Goal: Task Accomplishment & Management: Manage account settings

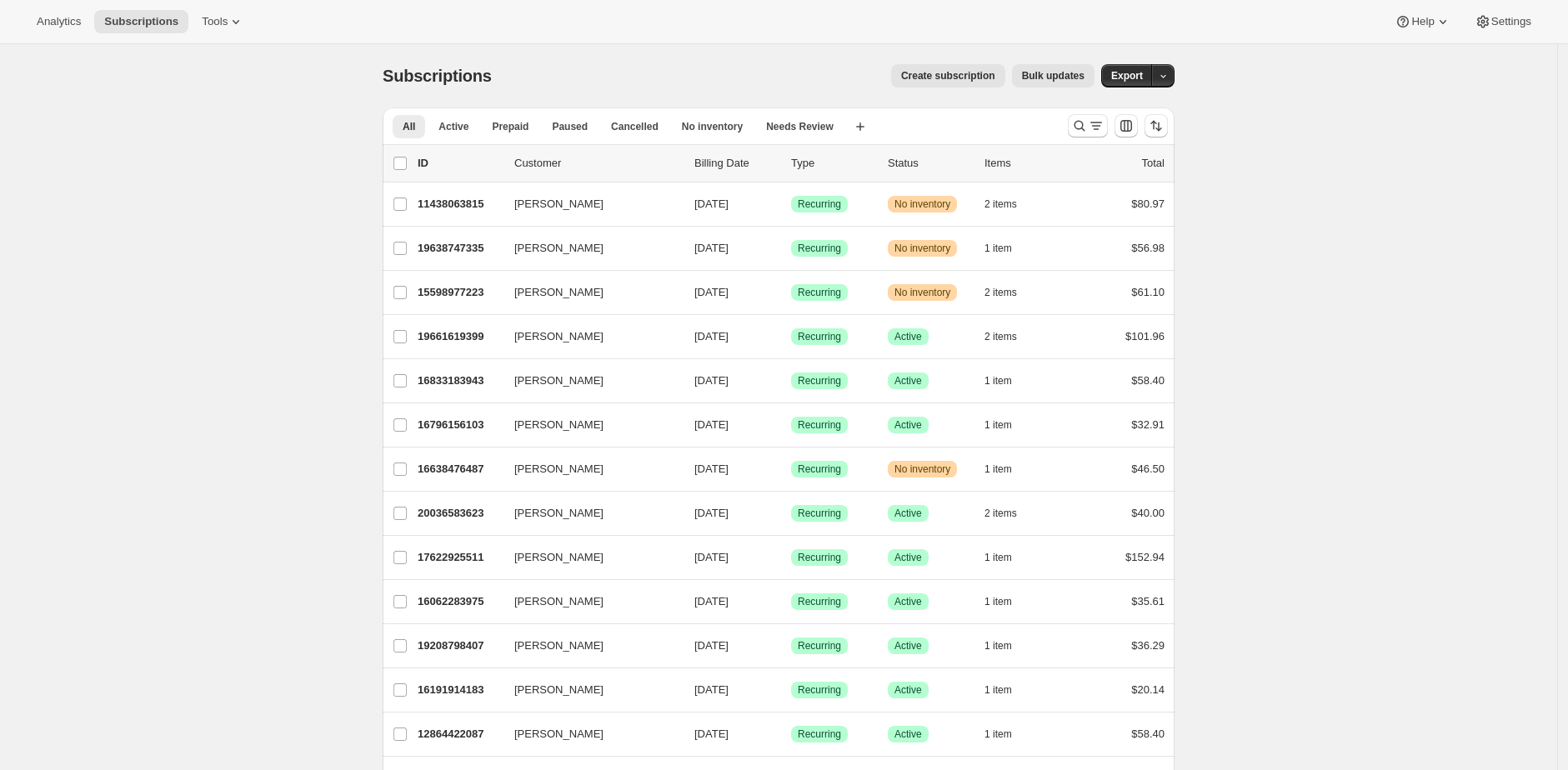
click at [1139, 88] on div "Subscriptions. This page is ready Subscriptions Create subscription Bulk update…" at bounding box center [779, 75] width 792 height 63
click at [1139, 77] on span "Export" at bounding box center [1126, 76] width 32 height 14
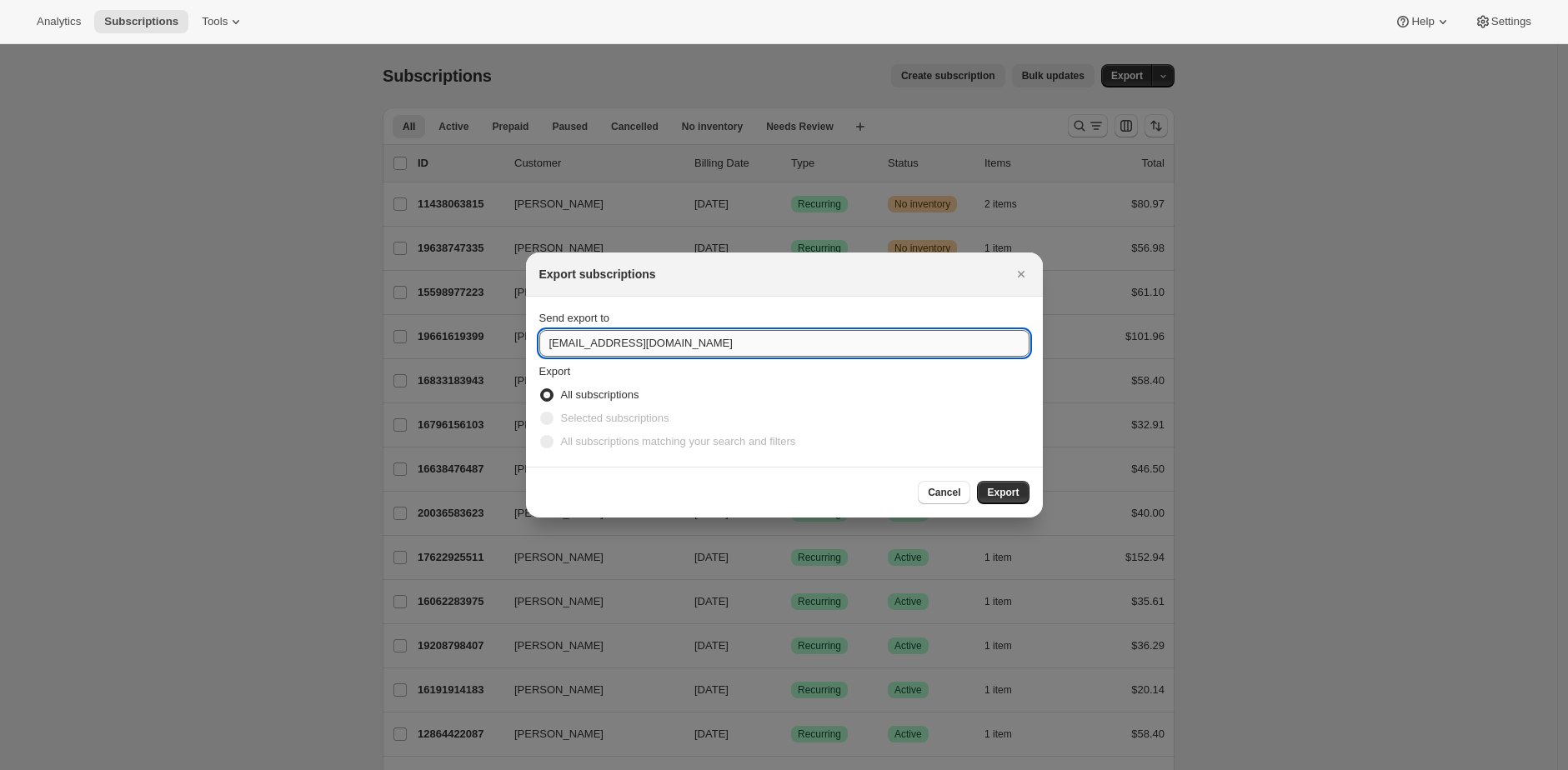
click at [849, 344] on input "support@philosopherfoods.com" at bounding box center [784, 343] width 490 height 26
type input "brian@aWtomic.com"
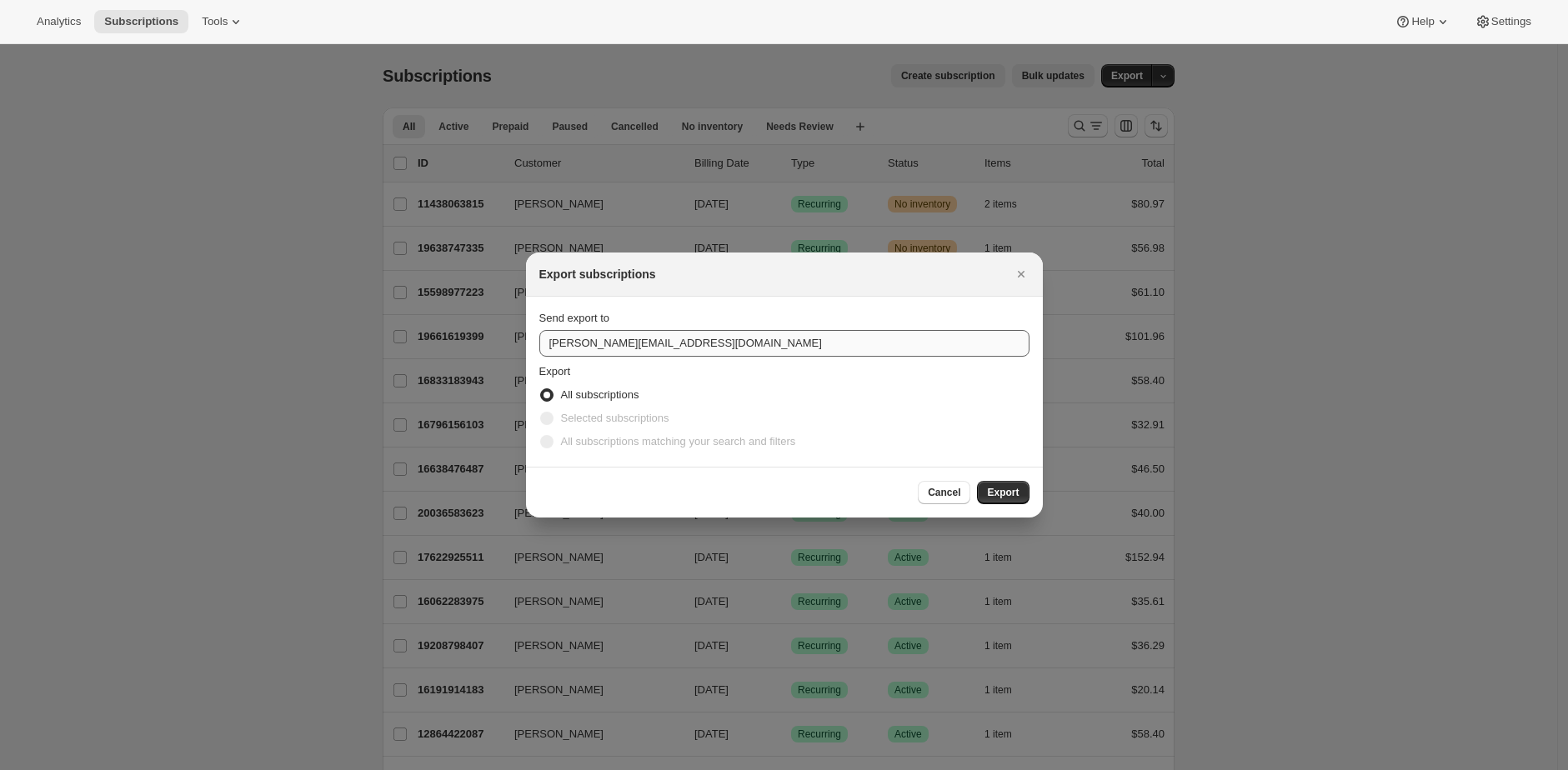
click at [977, 481] on button "Export" at bounding box center [1002, 493] width 52 height 24
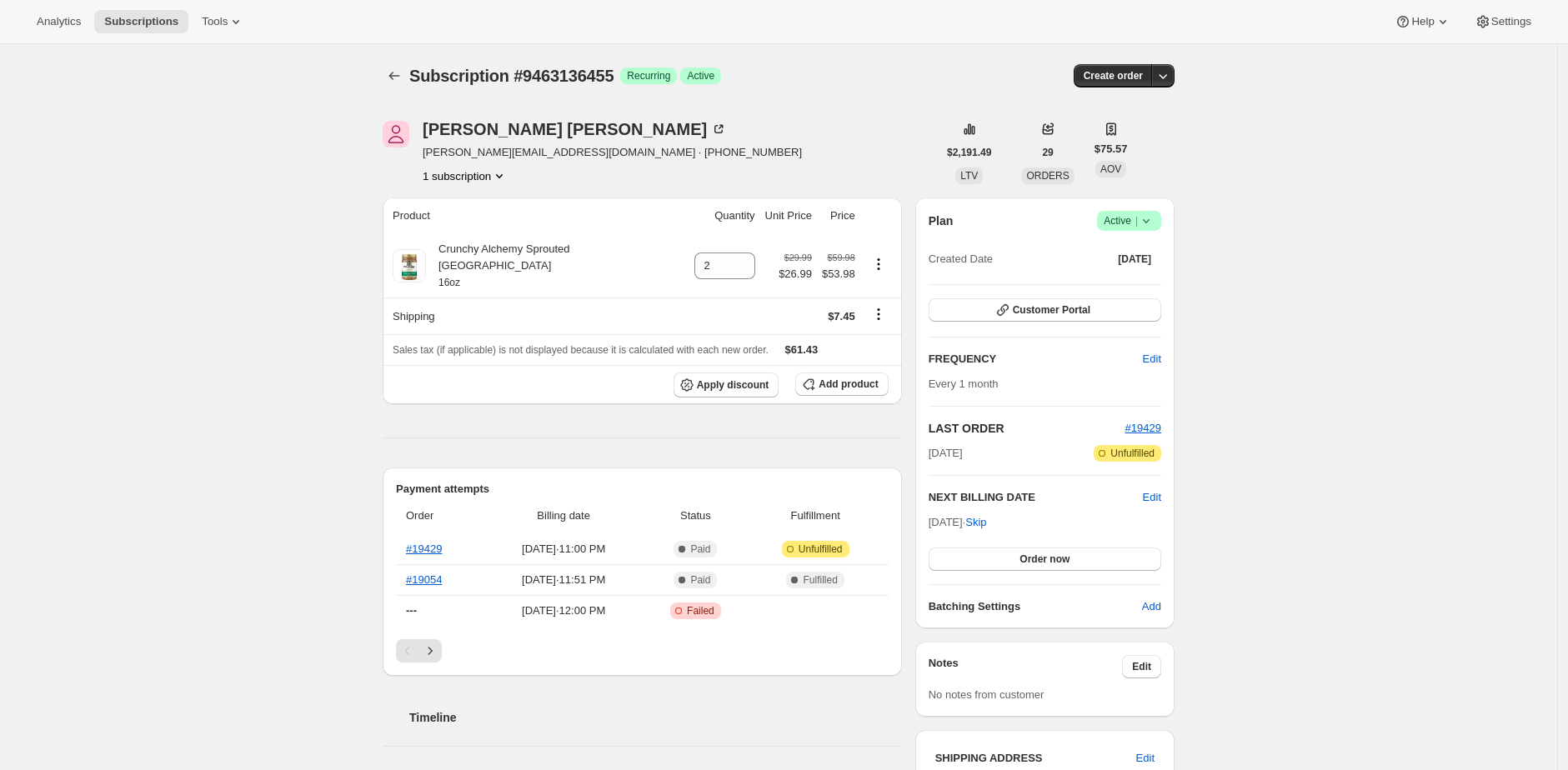
click at [881, 92] on div "Subscription #9463136455. This page is ready Subscription #9463136455 Success R…" at bounding box center [779, 75] width 792 height 63
click at [873, 103] on div "Subscription #9463136455. This page is ready Subscription #9463136455 Success R…" at bounding box center [779, 75] width 792 height 63
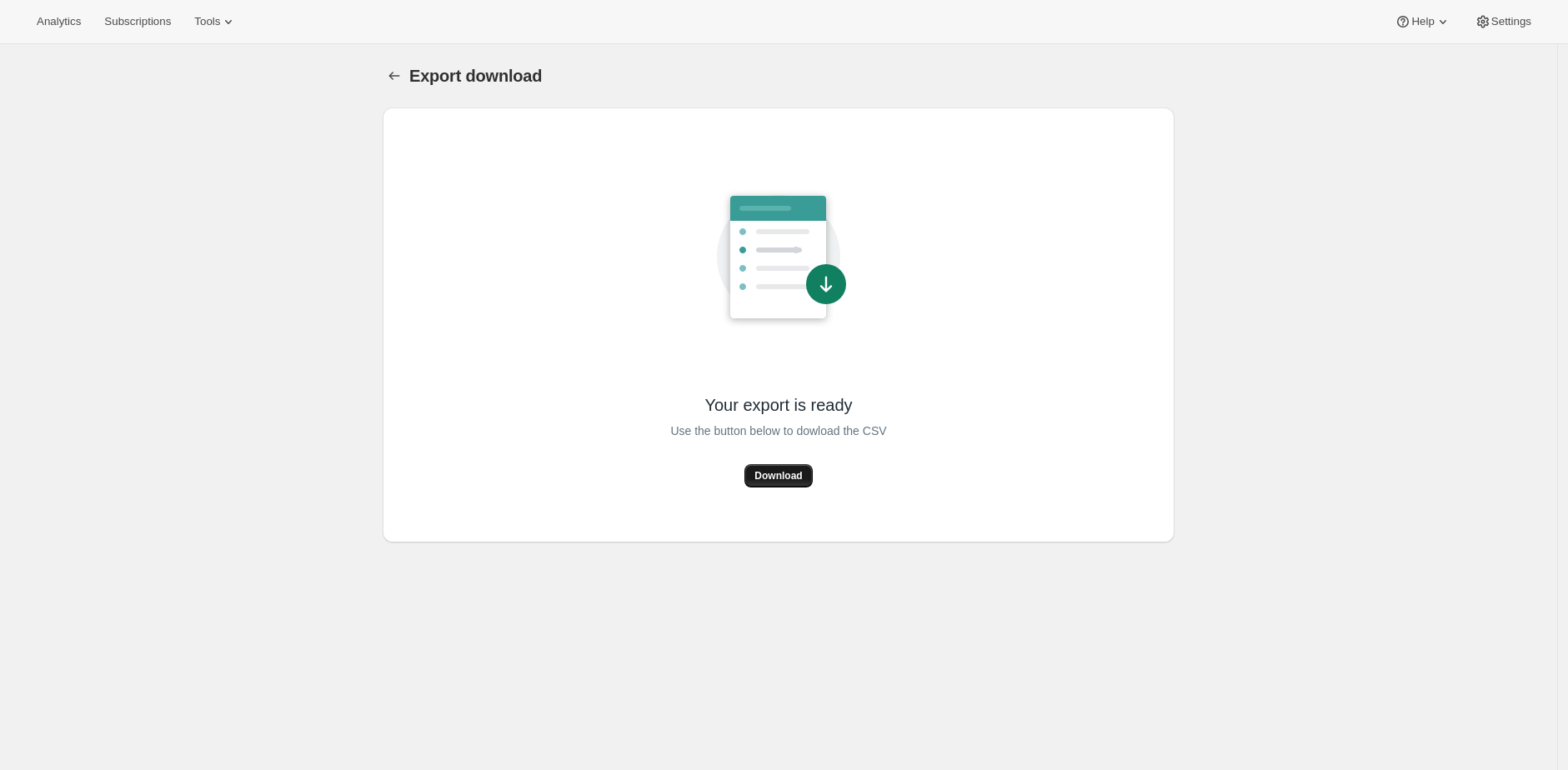
click at [812, 472] on button "Download" at bounding box center [779, 476] width 68 height 24
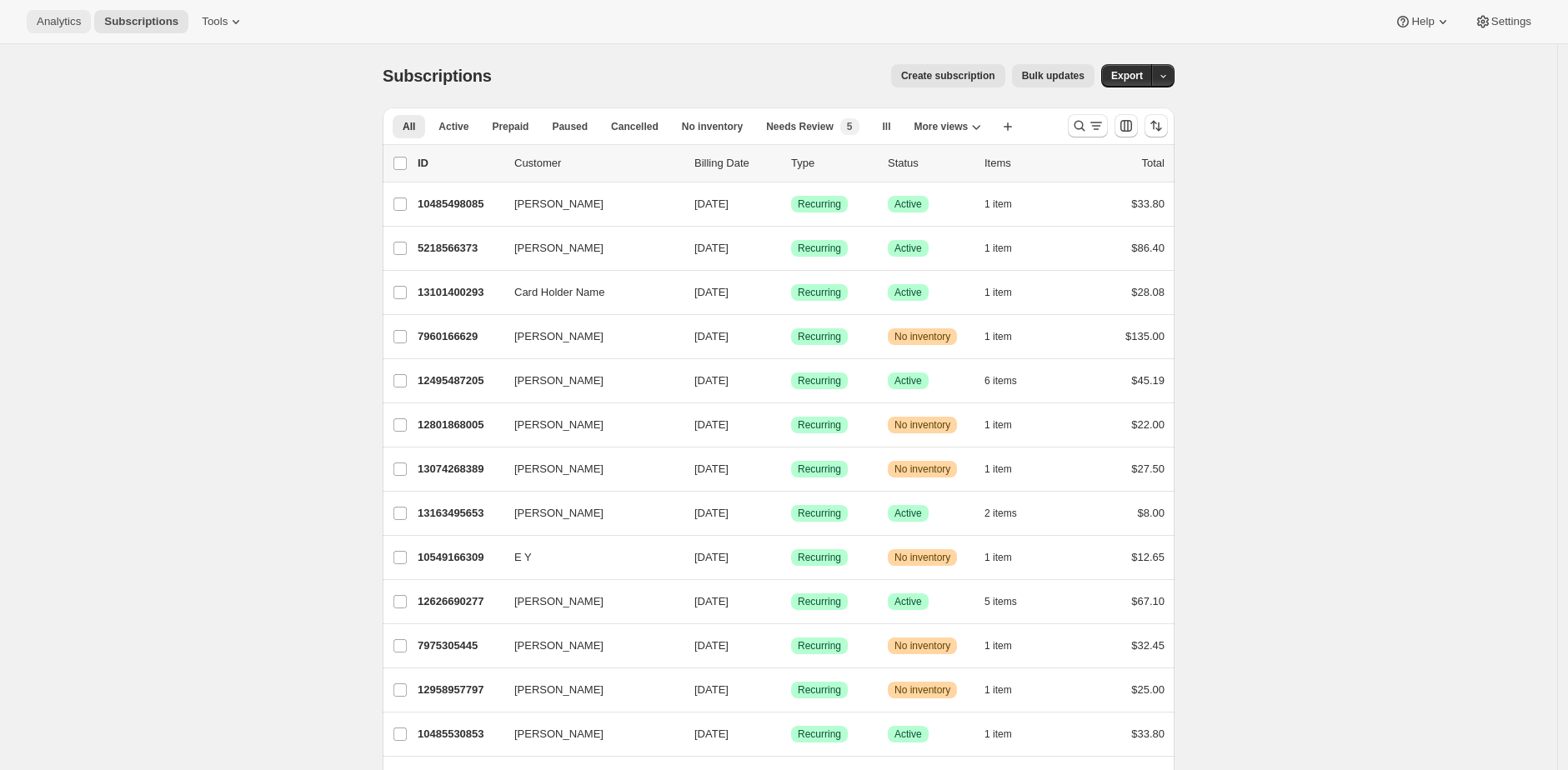
click at [81, 25] on span "Analytics" at bounding box center [58, 21] width 44 height 14
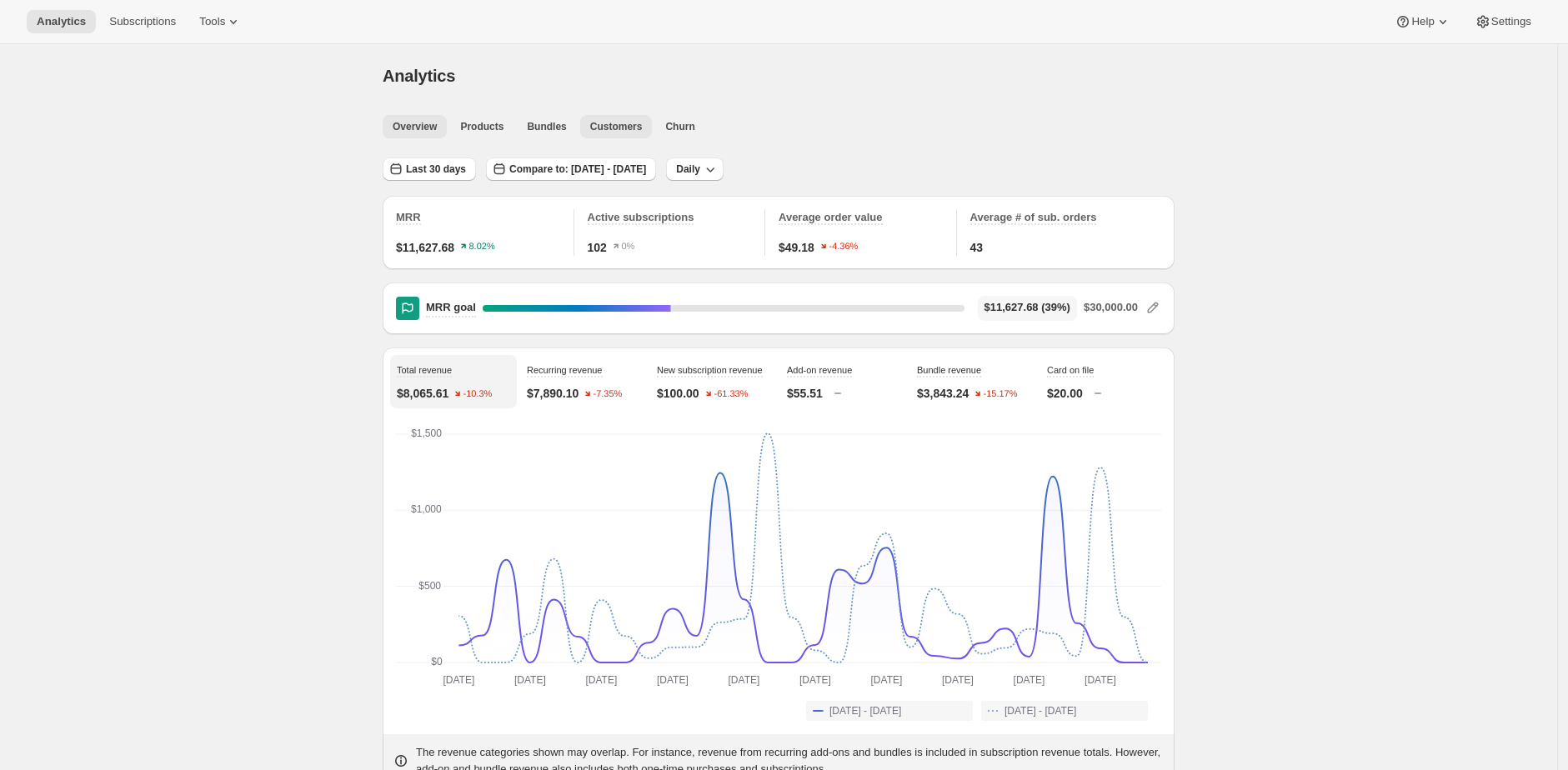
click at [629, 121] on span "Customers" at bounding box center [617, 127] width 53 height 14
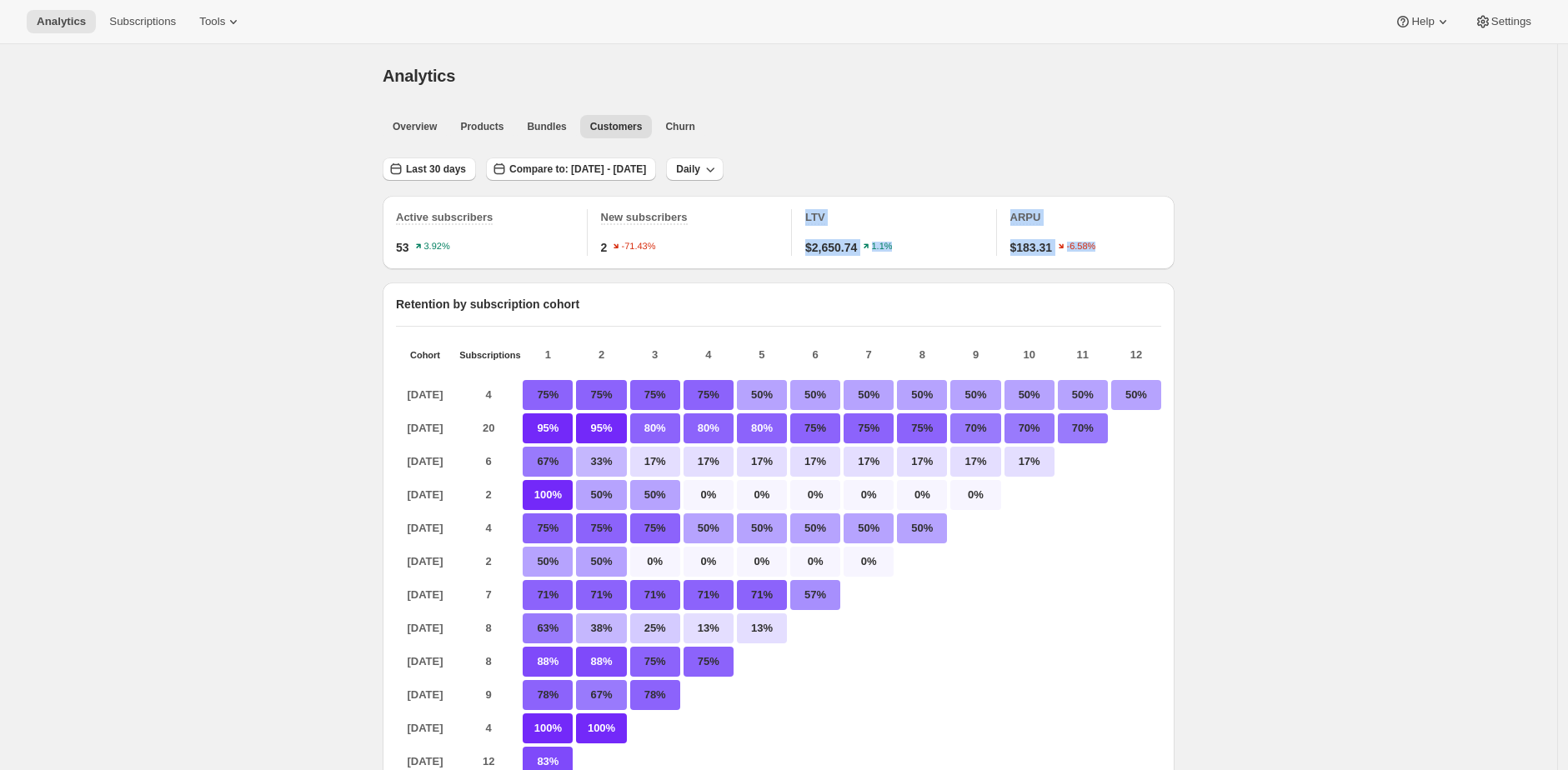
drag, startPoint x: 792, startPoint y: 255, endPoint x: 785, endPoint y: 247, distance: 10.6
click at [947, 164] on div "Last 30 days Compare to: Aug 15, 2025 - Sep 13, 2025 Daily" at bounding box center [779, 163] width 792 height 38
click at [1491, 13] on button "Settings" at bounding box center [1503, 22] width 77 height 24
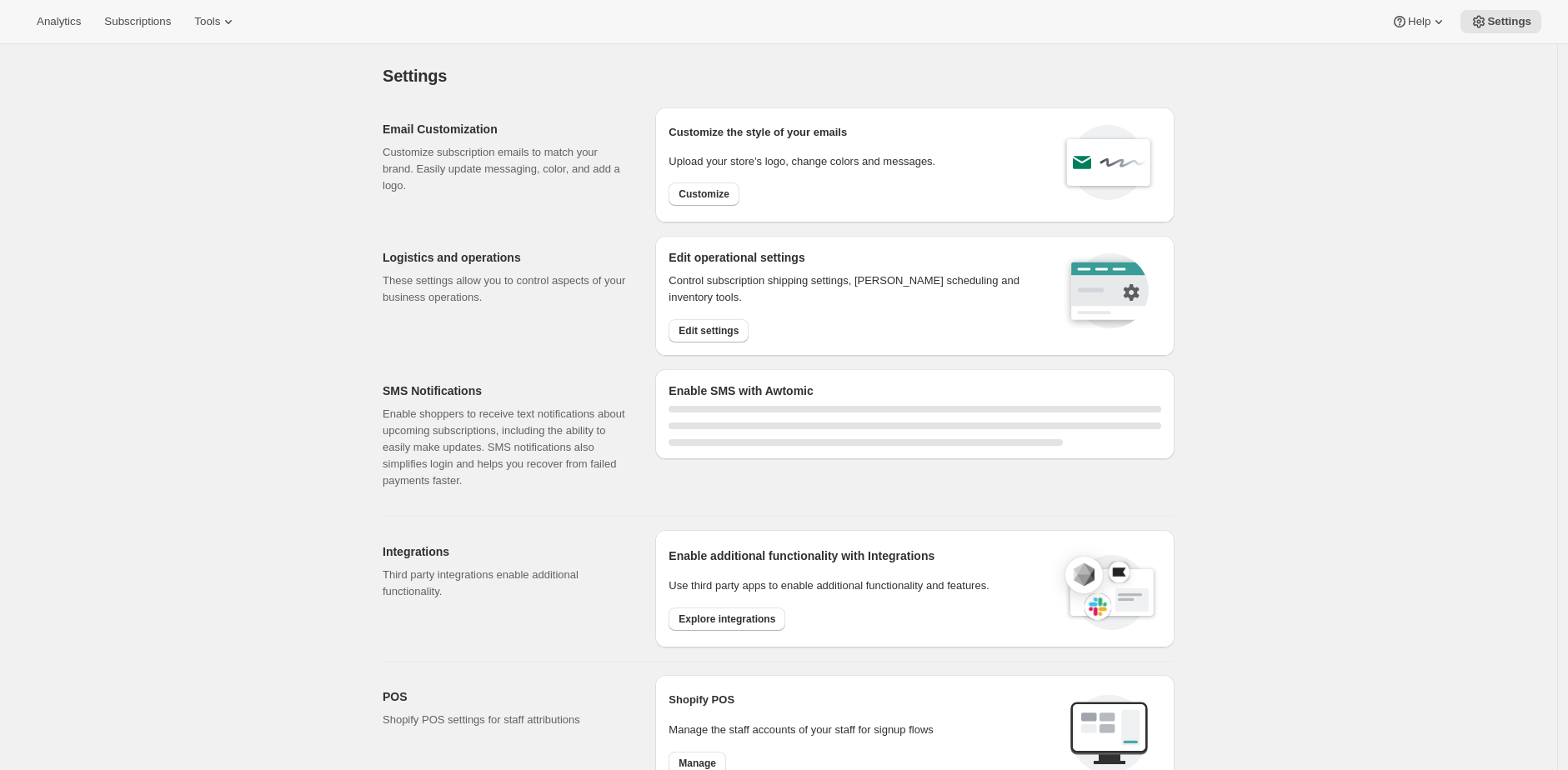
select select "22:00"
select select "09:00"
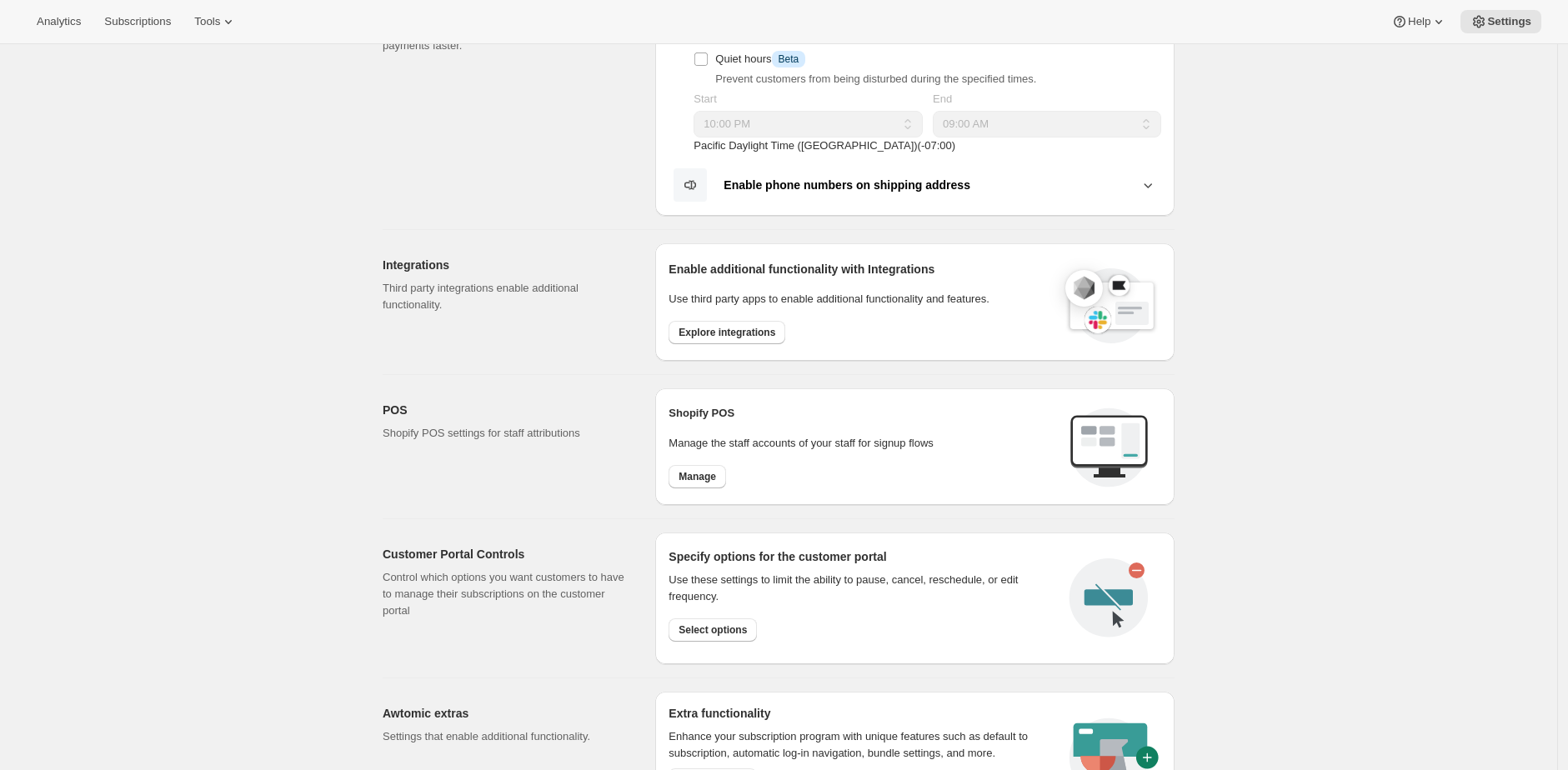
scroll to position [437, 0]
click at [744, 621] on span "Select options" at bounding box center [712, 628] width 68 height 14
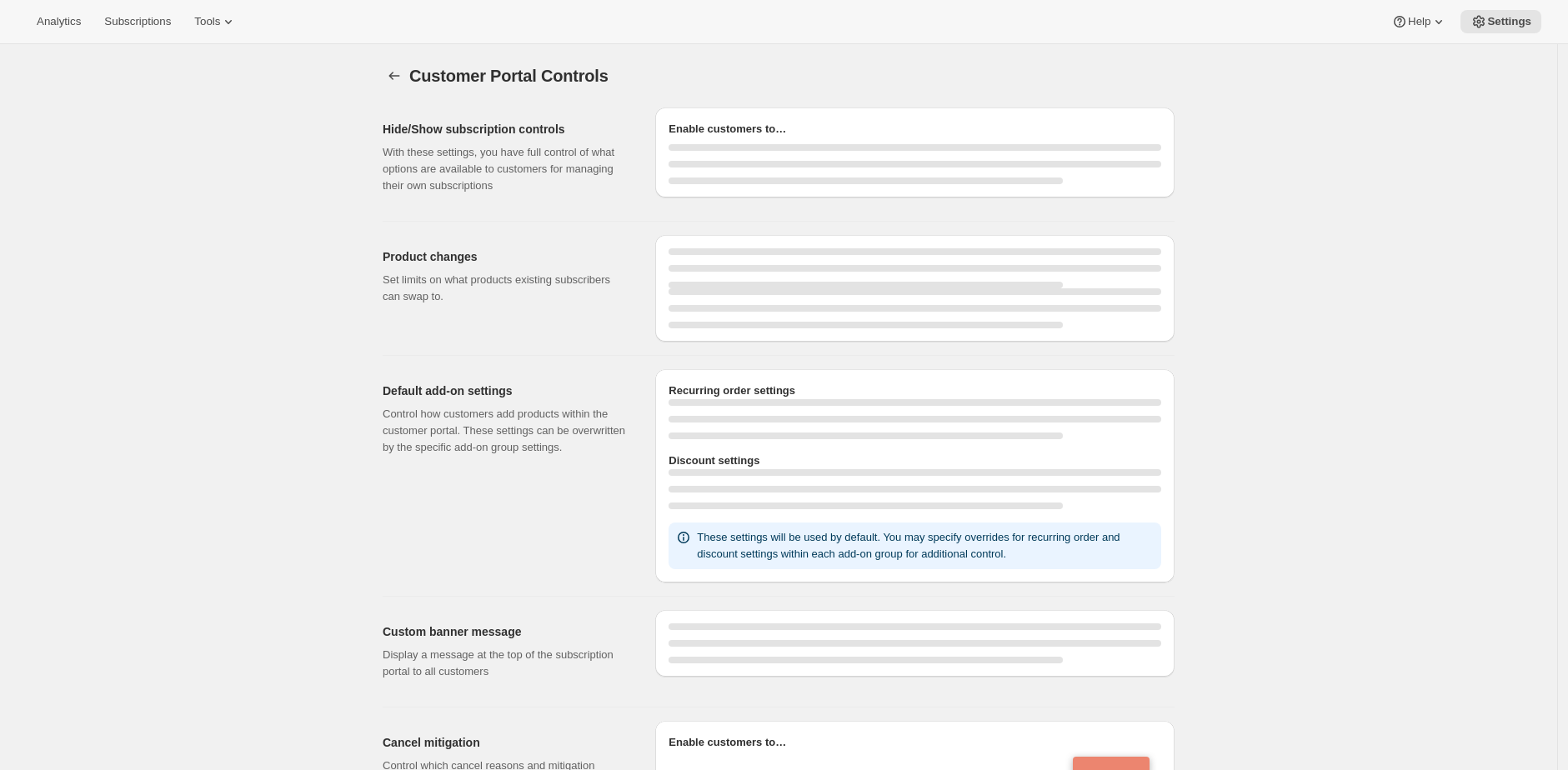
select select "INTERVAL"
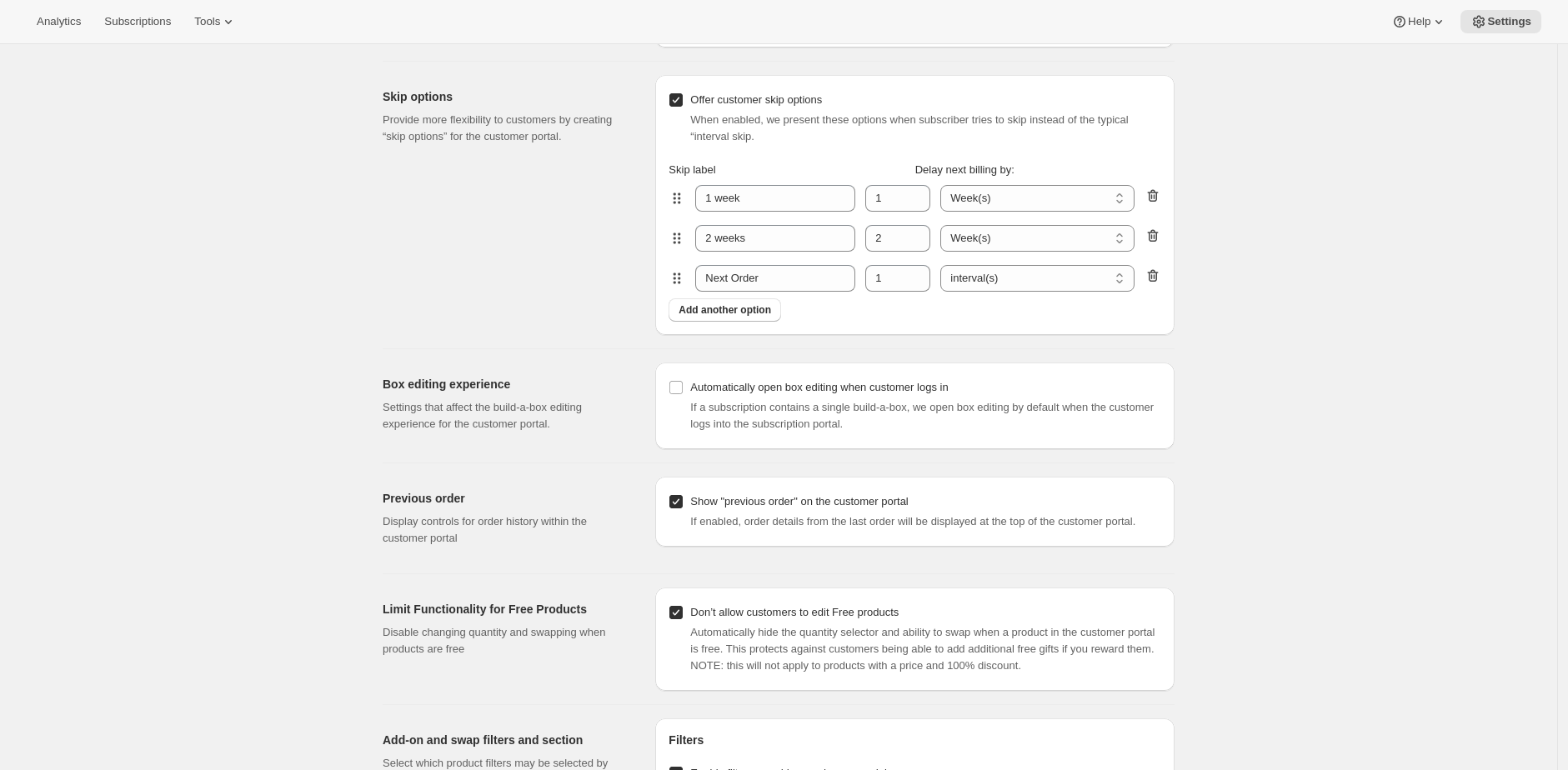
scroll to position [1441, 0]
click at [499, 235] on div "Skip options Provide more flexibility to customers by creating “skip options” f…" at bounding box center [512, 203] width 259 height 260
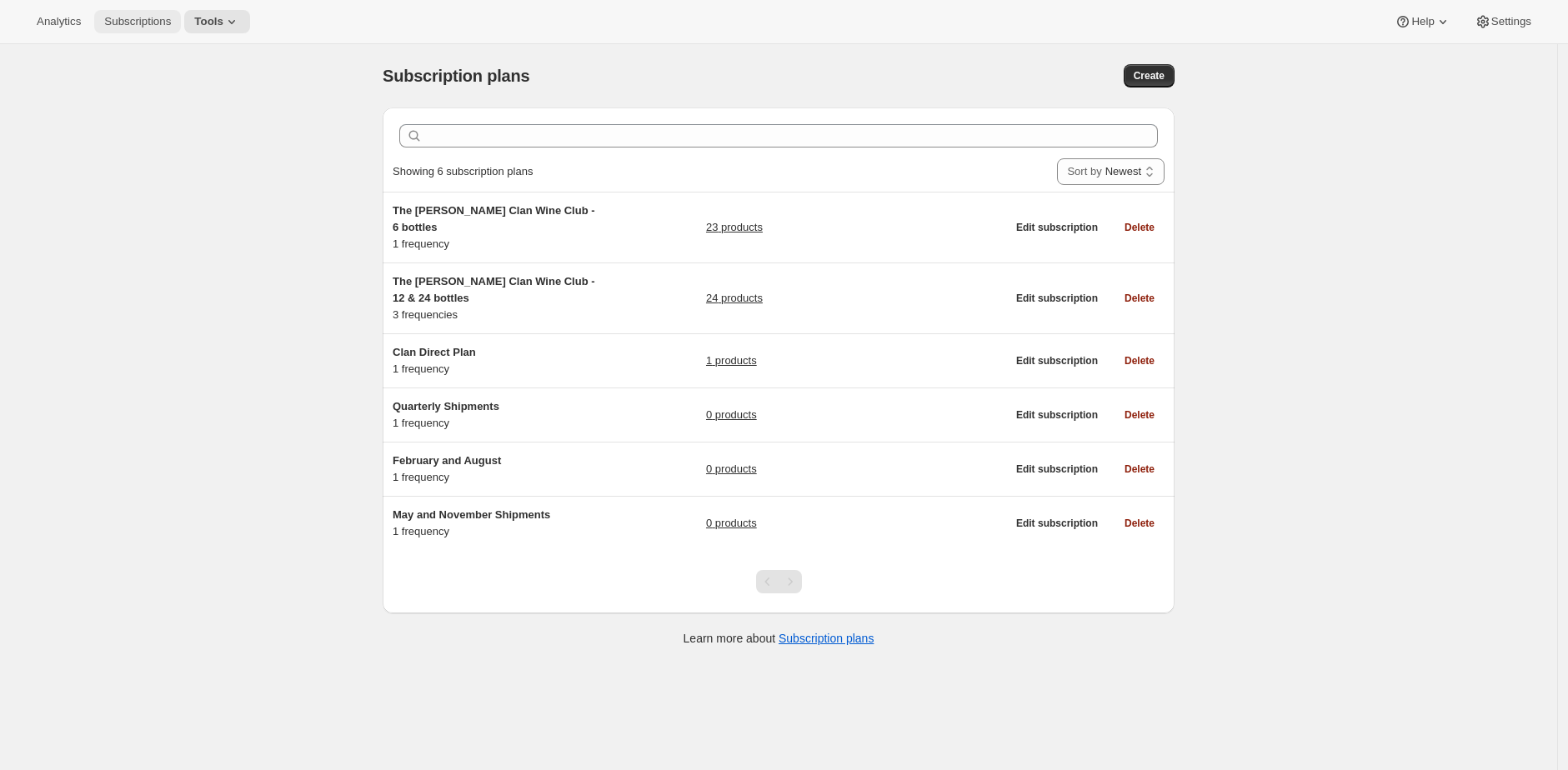
click at [153, 30] on button "Subscriptions" at bounding box center [137, 22] width 87 height 24
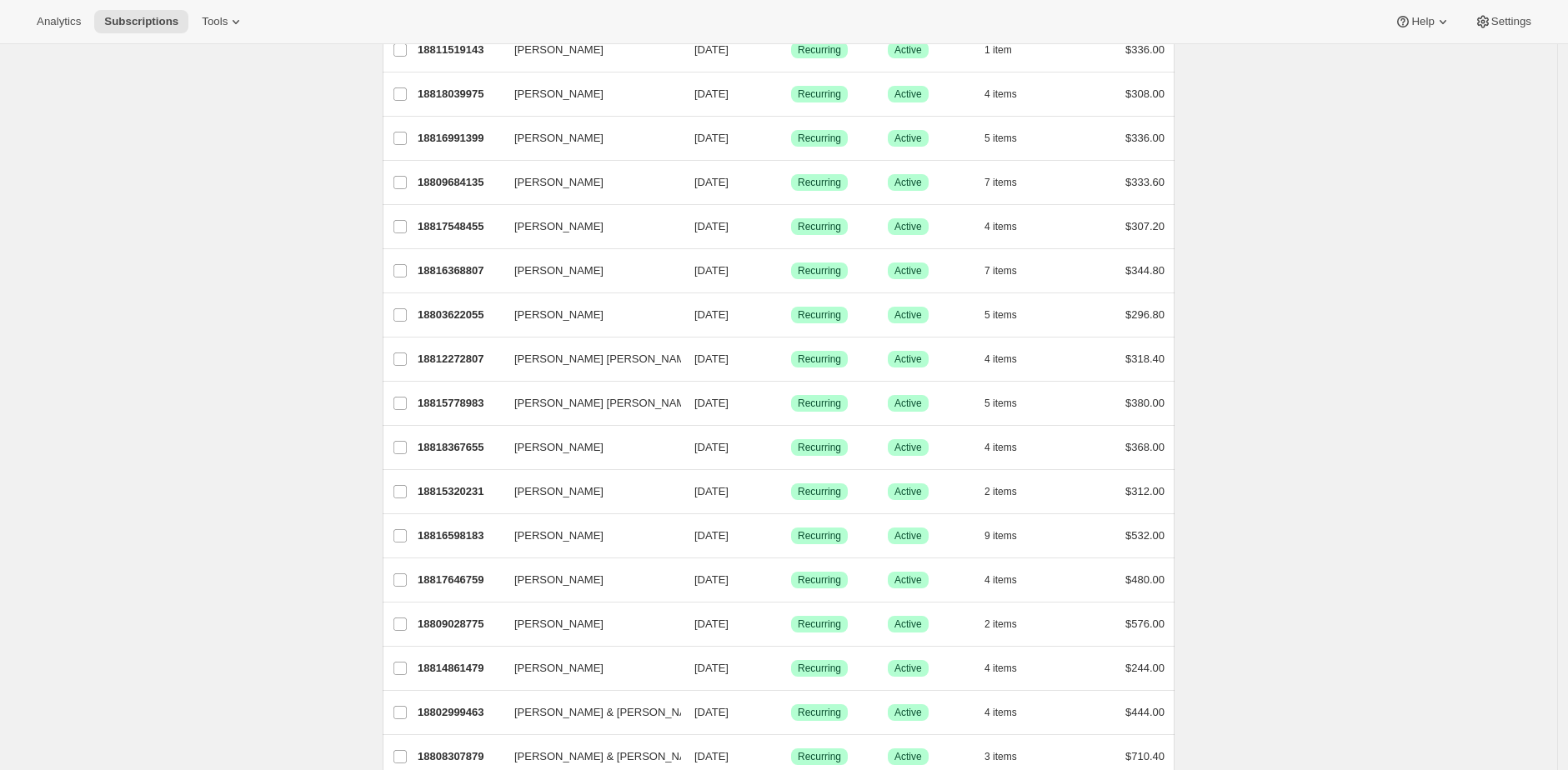
scroll to position [1412, 0]
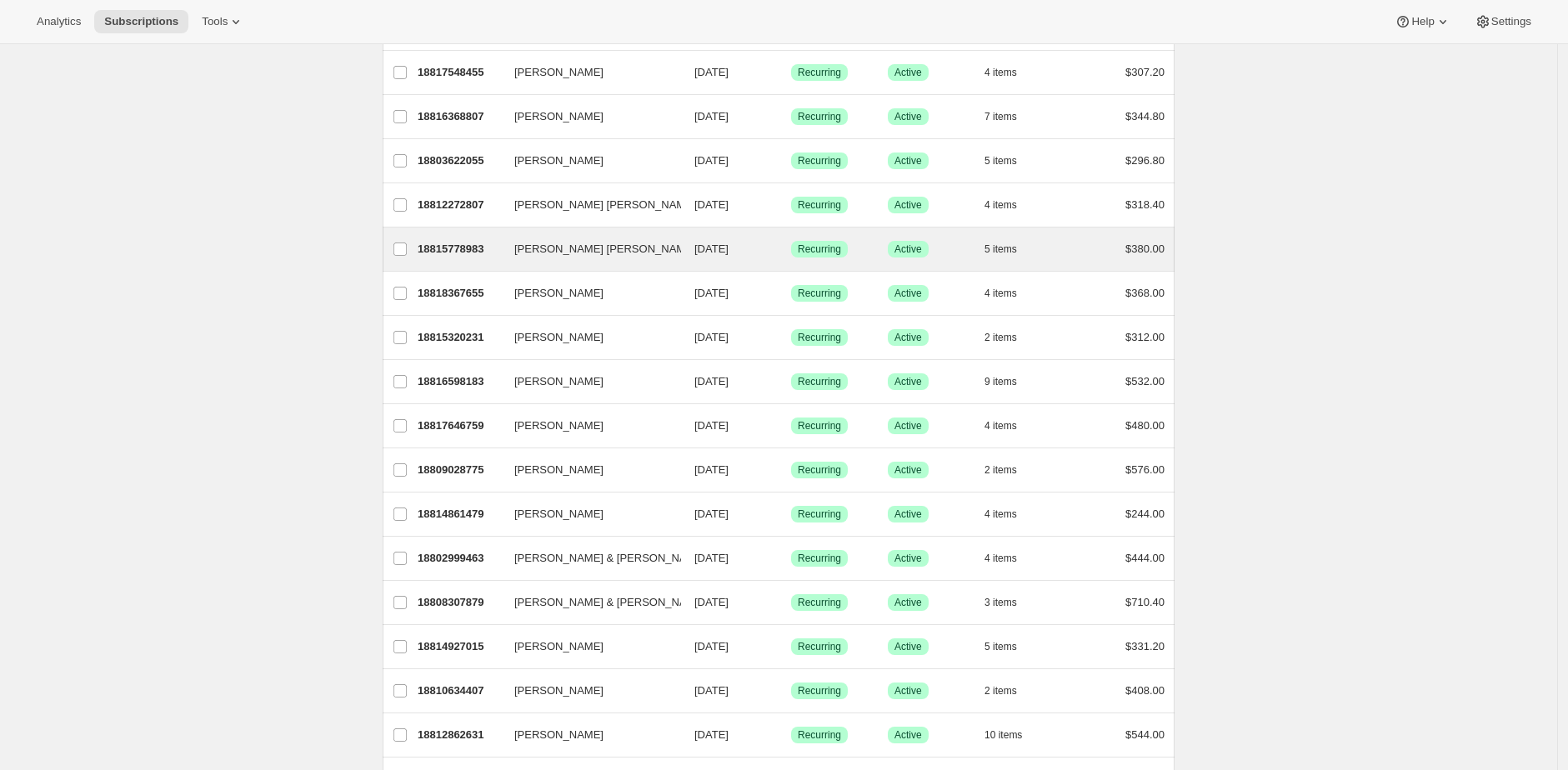
click at [445, 237] on div "Kathy Jen 18815778983 Kathy Jen 11/03/2025 Success Recurring Success Active 5 i…" at bounding box center [779, 248] width 792 height 43
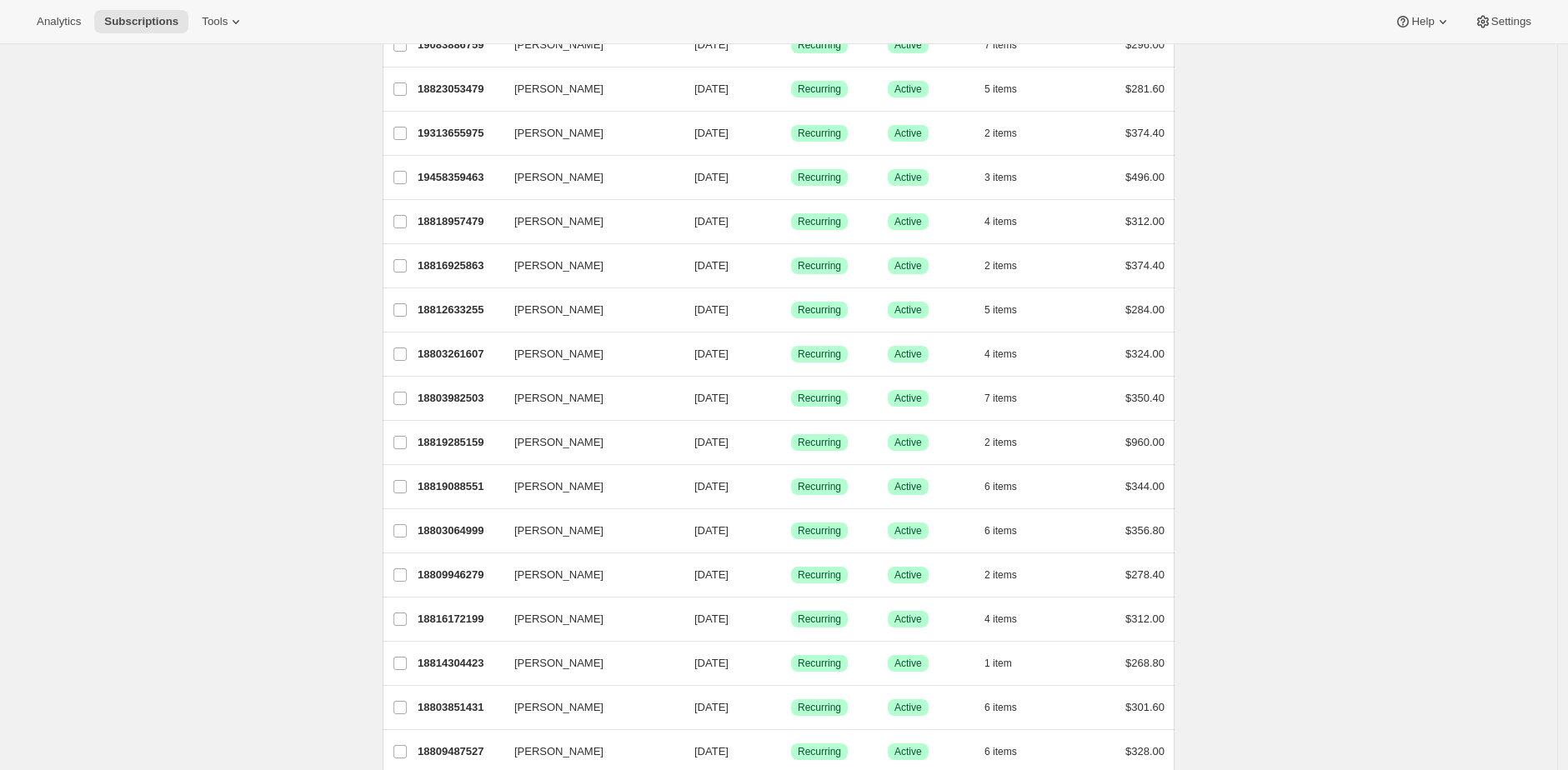
scroll to position [842, 0]
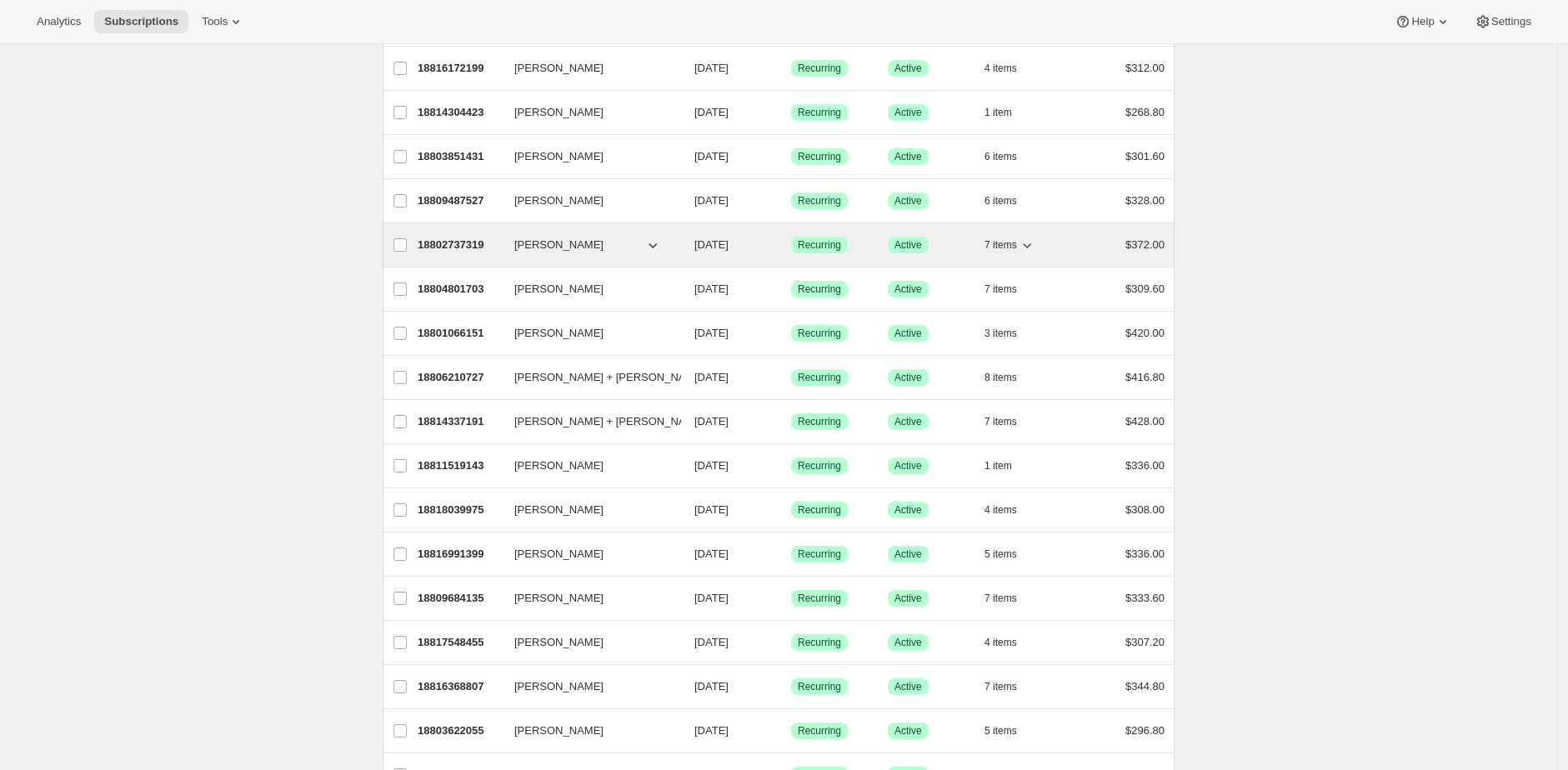
click at [446, 239] on p "18802737319" at bounding box center [459, 245] width 83 height 16
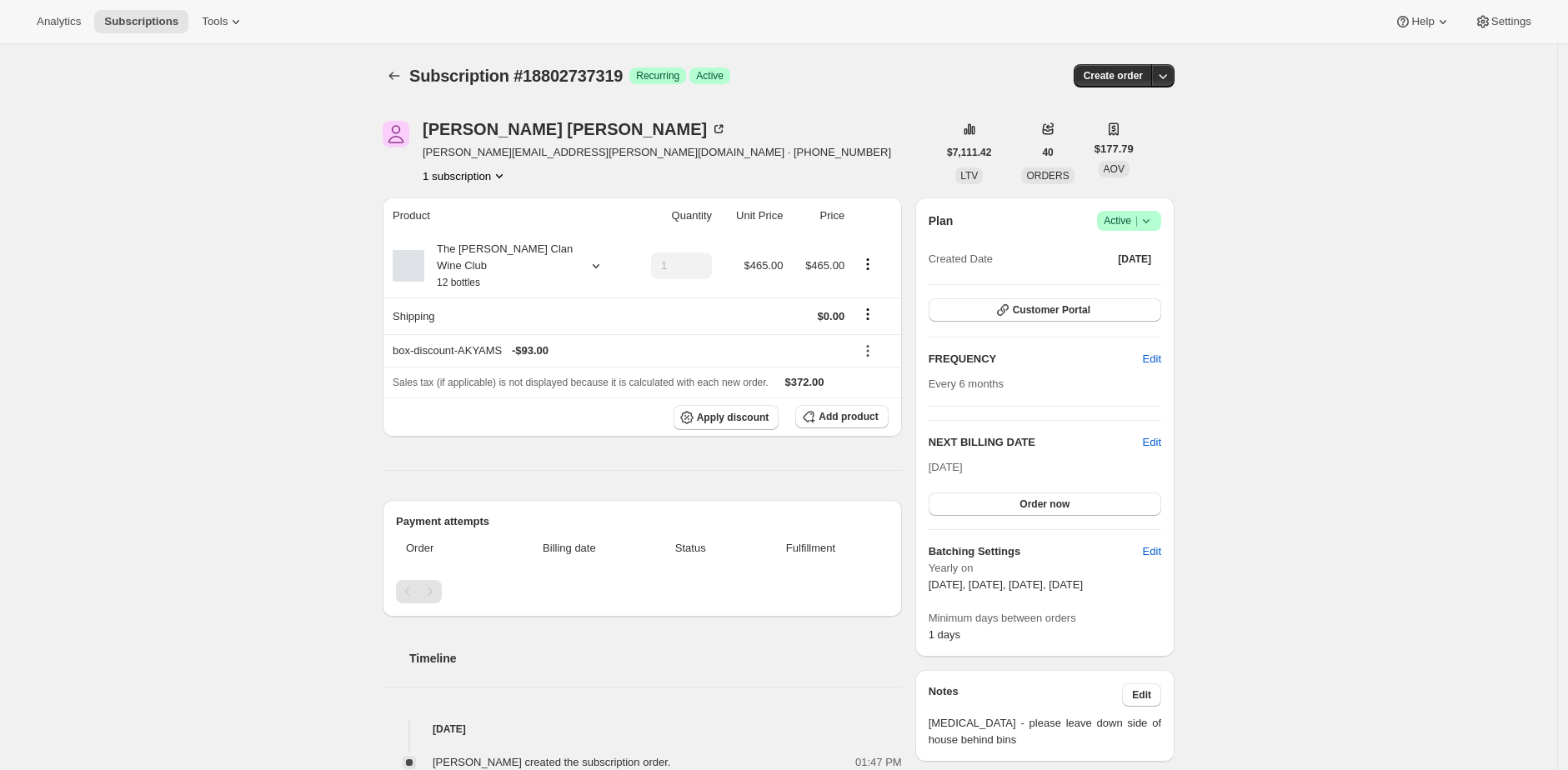
click at [457, 264] on div "The Maxwell Clan Wine Club 12 bottles" at bounding box center [499, 265] width 150 height 50
click at [585, 75] on span "Subscription #18802737319" at bounding box center [516, 76] width 214 height 18
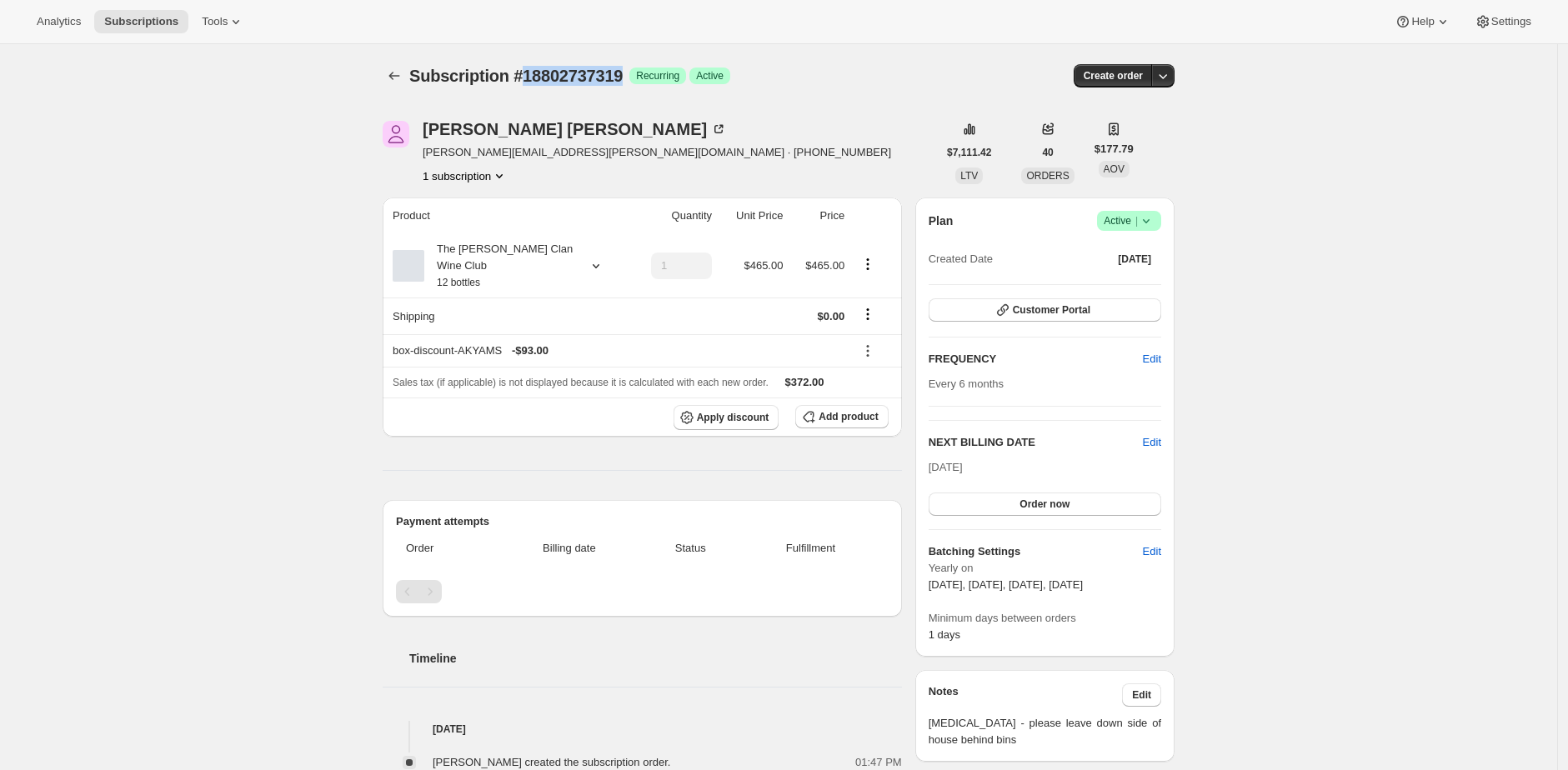
copy span "18802737319"
click at [622, 67] on span "Subscription #18802737319" at bounding box center [516, 76] width 214 height 18
click at [594, 75] on span "Subscription #18802737319" at bounding box center [516, 76] width 214 height 18
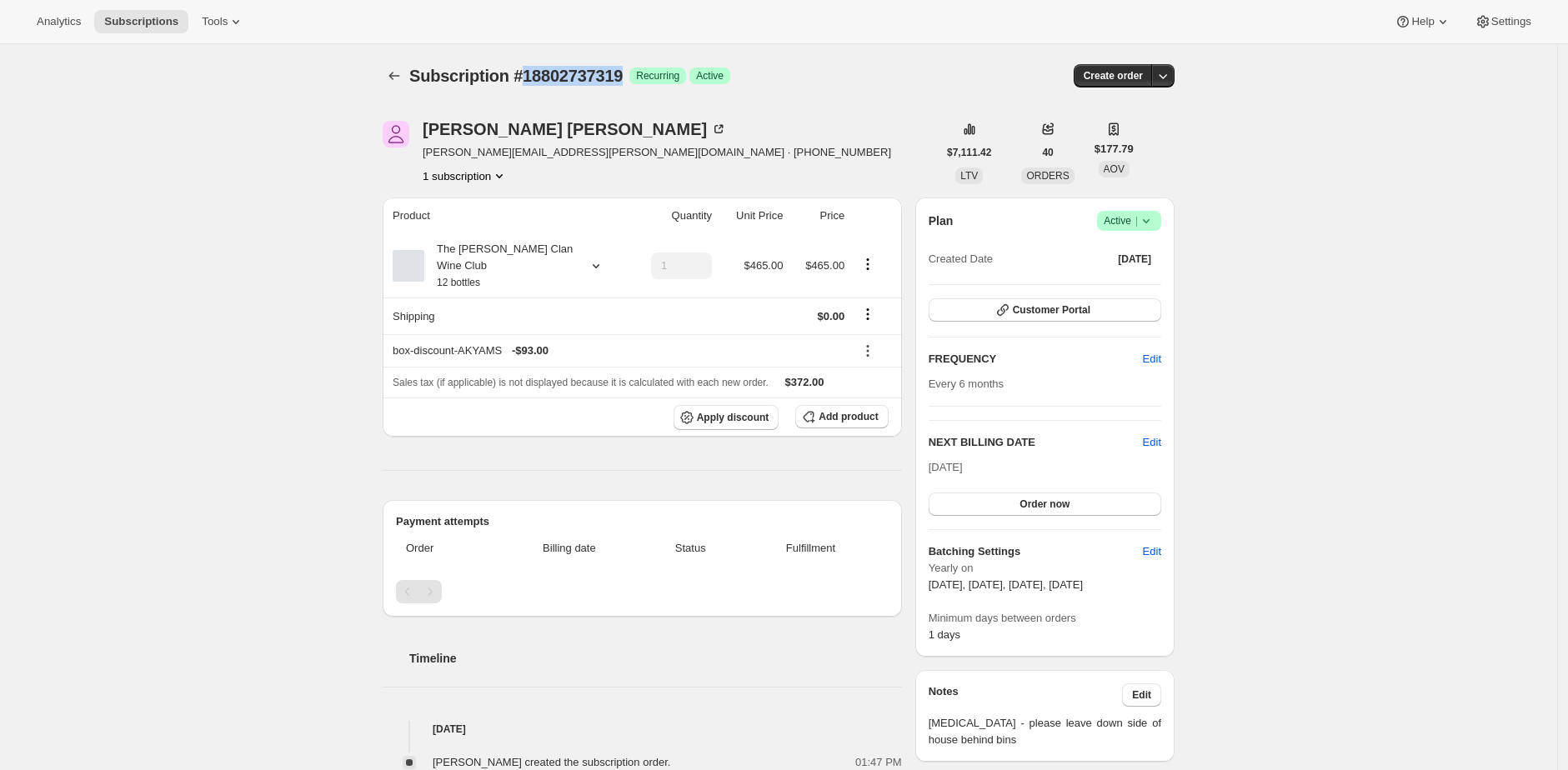
copy span "18802737319"
click at [227, 20] on span "Tools" at bounding box center [214, 21] width 26 height 14
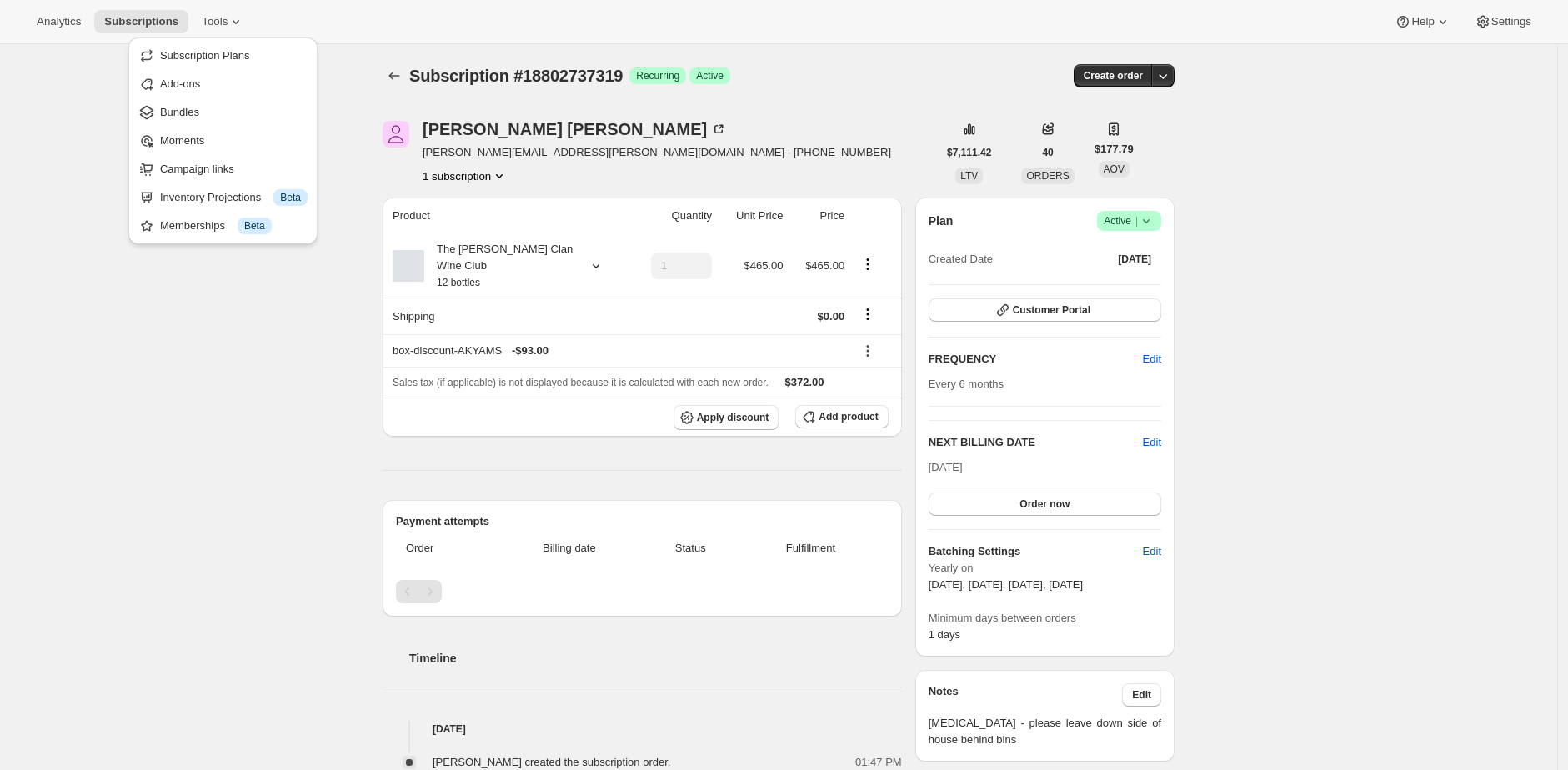
drag, startPoint x: 655, startPoint y: 62, endPoint x: 701, endPoint y: 91, distance: 54.4
click at [655, 62] on div "Subscription #18802737319. This page is ready Subscription #18802737319 Success…" at bounding box center [779, 75] width 792 height 63
click at [870, 314] on icon "Shipping actions" at bounding box center [868, 314] width 3 height 3
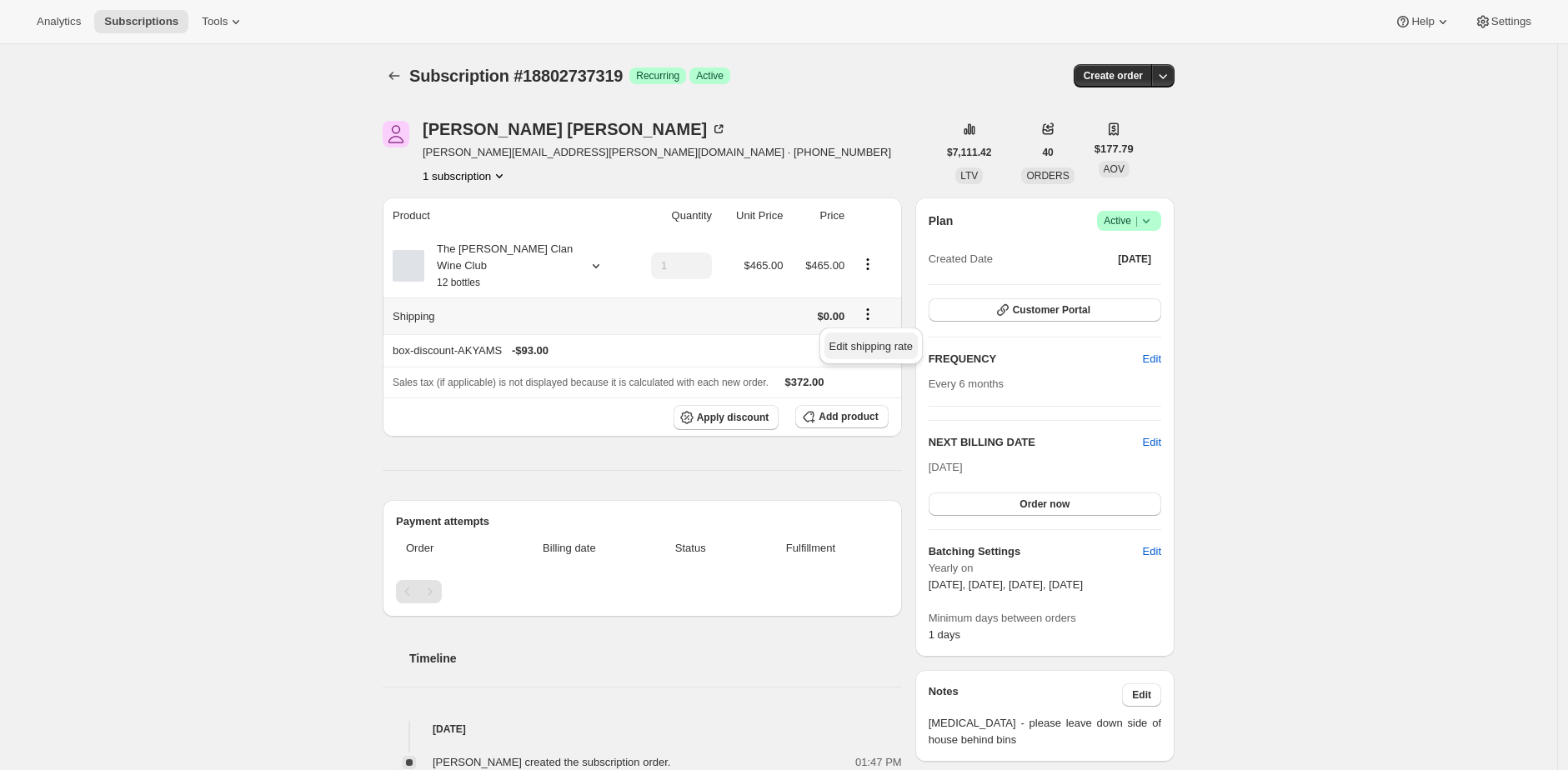
click at [883, 344] on span "Edit shipping rate" at bounding box center [871, 347] width 83 height 13
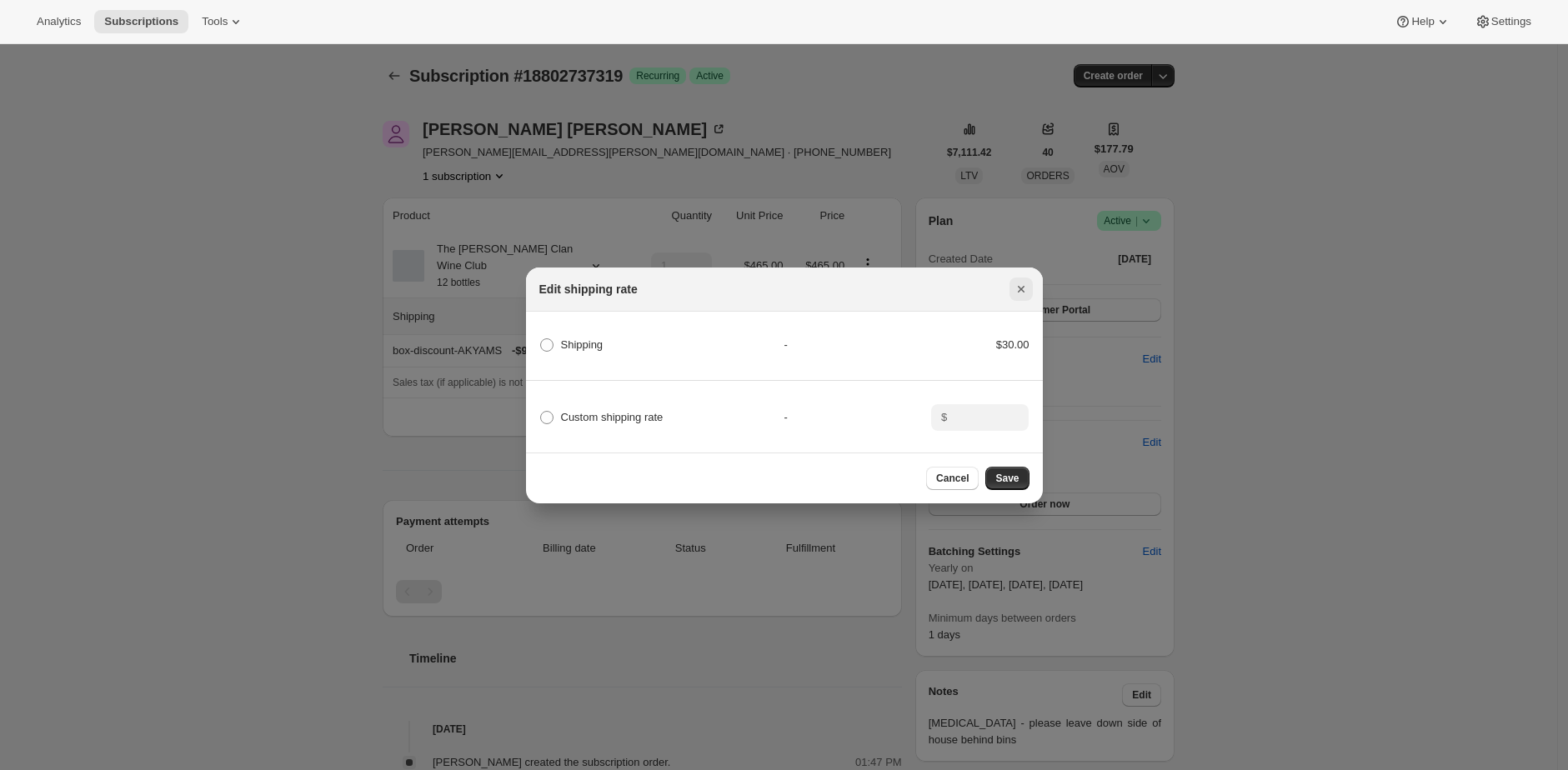
click at [1023, 286] on icon "Close" at bounding box center [1021, 289] width 16 height 16
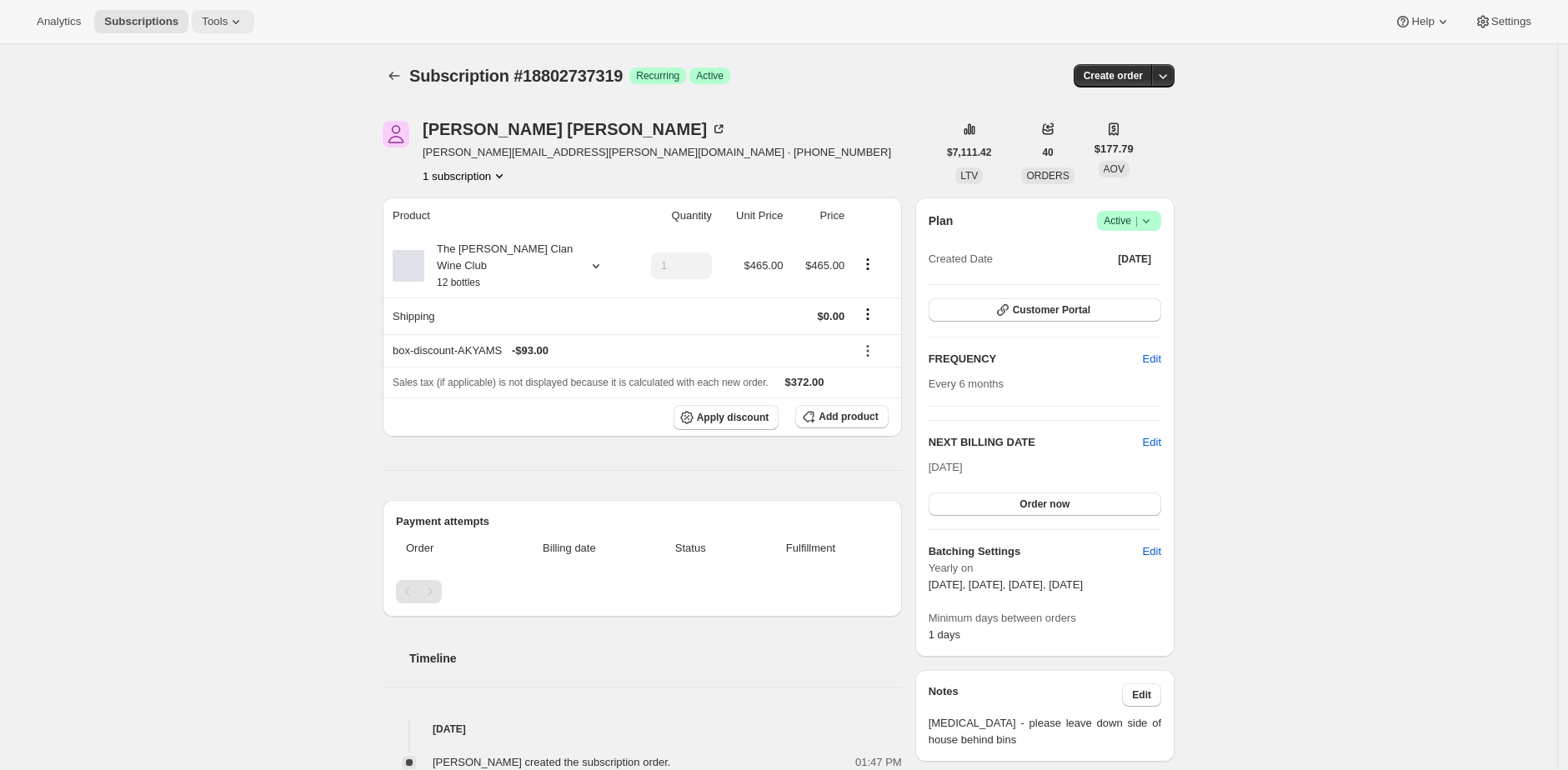
click at [204, 32] on button "Tools" at bounding box center [223, 22] width 62 height 24
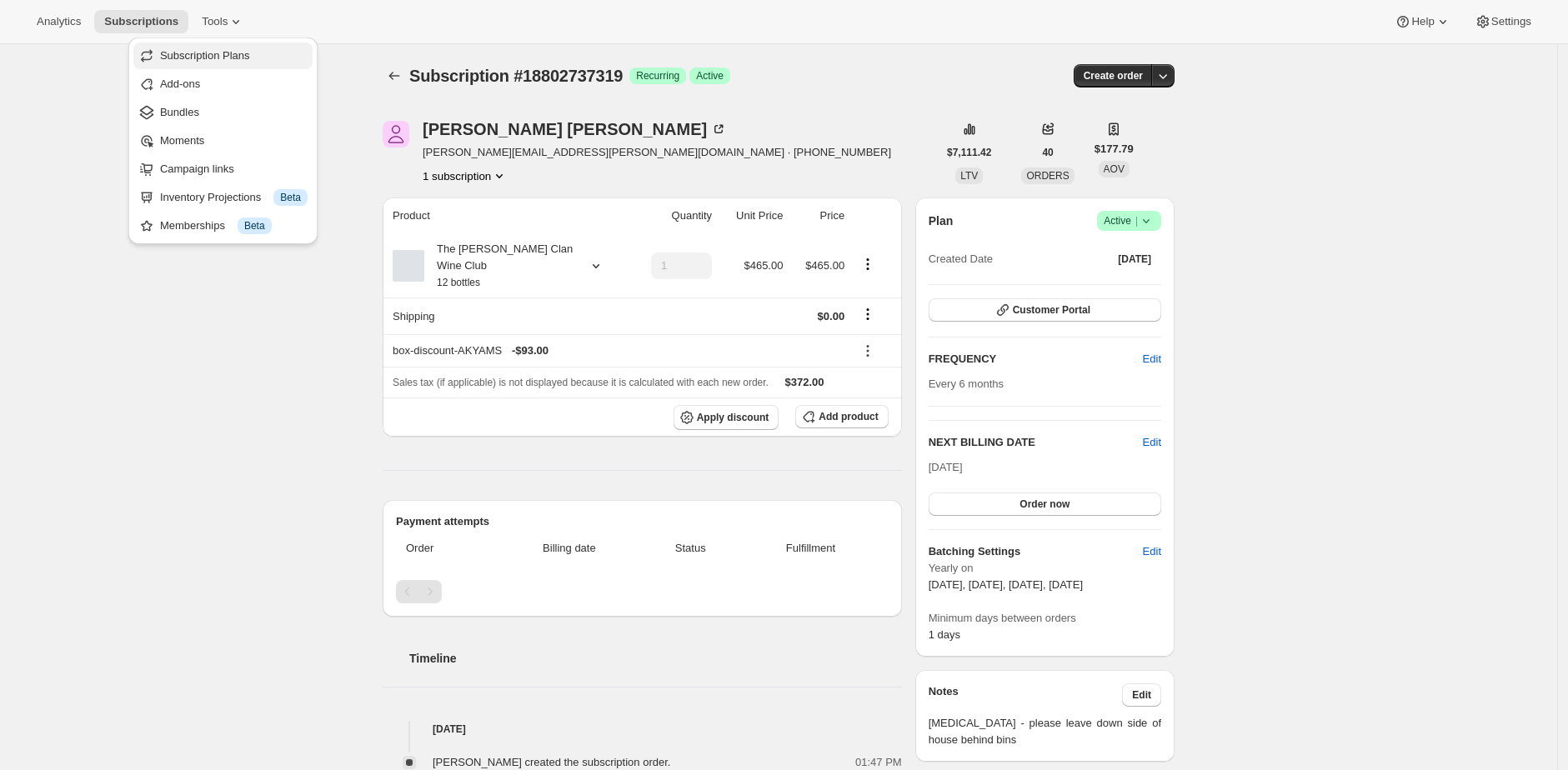
click at [242, 60] on span "Subscription Plans" at bounding box center [204, 56] width 90 height 13
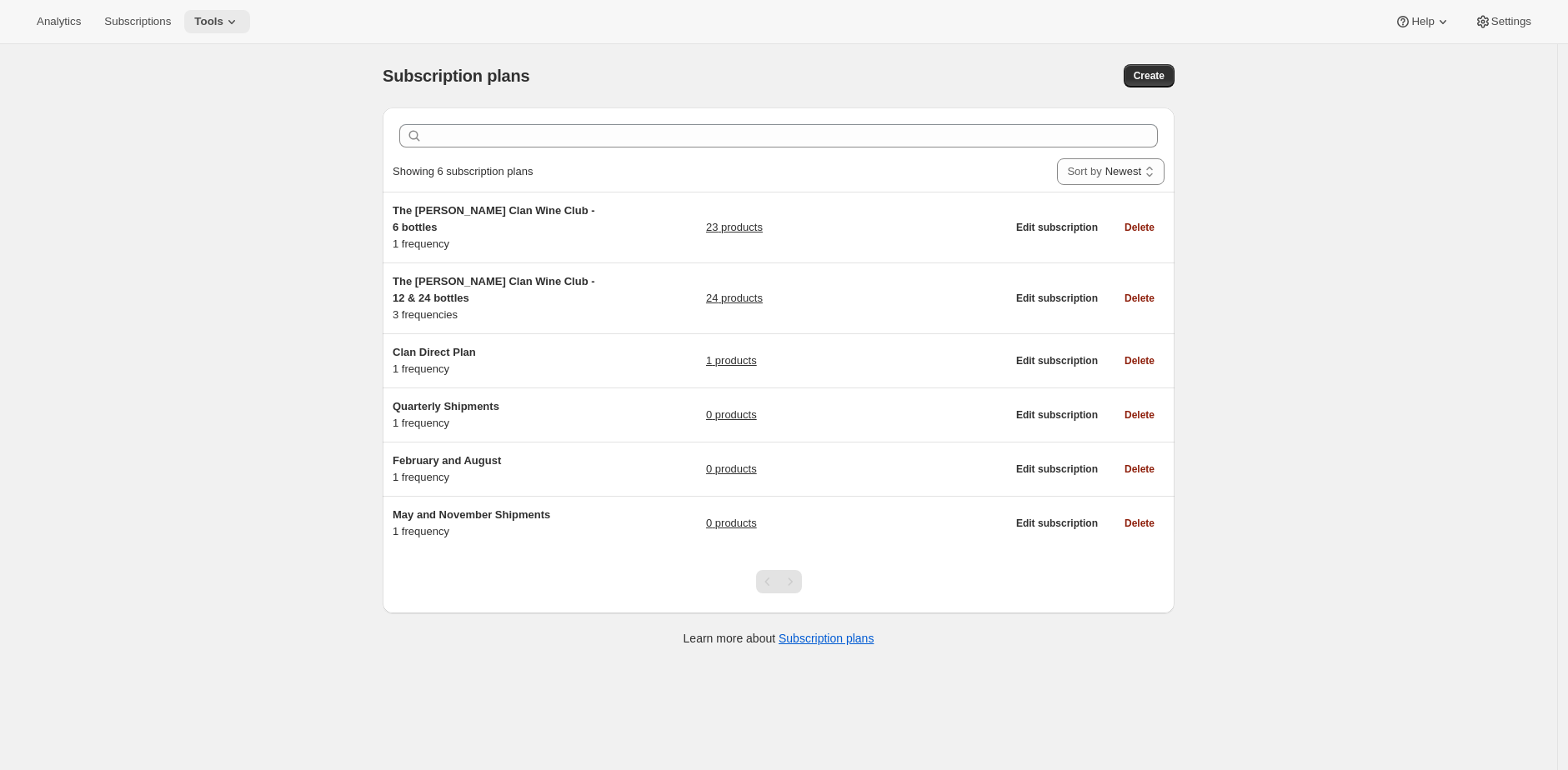
click at [224, 24] on span "Tools" at bounding box center [209, 21] width 29 height 14
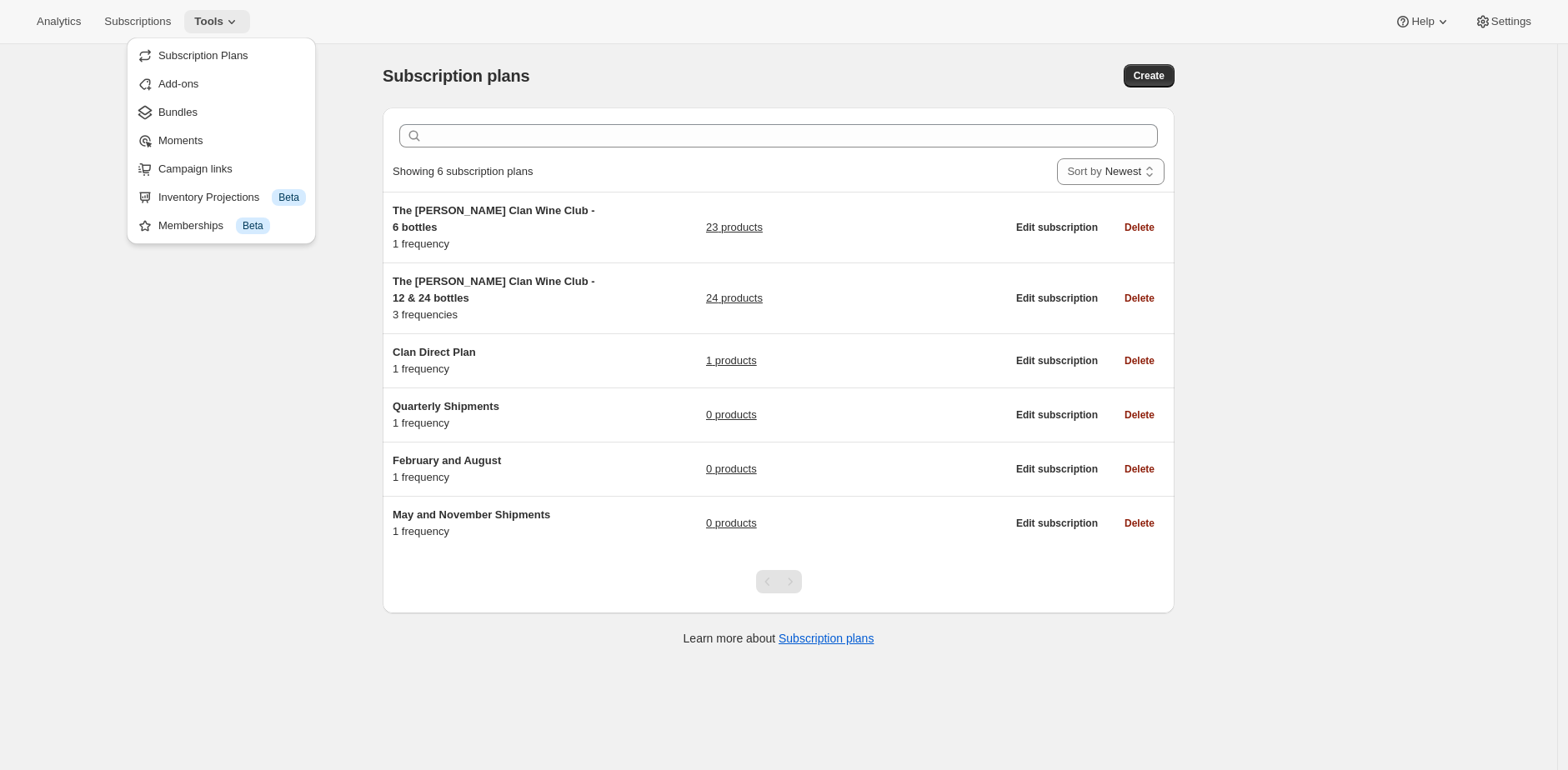
click at [224, 24] on span "Tools" at bounding box center [209, 21] width 29 height 14
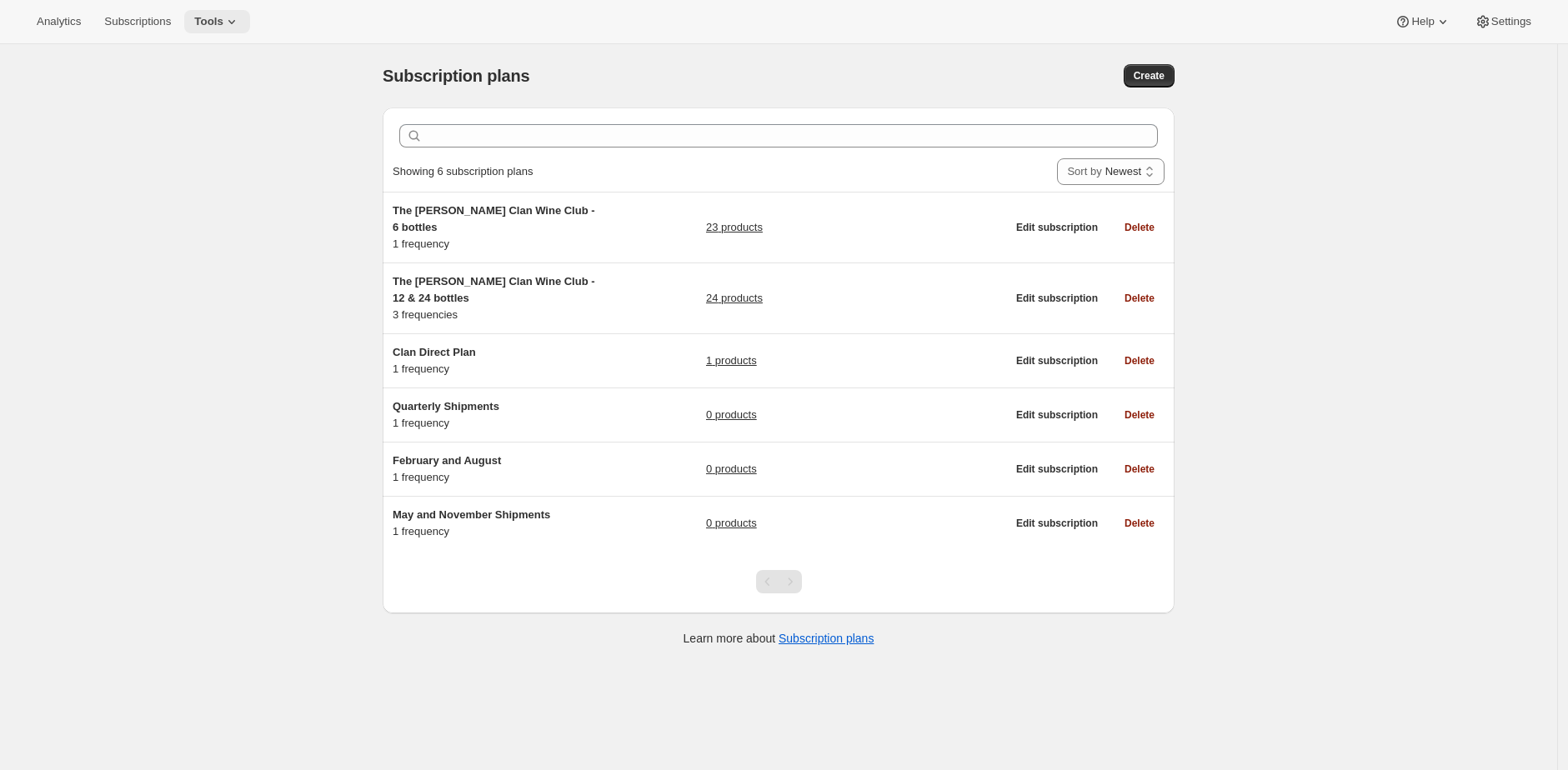
click at [224, 24] on span "Tools" at bounding box center [209, 21] width 29 height 14
click at [282, 66] on button "Subscription Plans" at bounding box center [221, 56] width 179 height 26
click at [224, 17] on span "Tools" at bounding box center [209, 21] width 29 height 14
click at [232, 58] on span "Subscription Plans" at bounding box center [204, 56] width 90 height 13
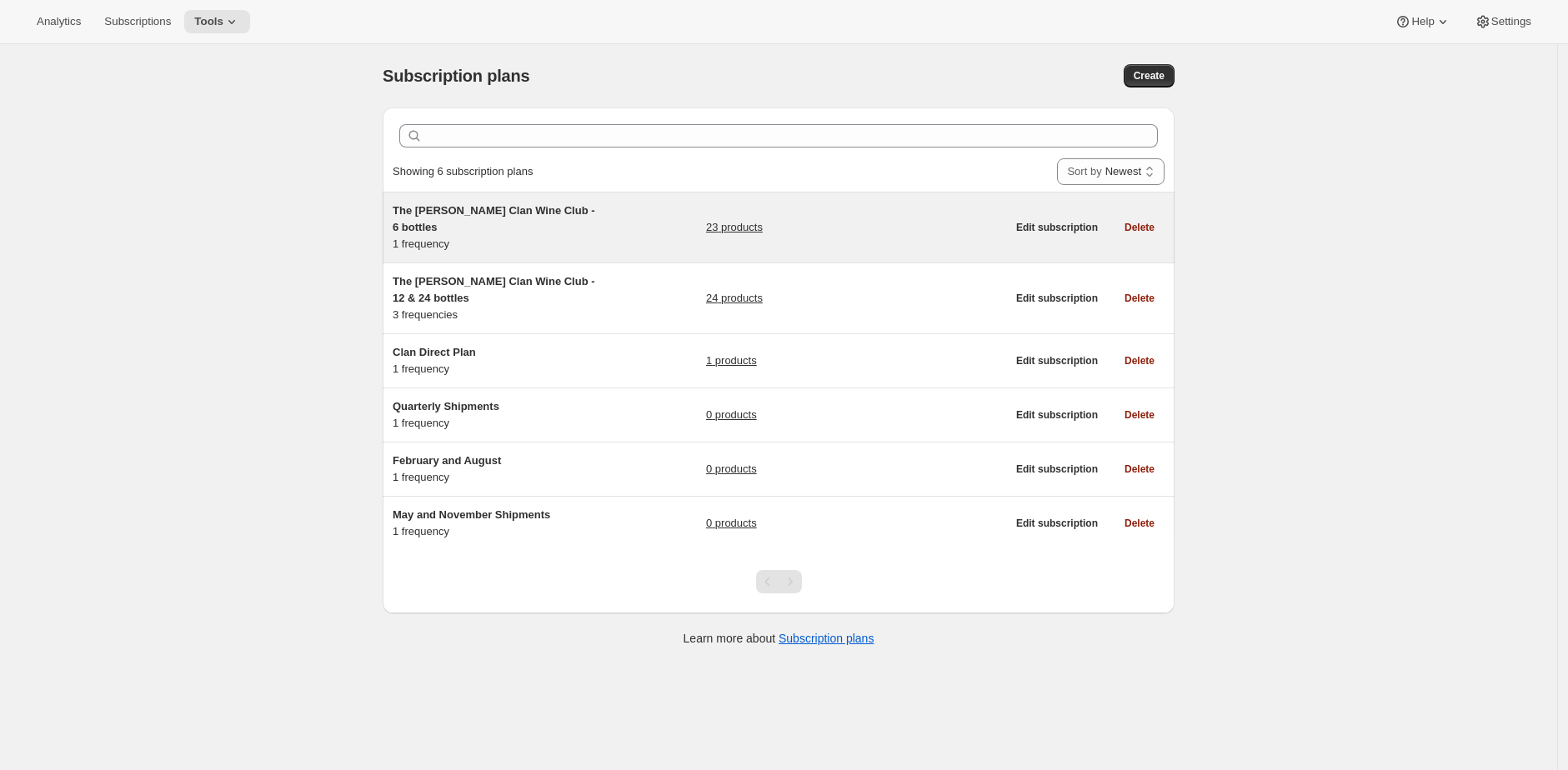
click at [595, 210] on span "The Maxwell Clan Wine Club - 6 bottles" at bounding box center [494, 219] width 203 height 29
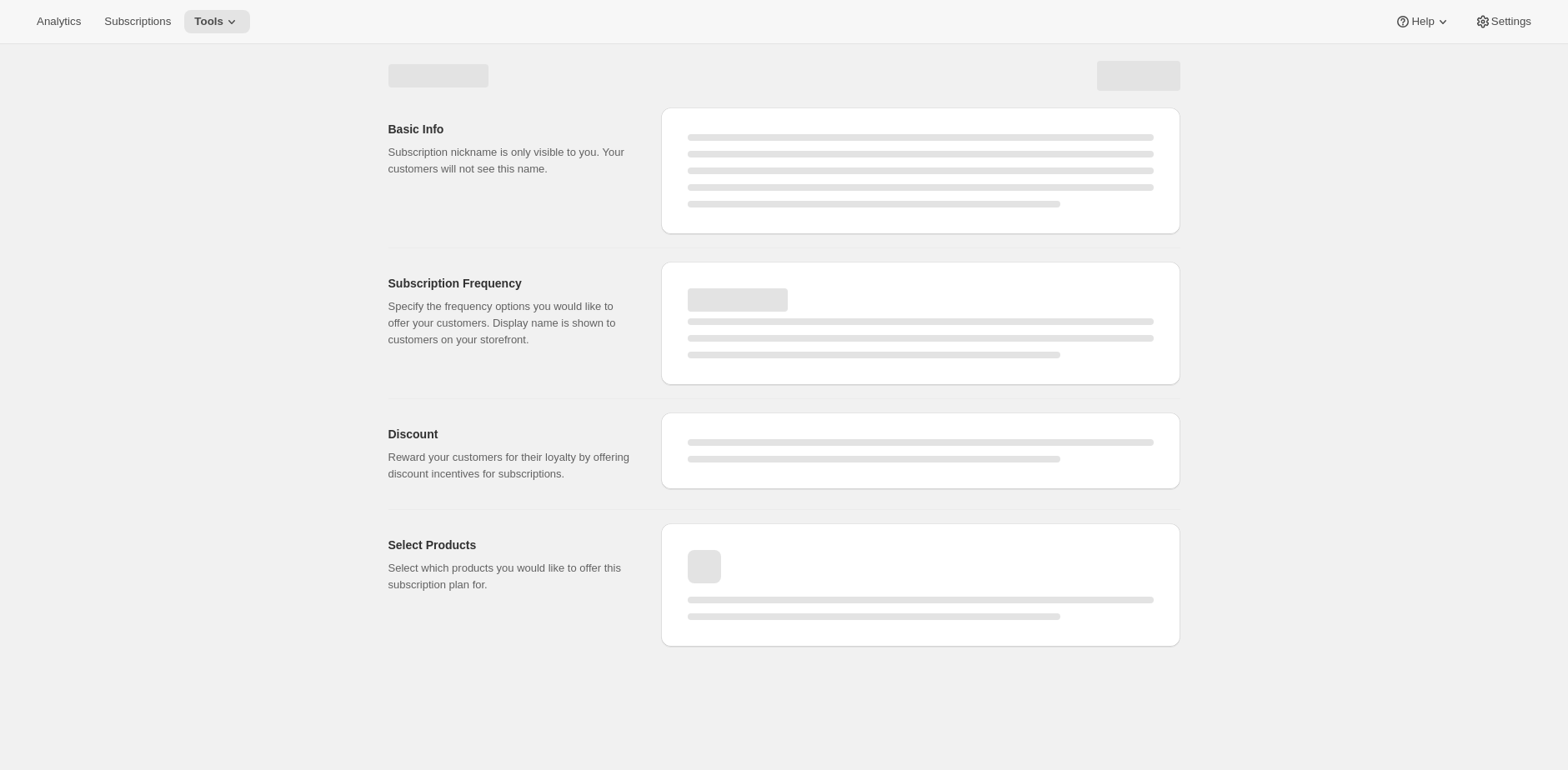
select select "WEEK"
select select "MONTH"
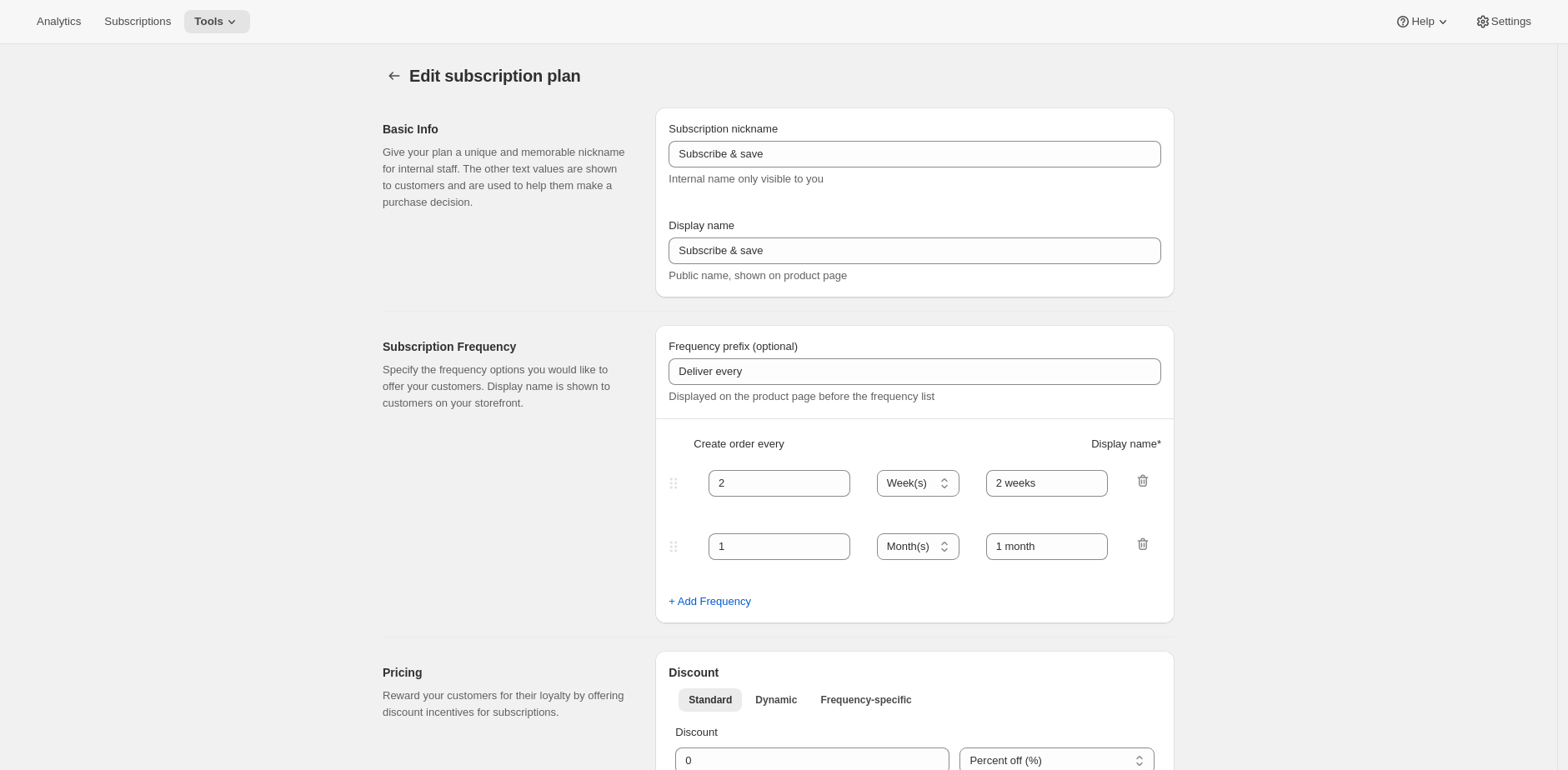
type input "The Maxwell Clan Wine Club - 6 bottles"
type input "The [PERSON_NAME] Clan Wine Club"
type input "3"
select select "MONTH"
type input "3 months"
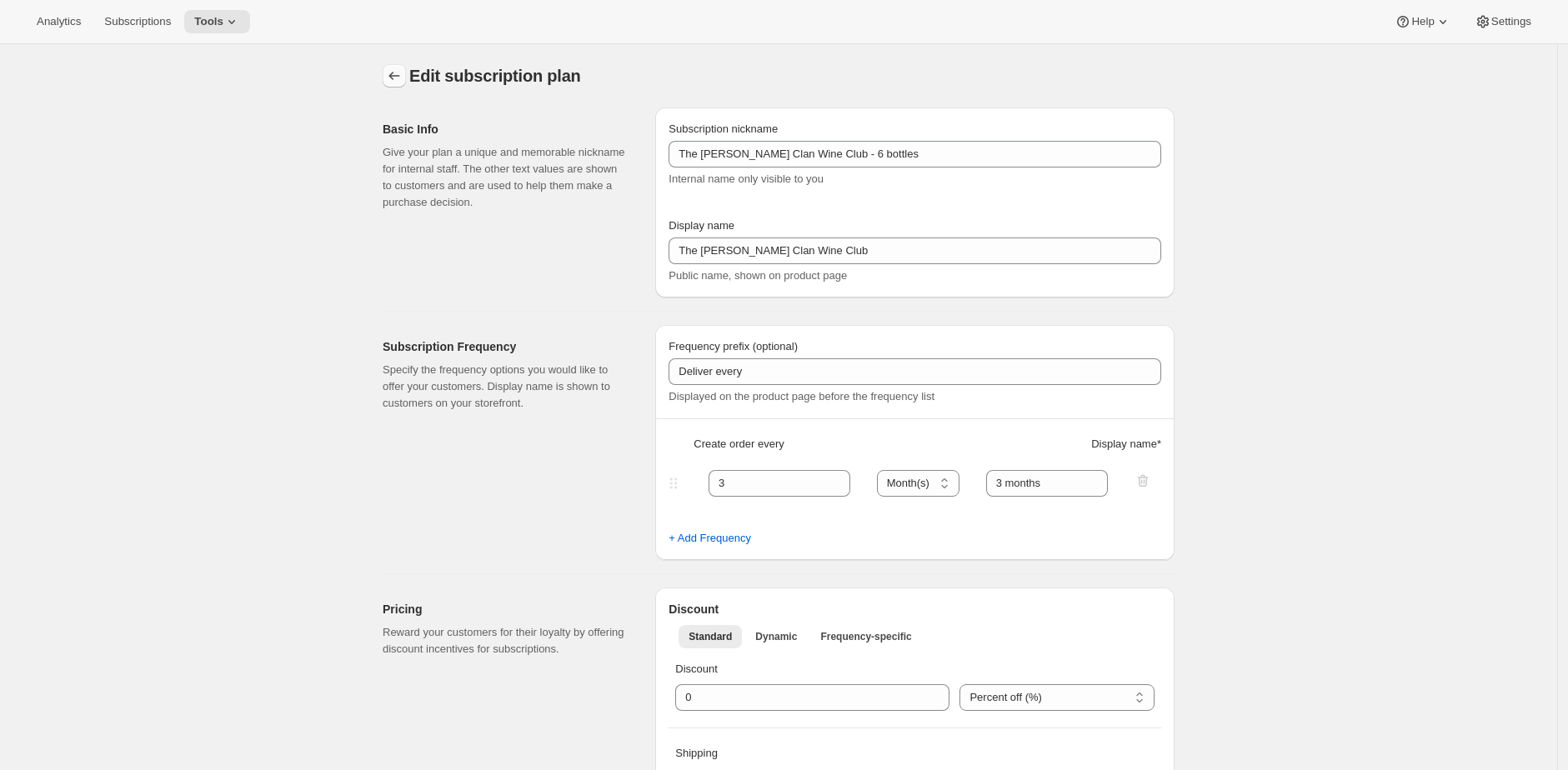
click at [391, 73] on icon "Subscription plans" at bounding box center [394, 76] width 16 height 16
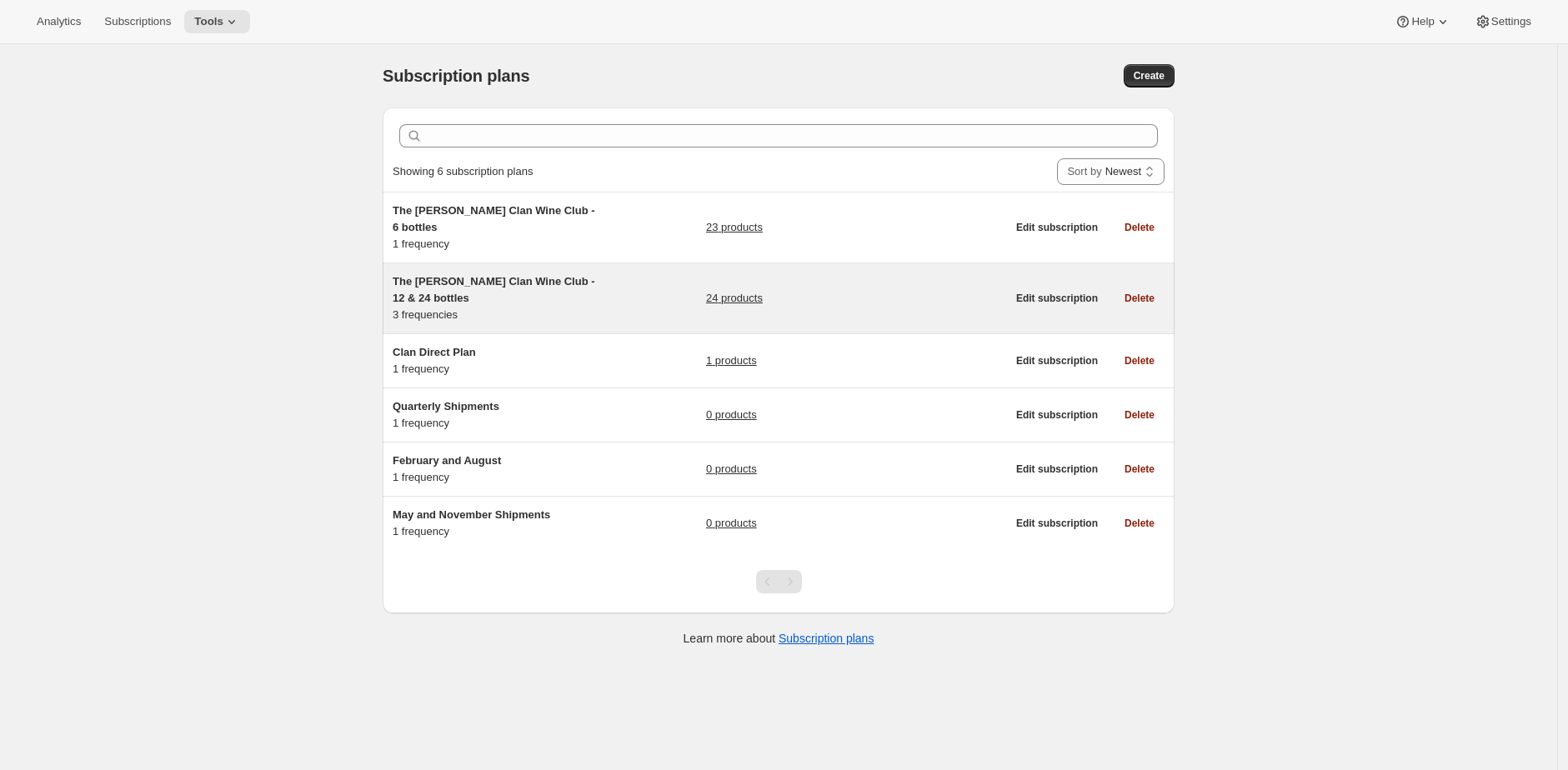
click at [553, 264] on div "The Maxwell Clan Wine Club - 12 & 24 bottles 3 frequencies 24 products Edit sub…" at bounding box center [779, 298] width 792 height 70
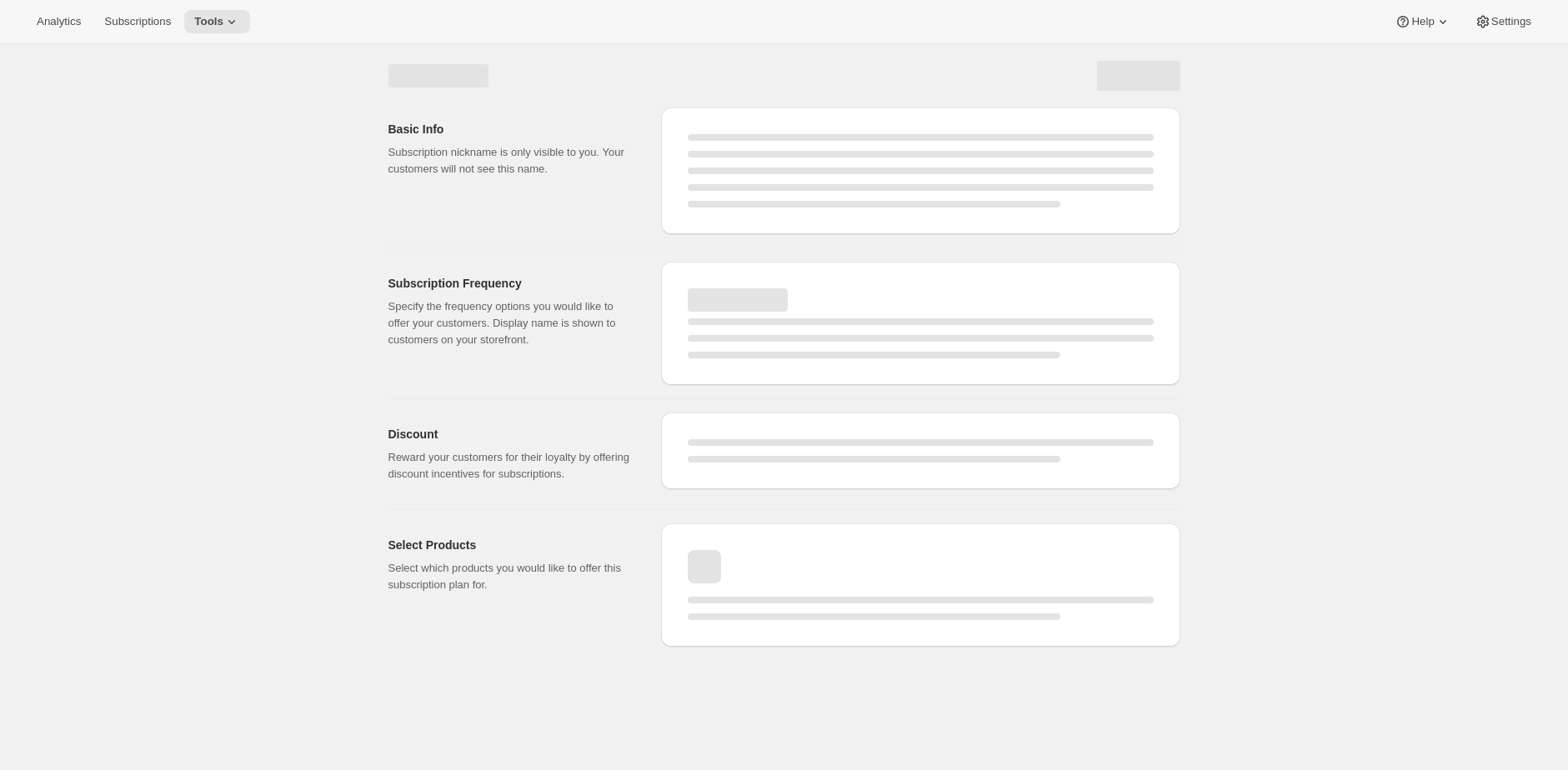
select select "WEEK"
select select "MONTH"
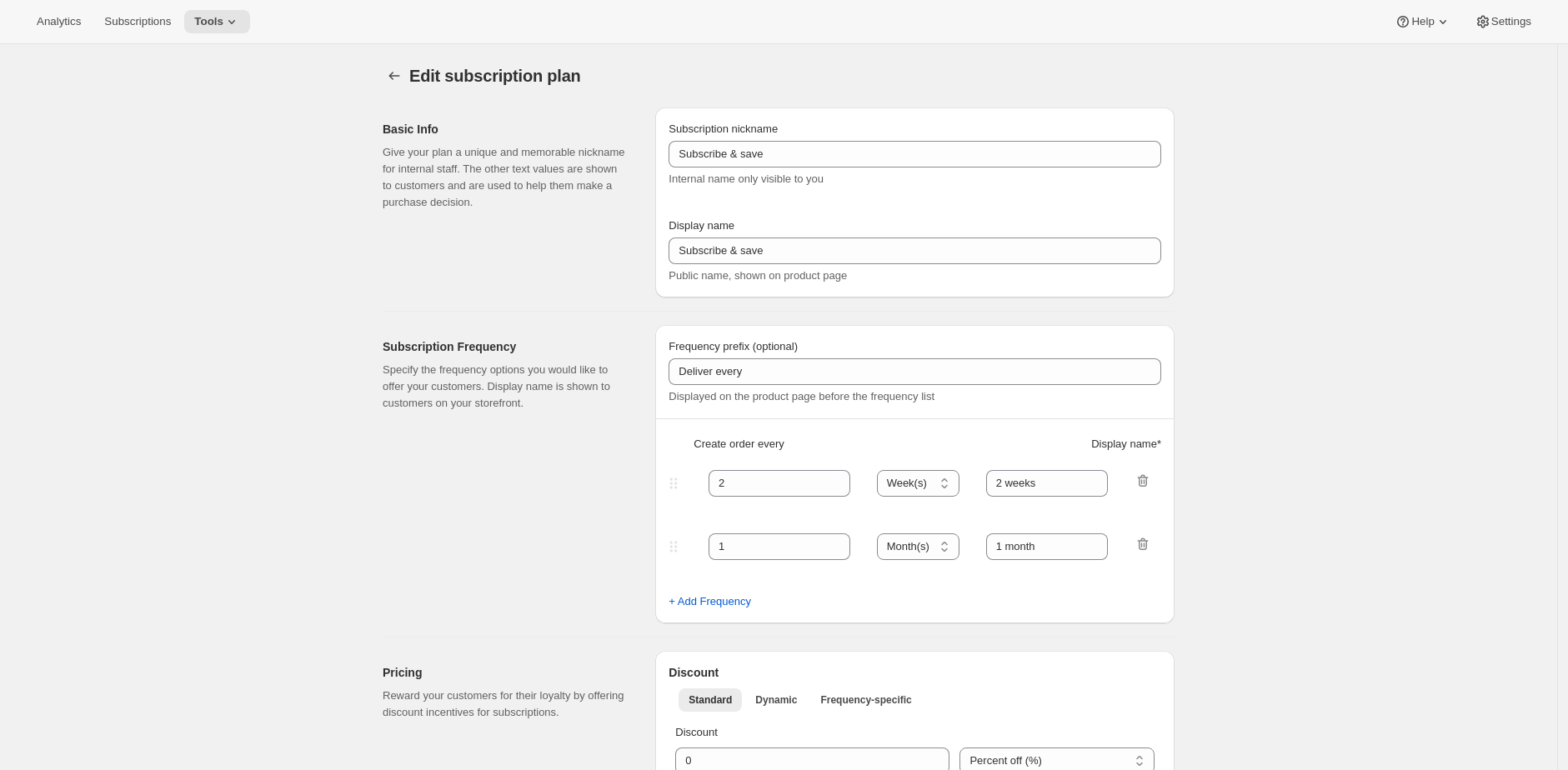
type input "The Maxwell Clan Wine Club - 12 & 24 bottles"
type input "The [PERSON_NAME] Clan Wine Club"
type input "3"
select select "MONTH"
type input "3 months"
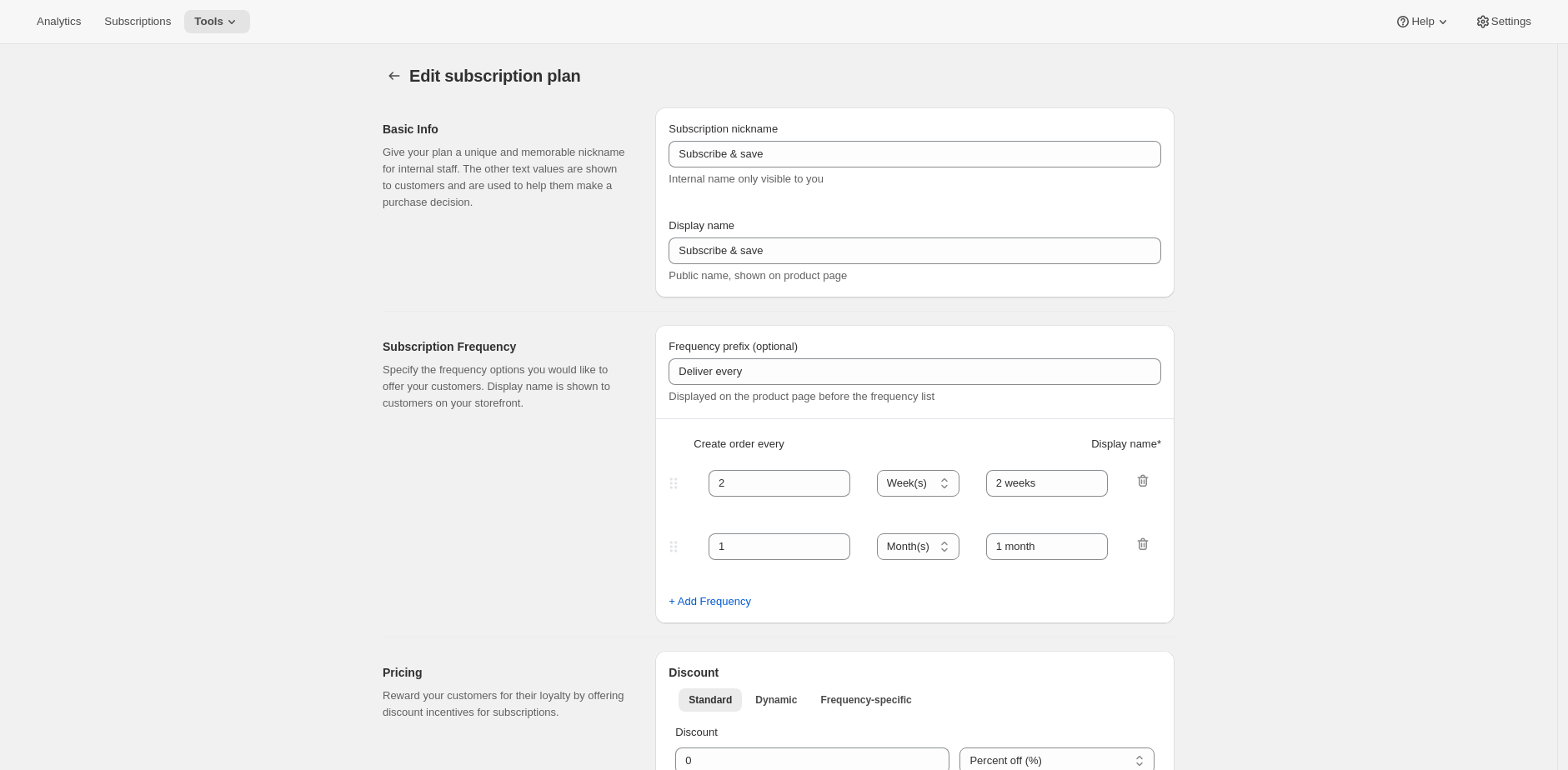
type input "4"
type input "4 months"
select select "MONTH"
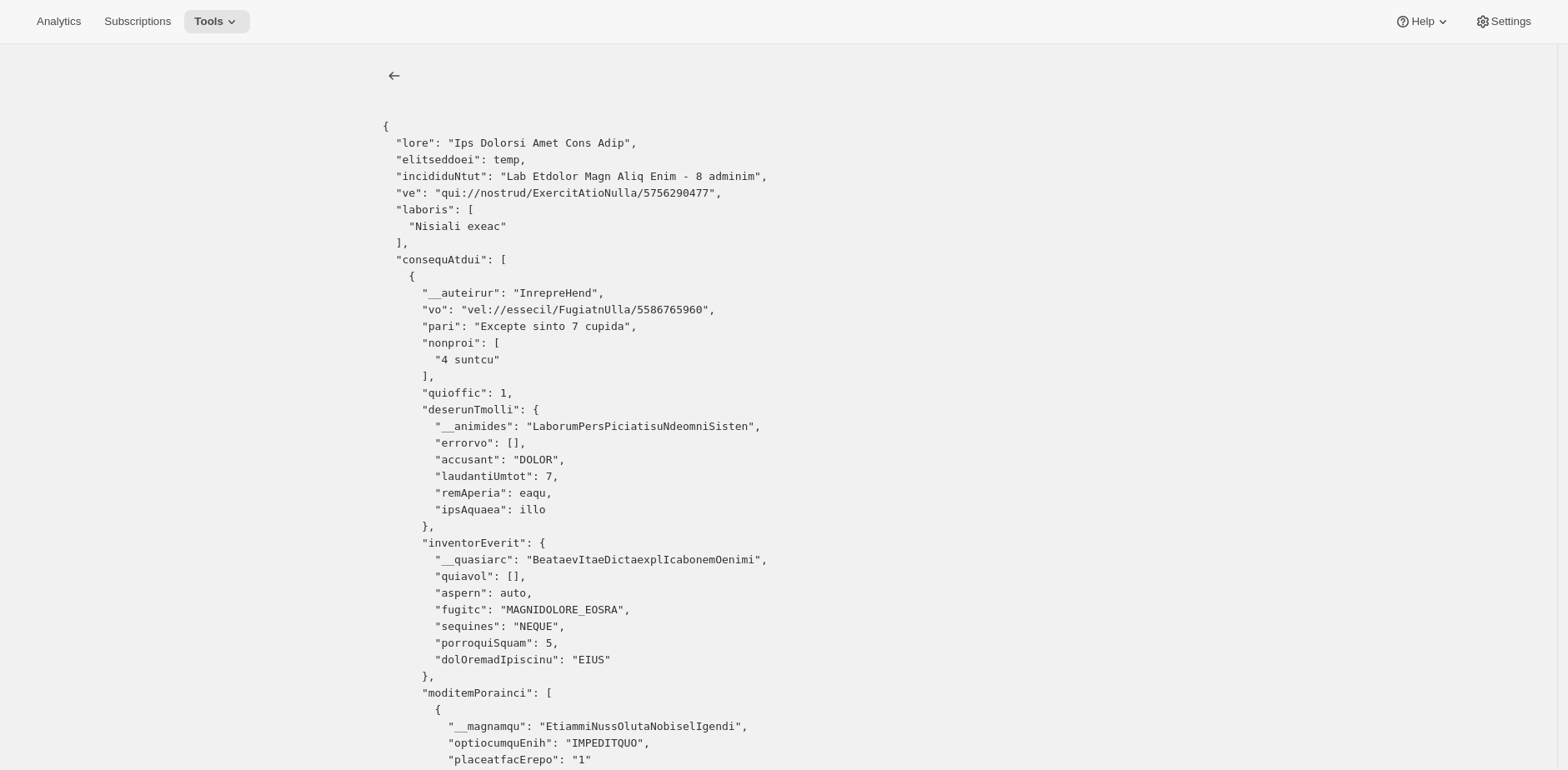
click at [396, 71] on icon "list" at bounding box center [394, 76] width 16 height 16
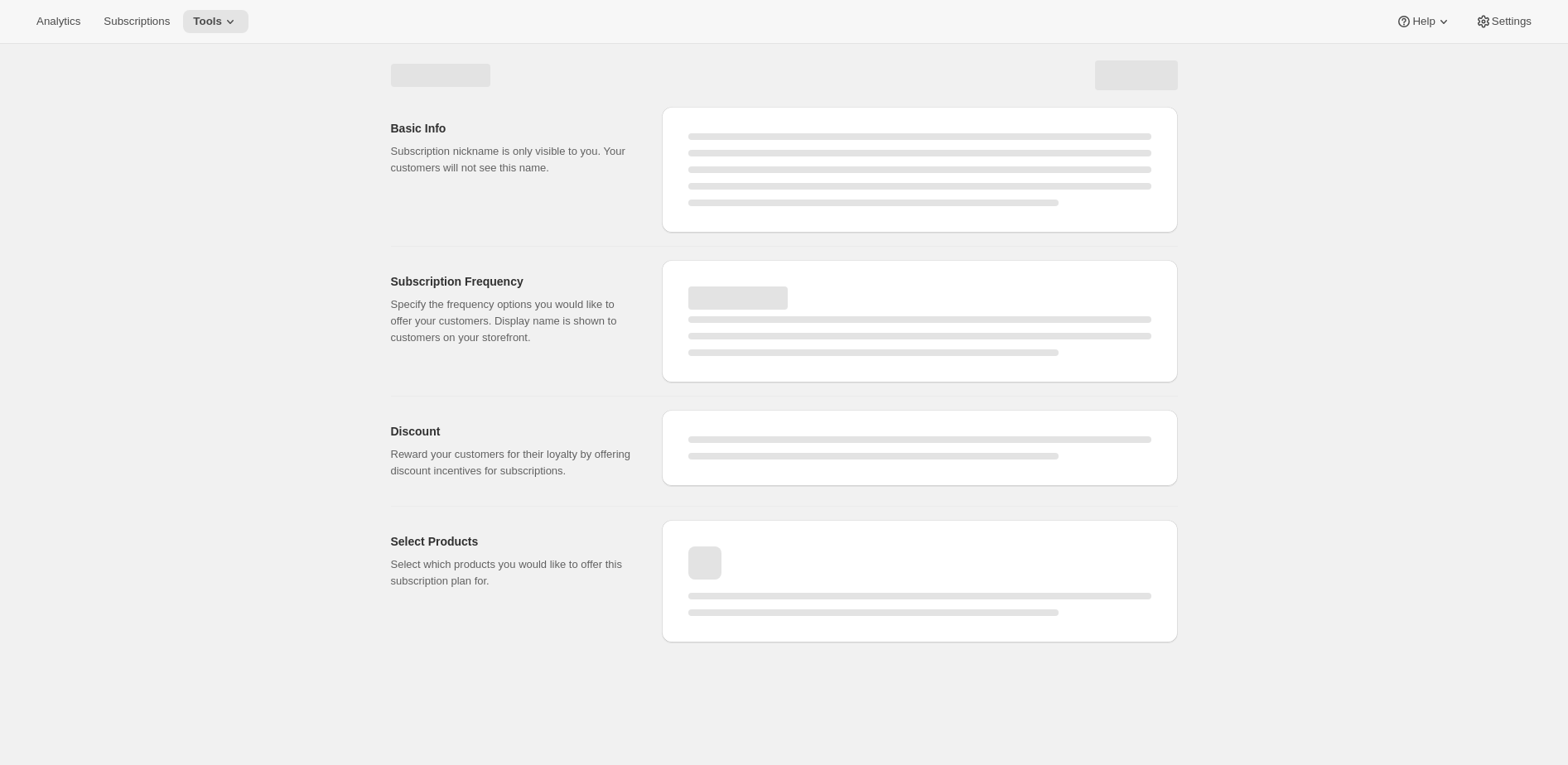
select select "WEEK"
select select "MONTH"
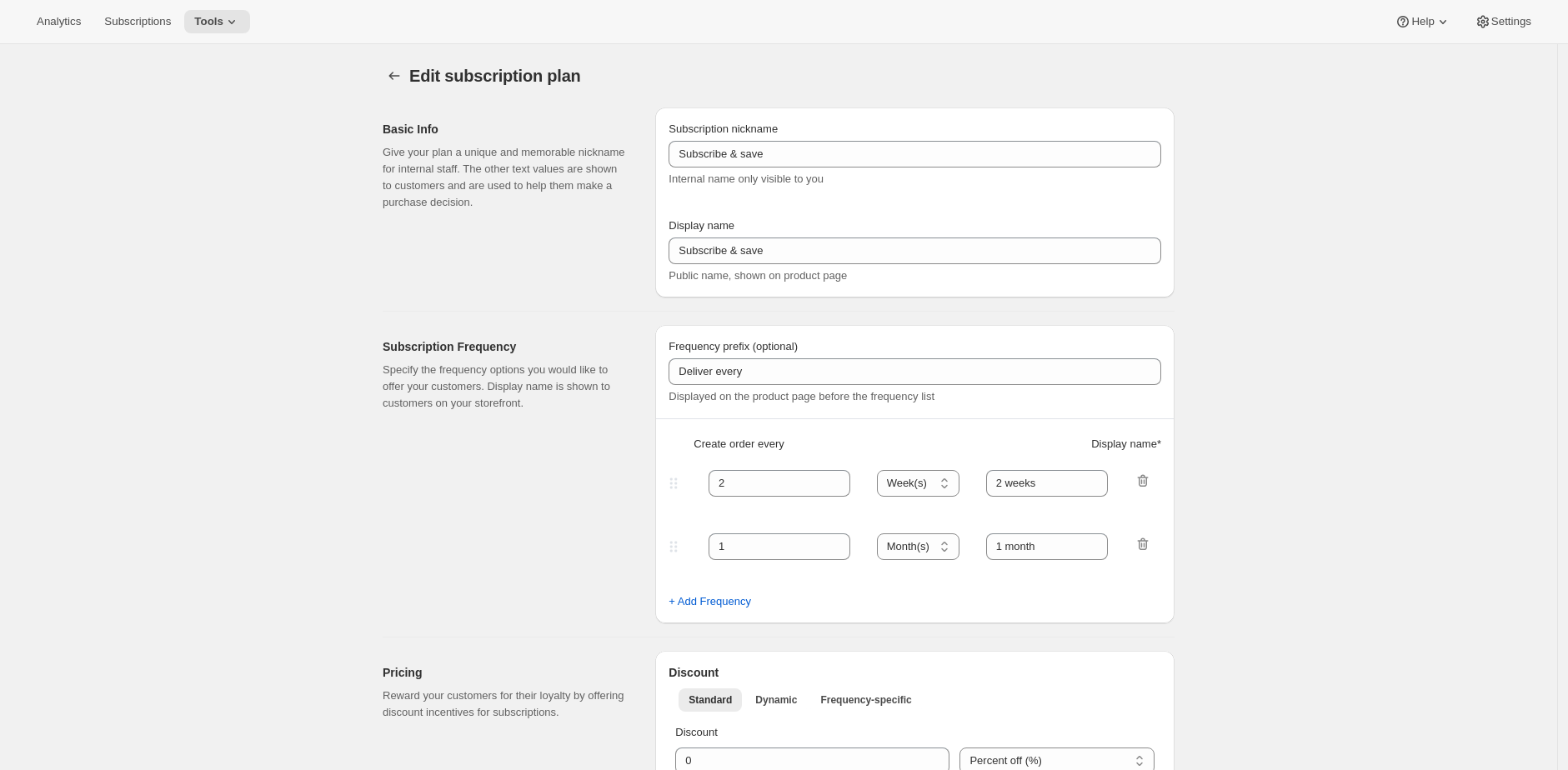
type input "The [PERSON_NAME] Clan Wine Club - 12 & 24 bottles"
type input "The [PERSON_NAME] Clan Wine Club"
type input "3"
select select "MONTH"
type input "3 months"
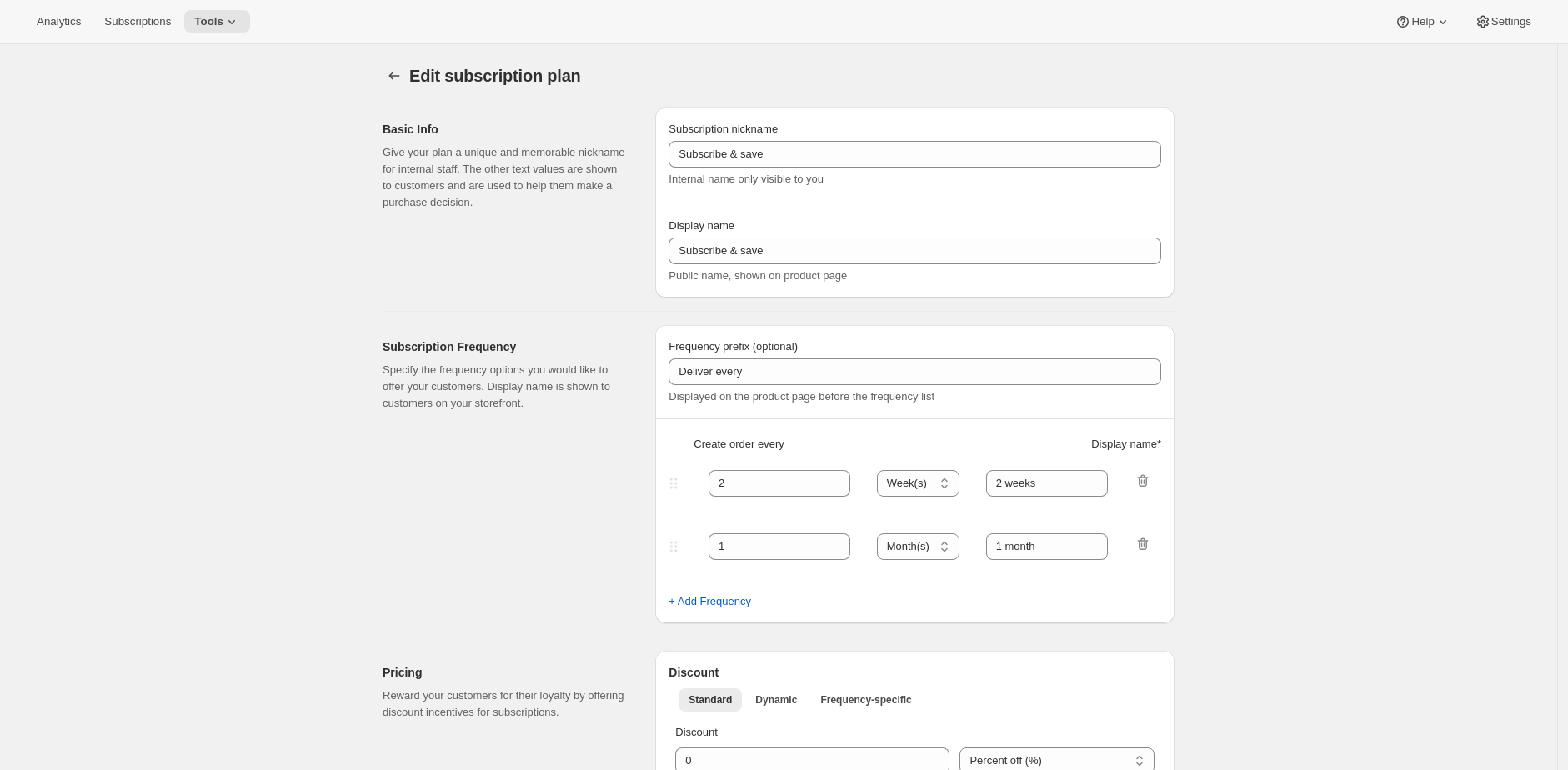
type input "4"
type input "4 months"
select select "MONTH"
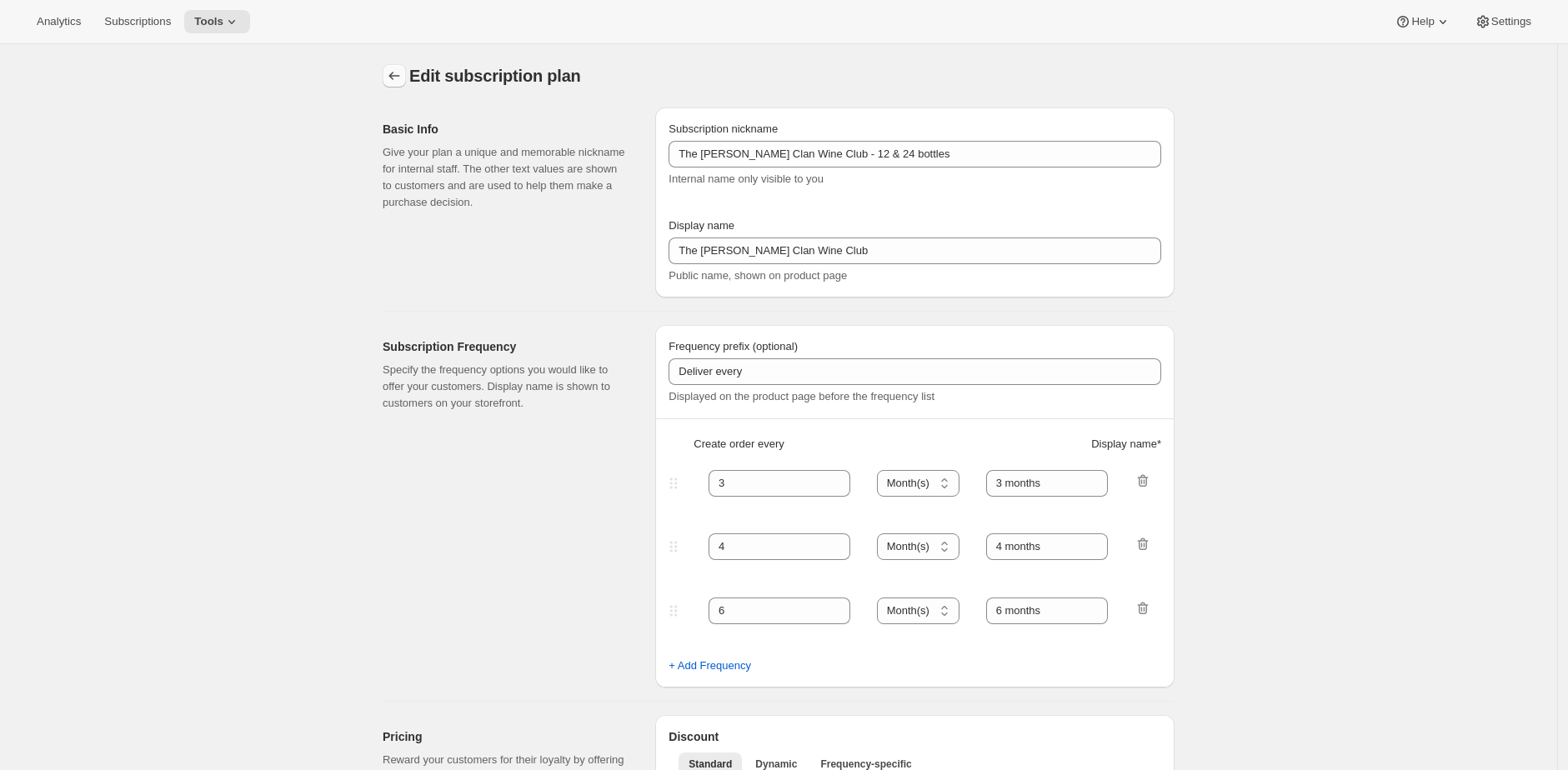
click at [399, 76] on icon "Subscription plans" at bounding box center [395, 76] width 11 height 8
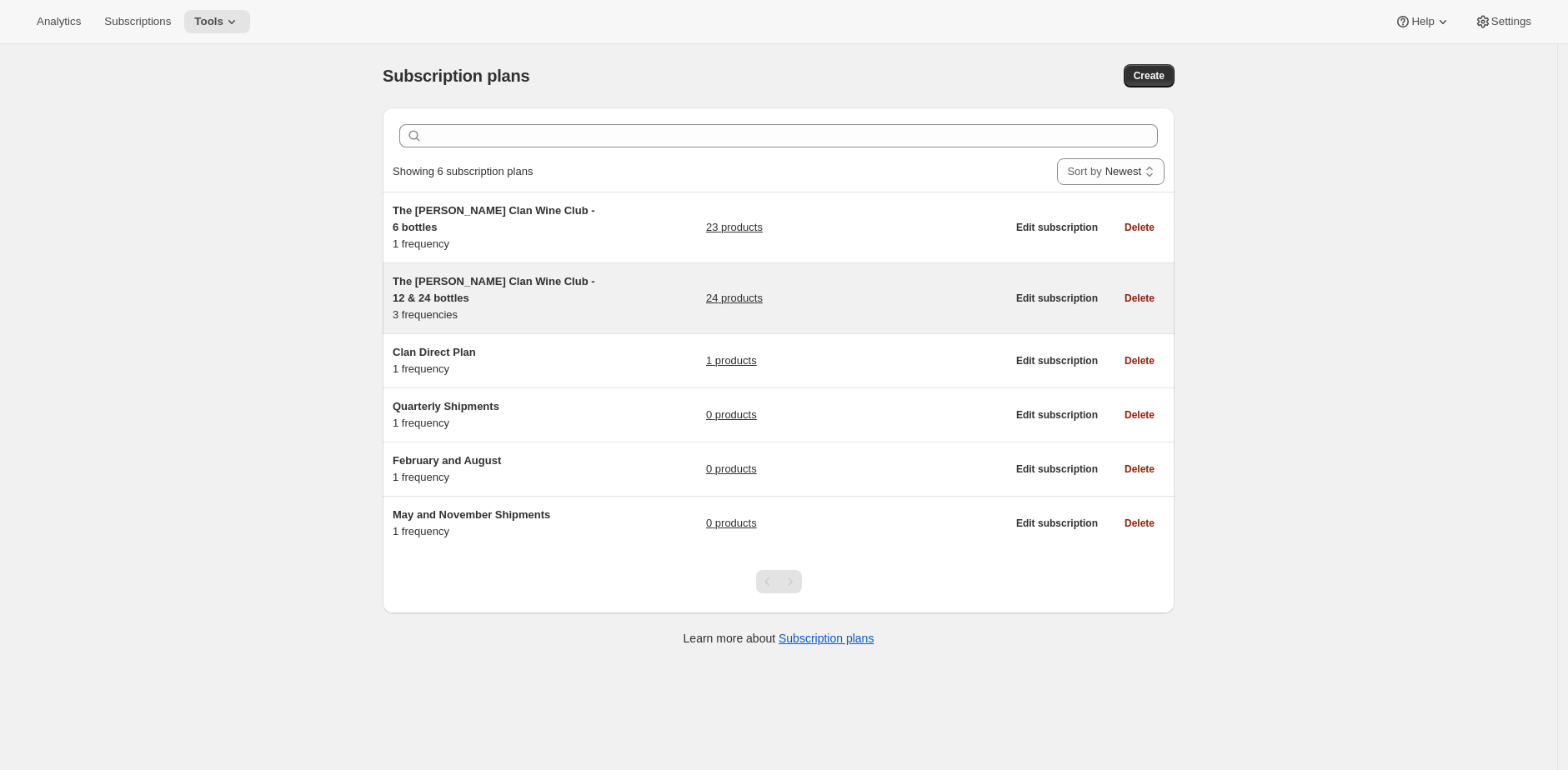
click at [611, 274] on div "The Maxwell Clan Wine Club - 12 & 24 bottles 3 frequencies 24 products" at bounding box center [699, 298] width 613 height 50
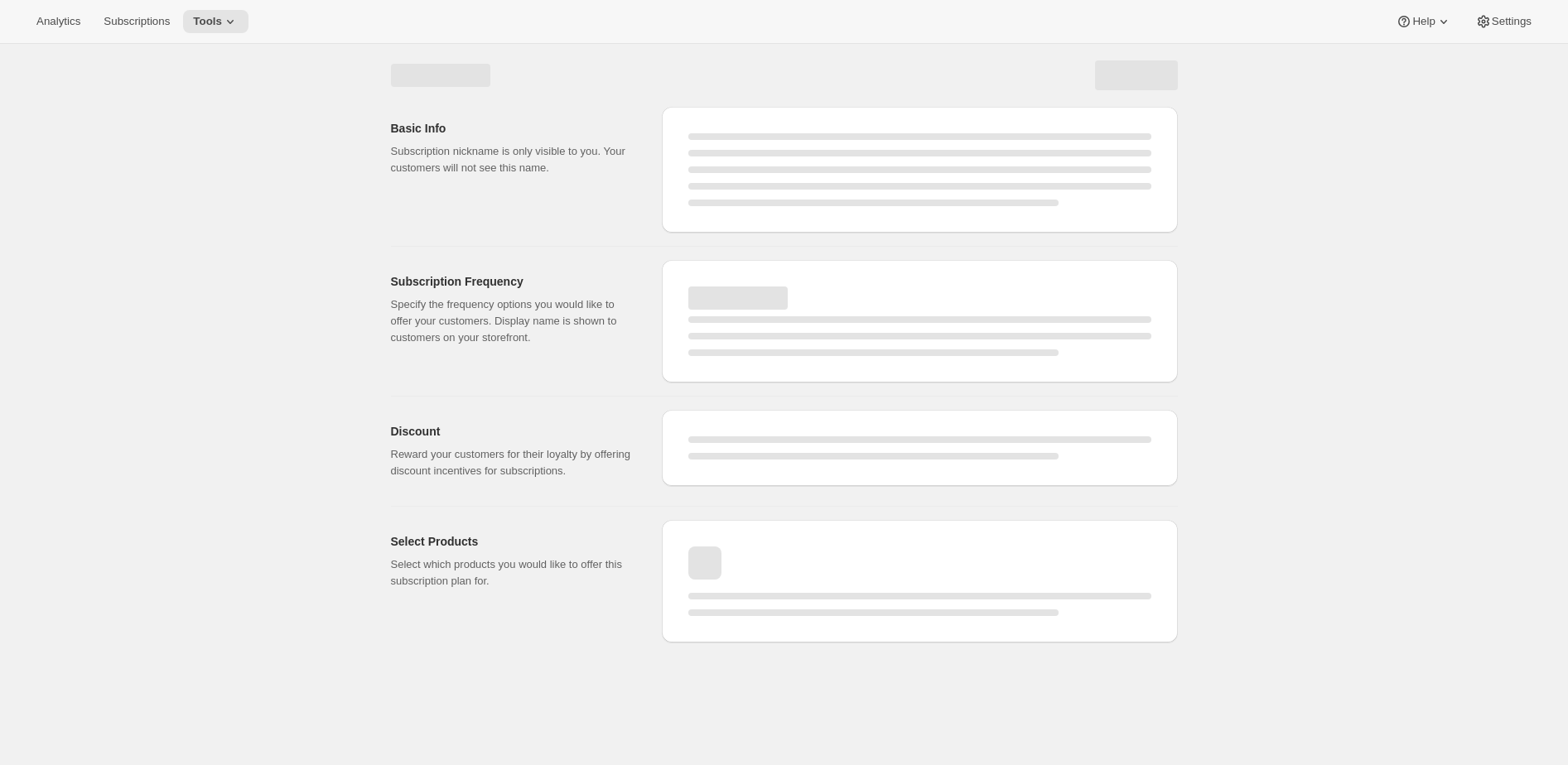
select select "WEEK"
select select "MONTH"
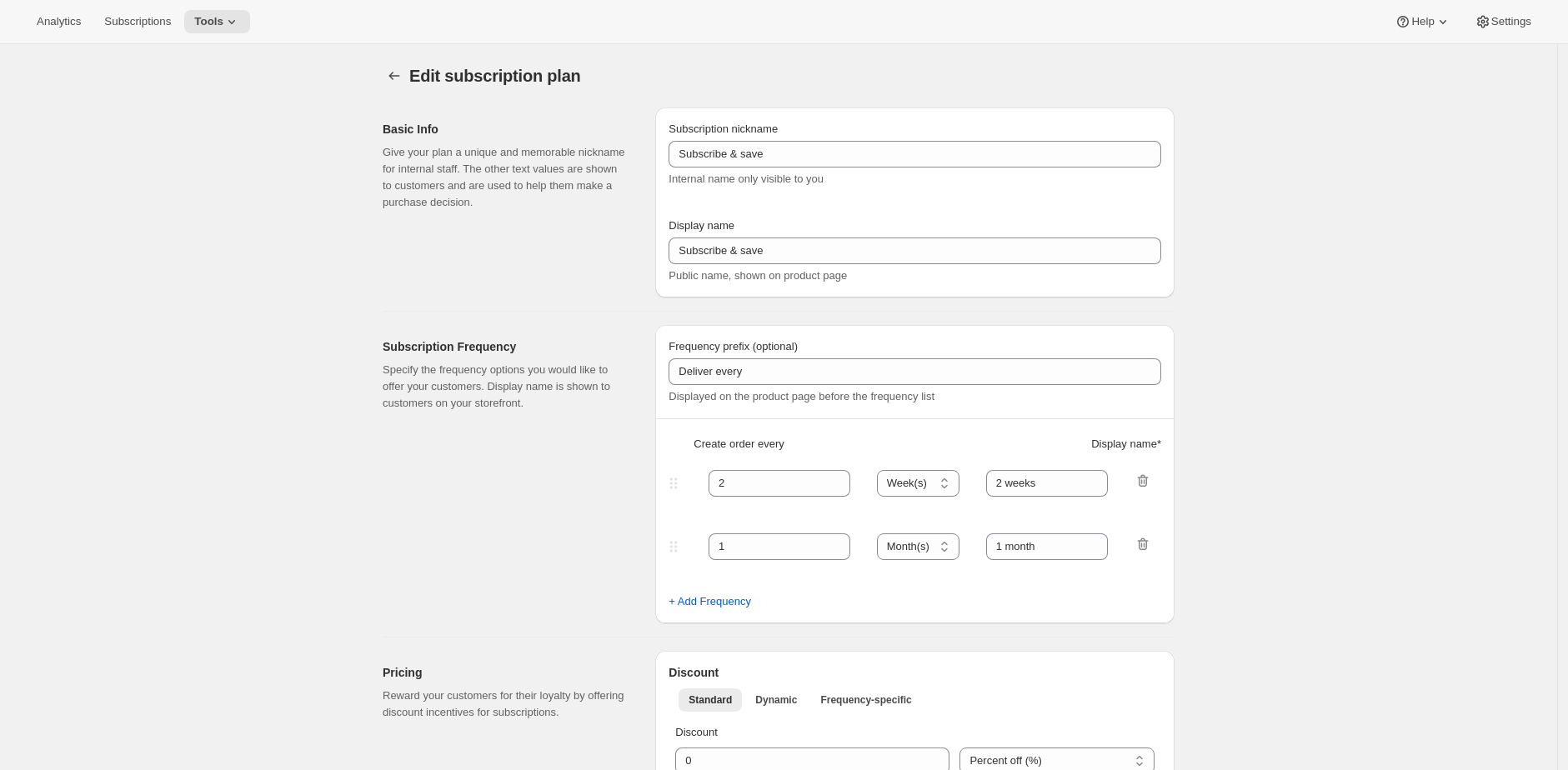
select select "MONTH"
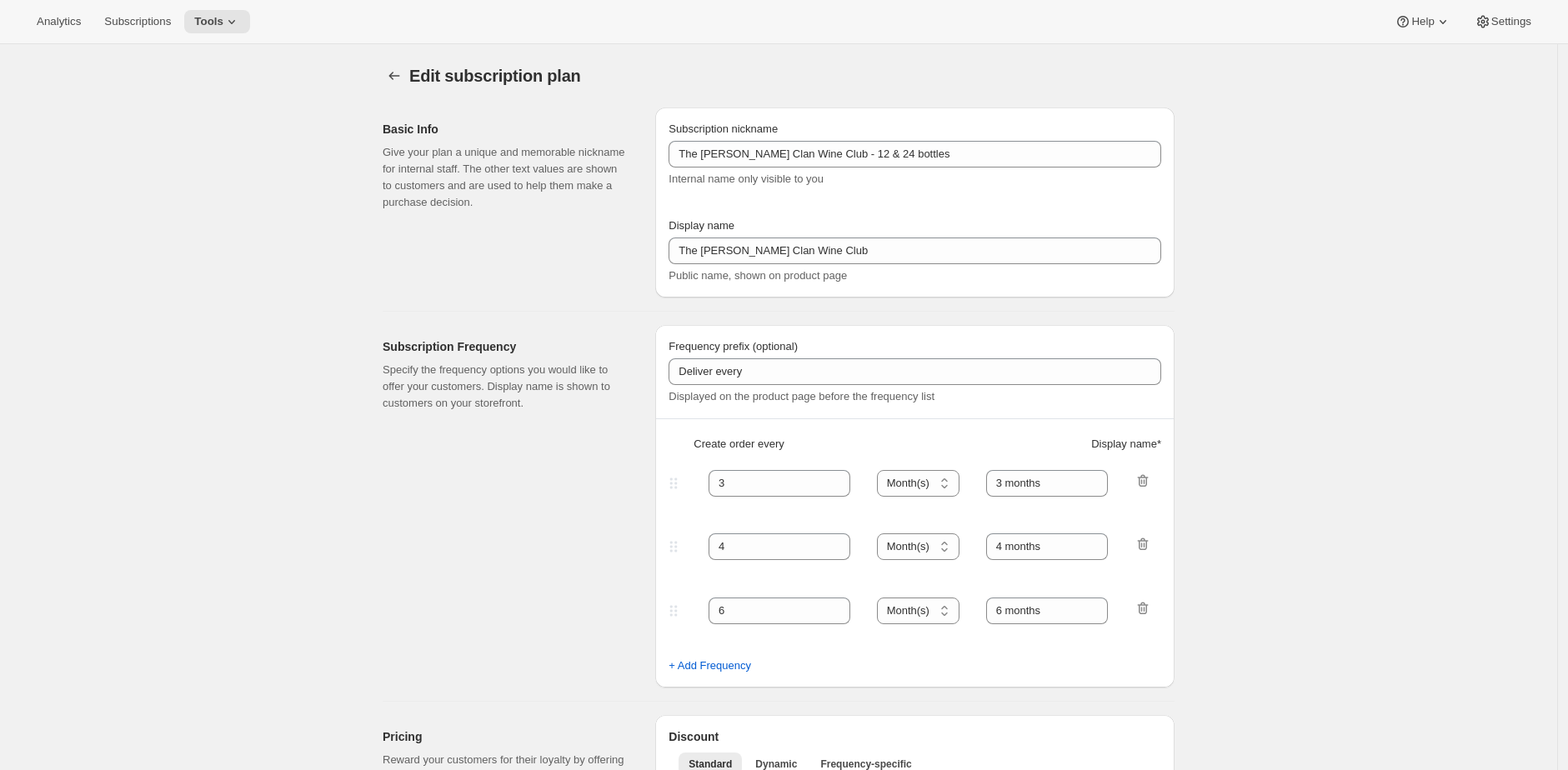
type input "The [PERSON_NAME] Clan Wine Club - 12 & 24 bottles"
type input "The [PERSON_NAME] Clan Wine Club"
type input "3"
select select "MONTH"
type input "3 months"
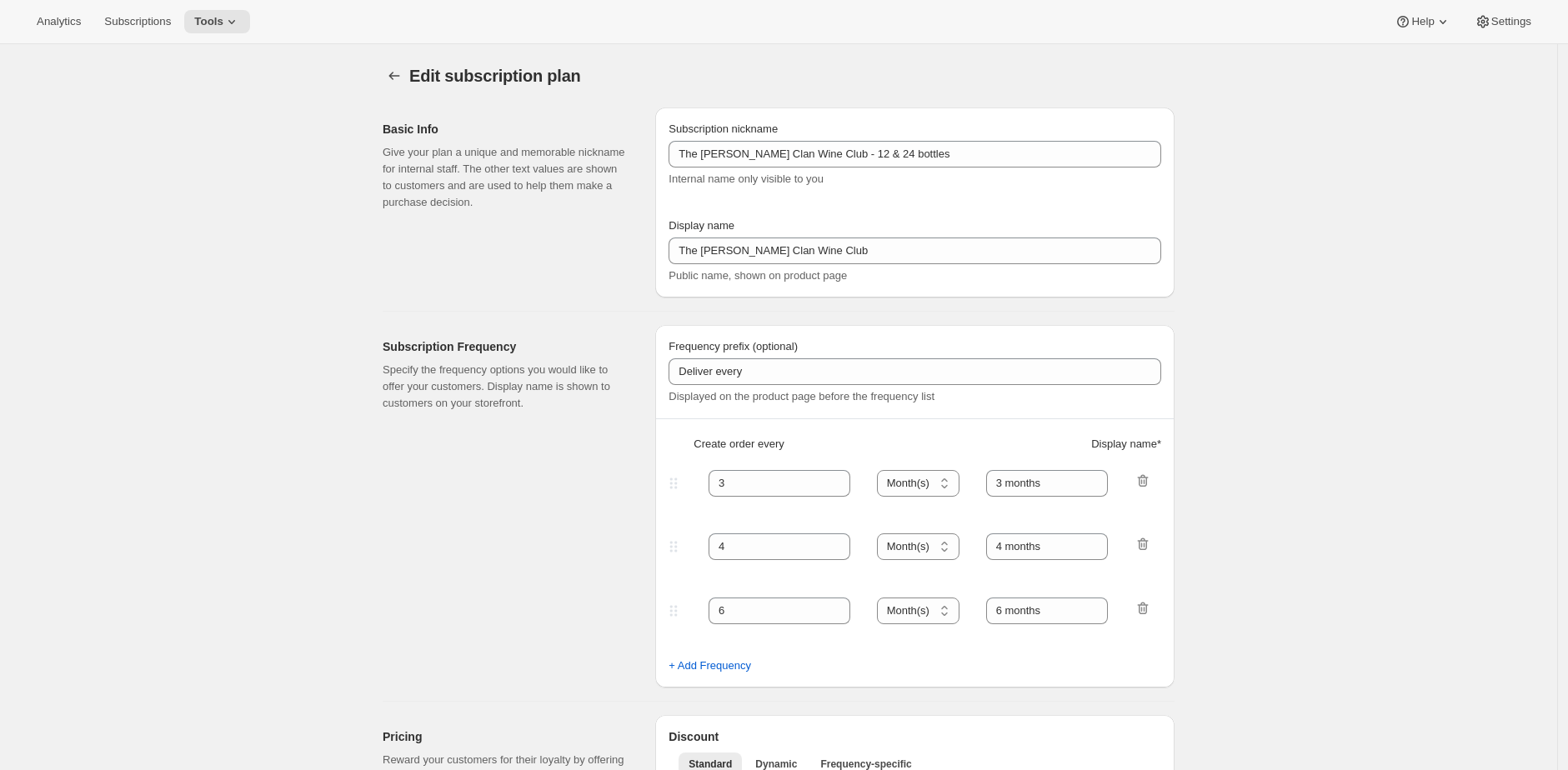
type input "4"
type input "4 months"
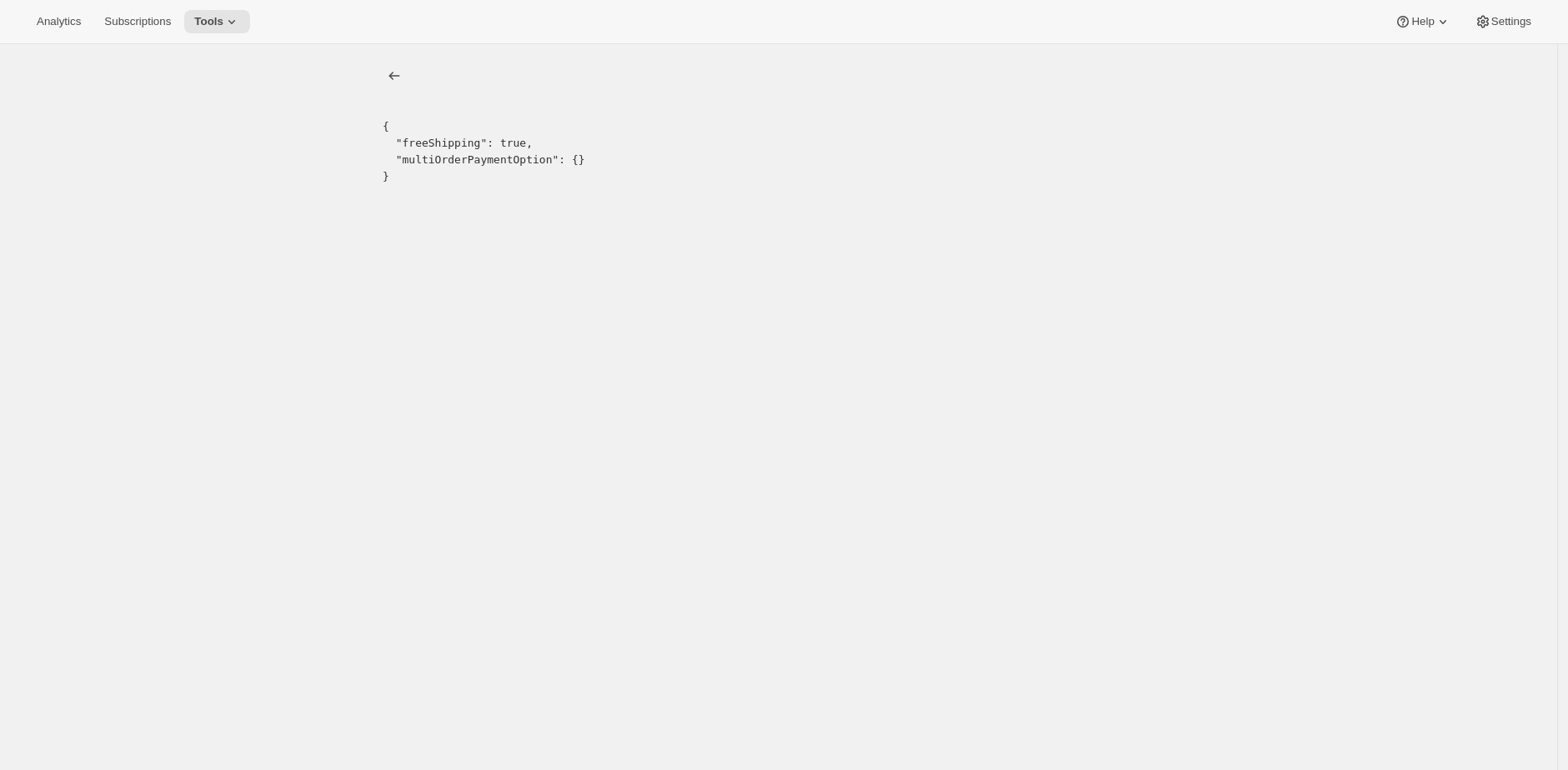
click at [845, 323] on div "{ "freeShipping": true, "multiOrderPaymentOption": {} }" at bounding box center [779, 429] width 1557 height 770
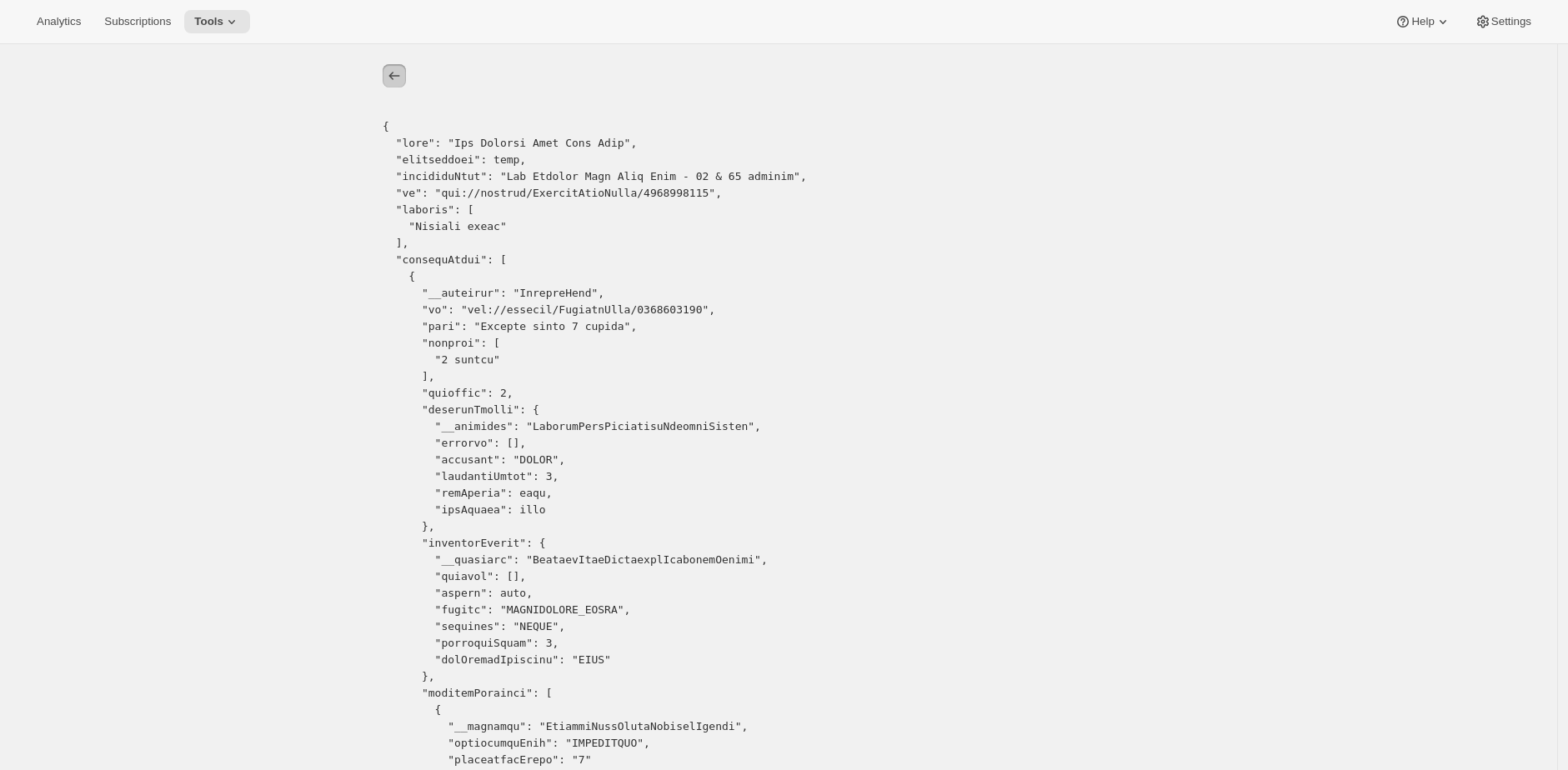
click at [392, 77] on icon "list" at bounding box center [394, 76] width 16 height 16
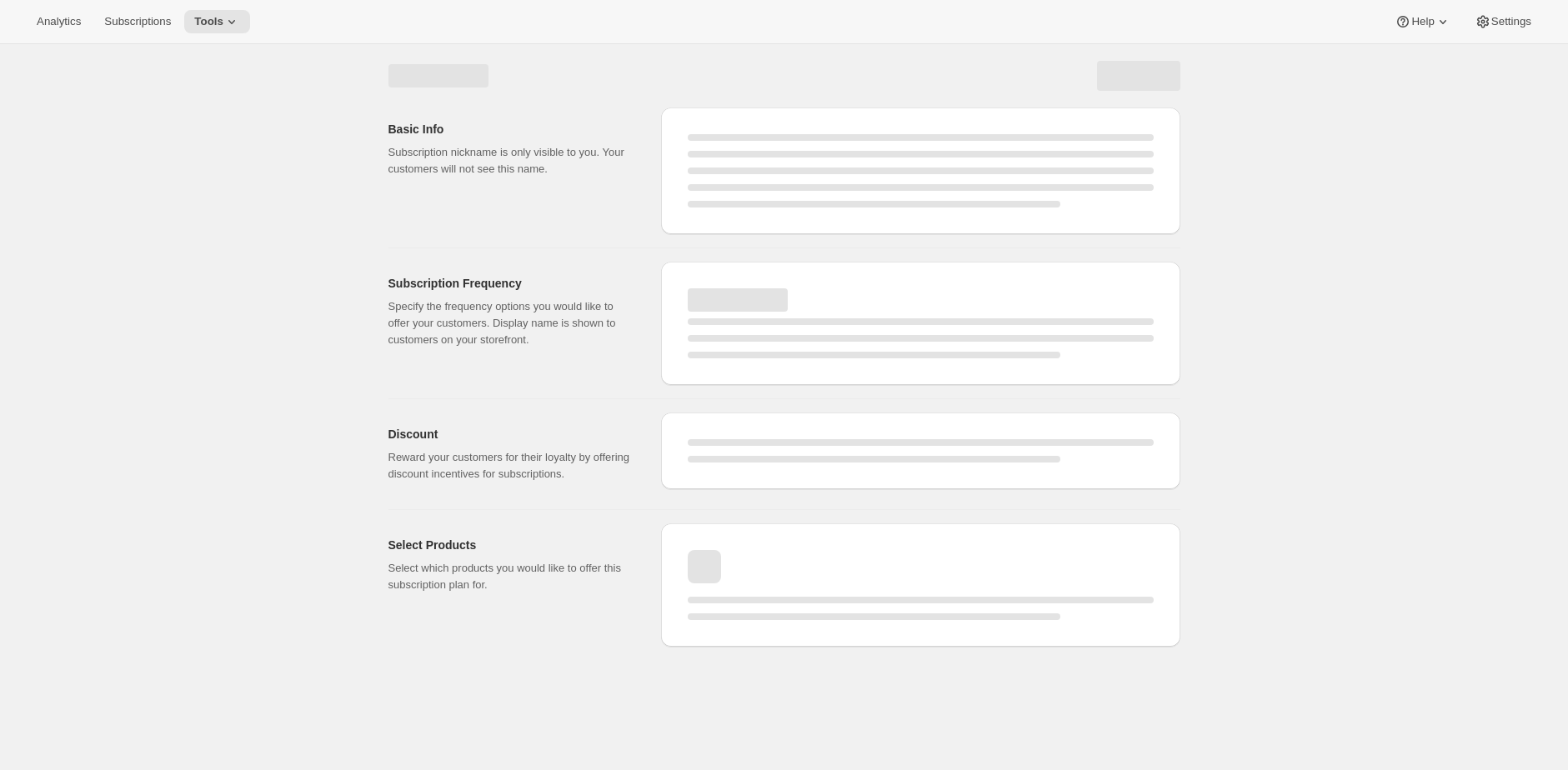
select select "WEEK"
select select "MONTH"
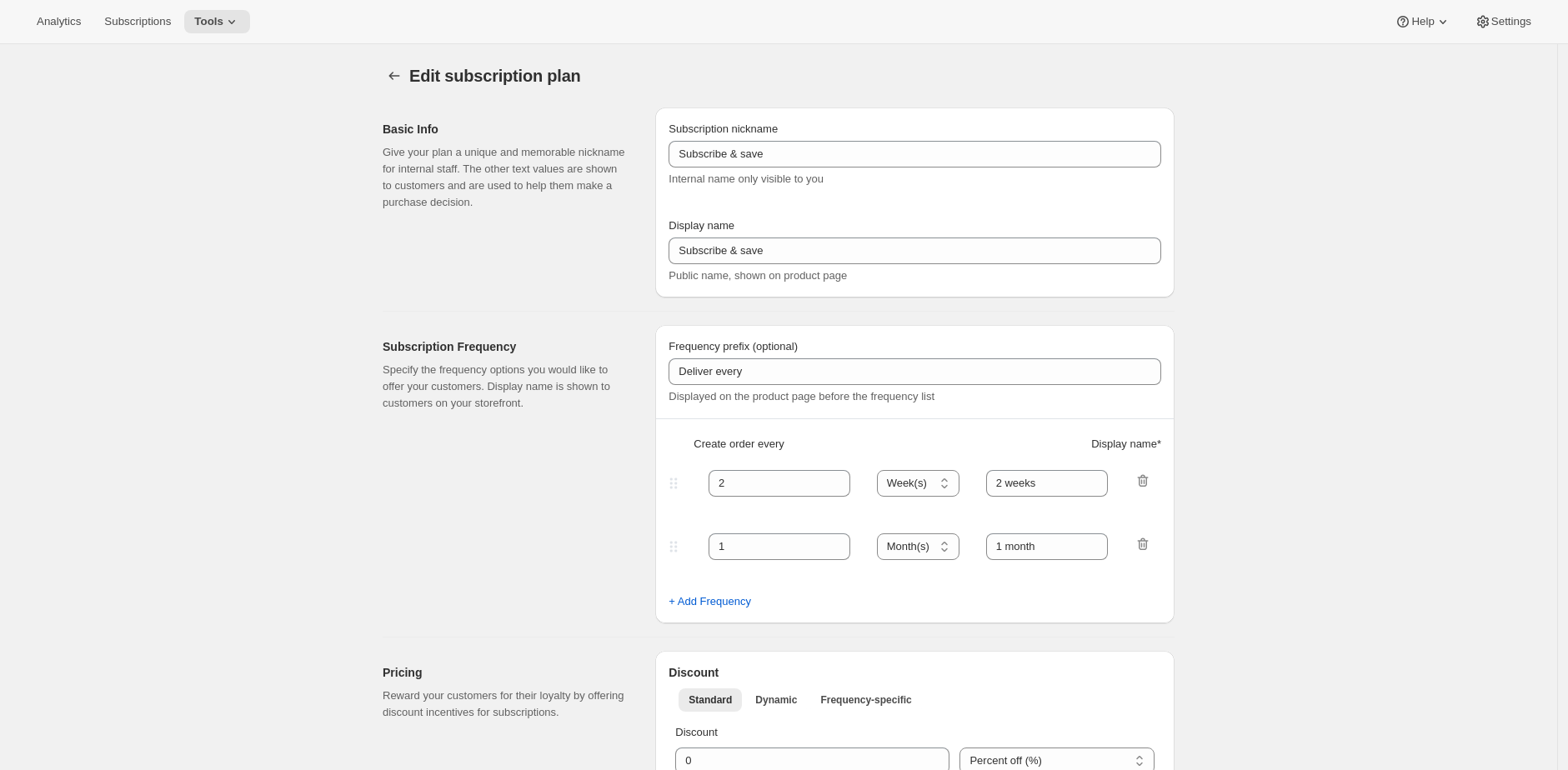
type input "The [PERSON_NAME] Clan Wine Club - 12 & 24 bottles"
type input "The [PERSON_NAME] Clan Wine Club"
type input "3"
select select "MONTH"
type input "3 months"
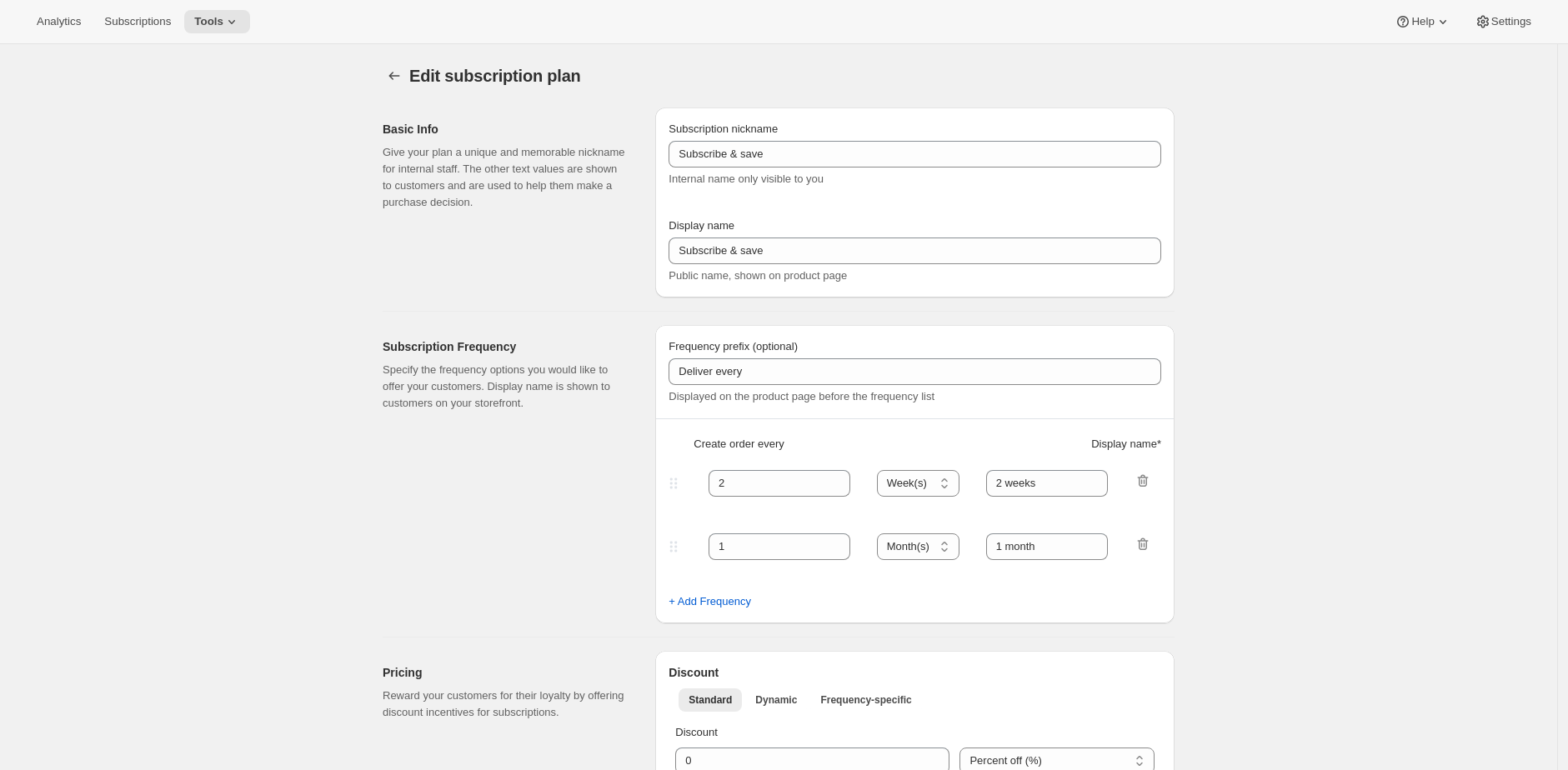
type input "4"
type input "4 months"
select select "MONTH"
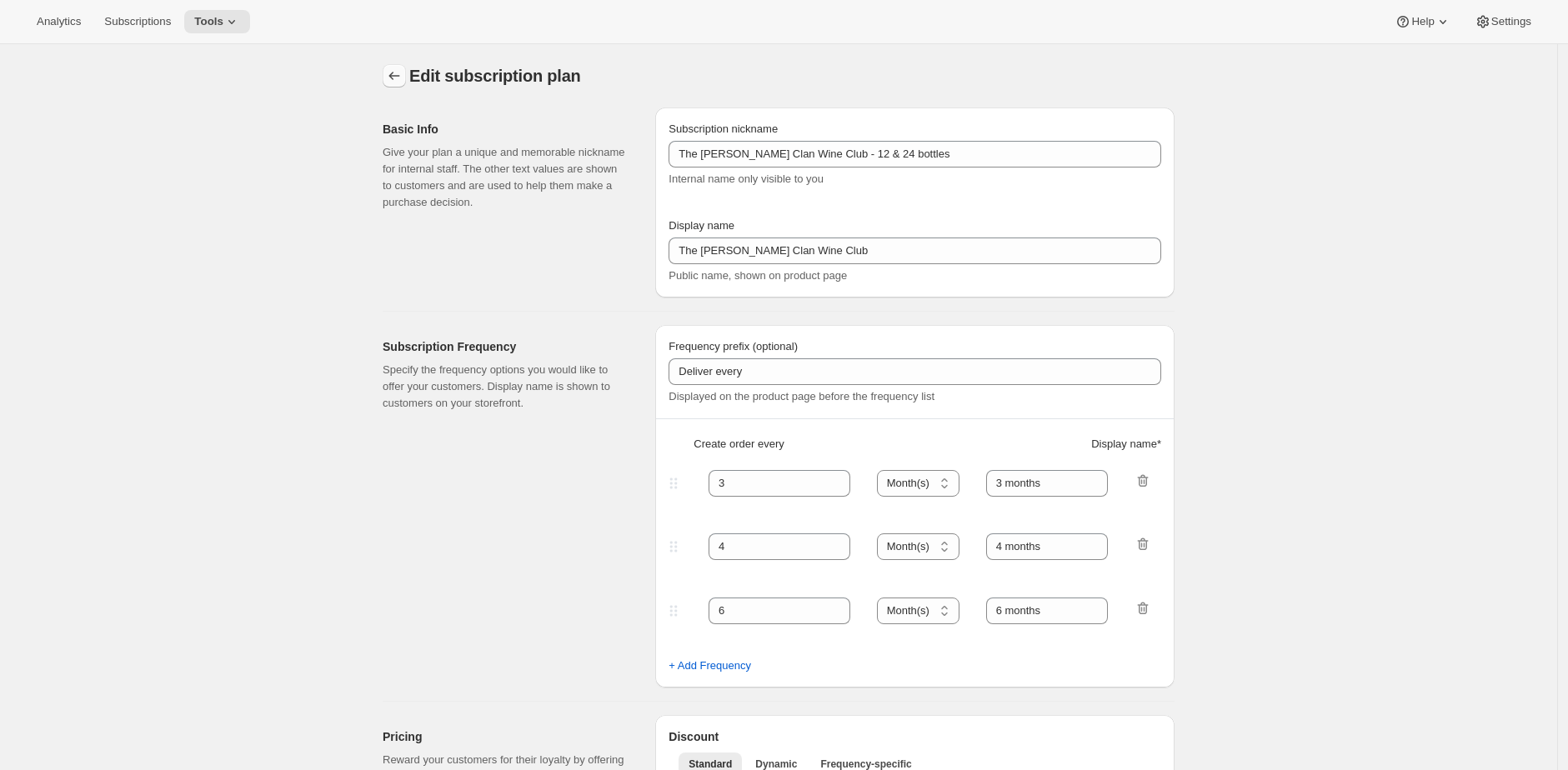
click at [396, 78] on icon "Subscription plans" at bounding box center [394, 76] width 16 height 16
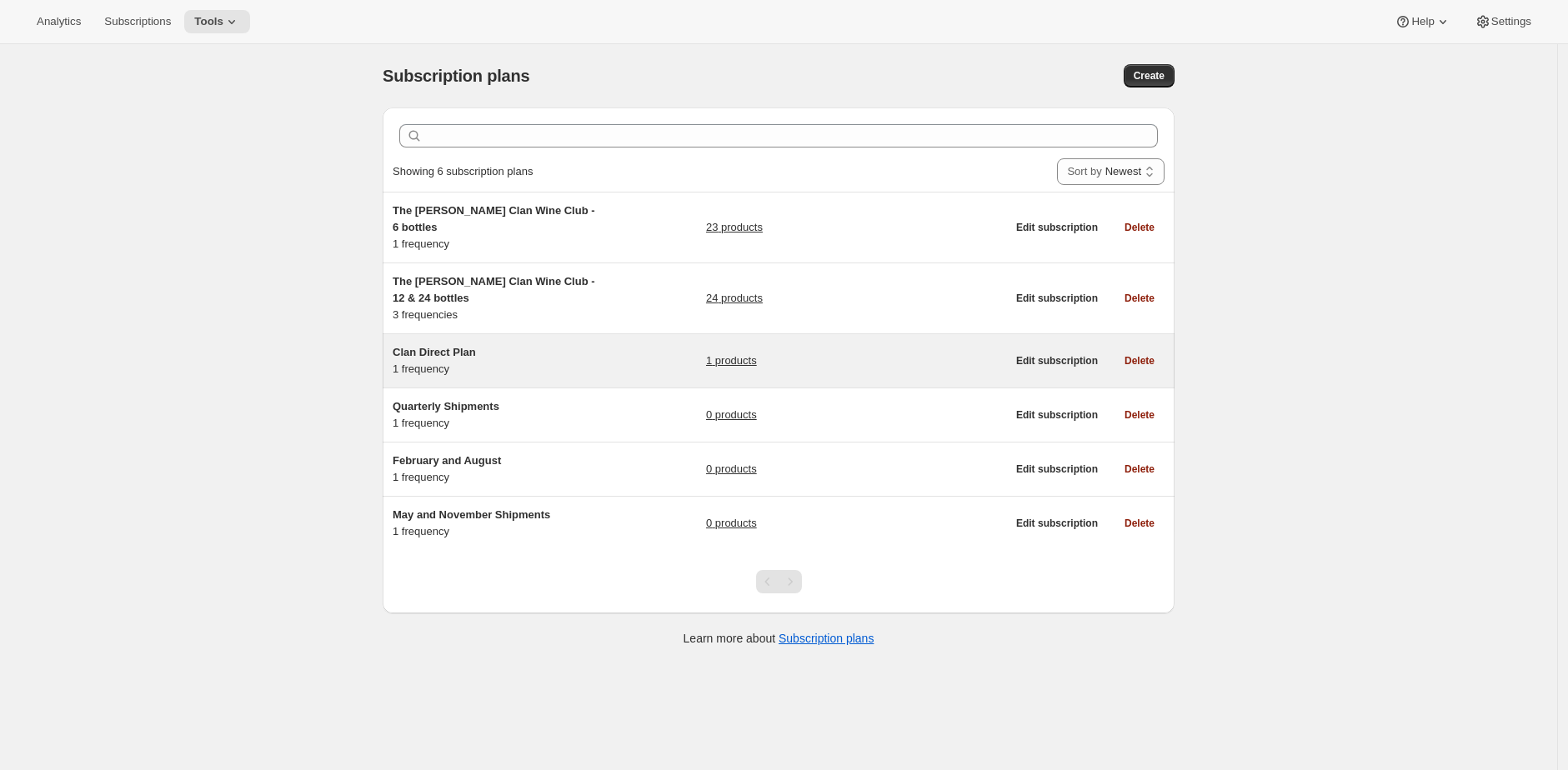
click at [565, 344] on h5 "Clan Direct Plan" at bounding box center [497, 352] width 208 height 16
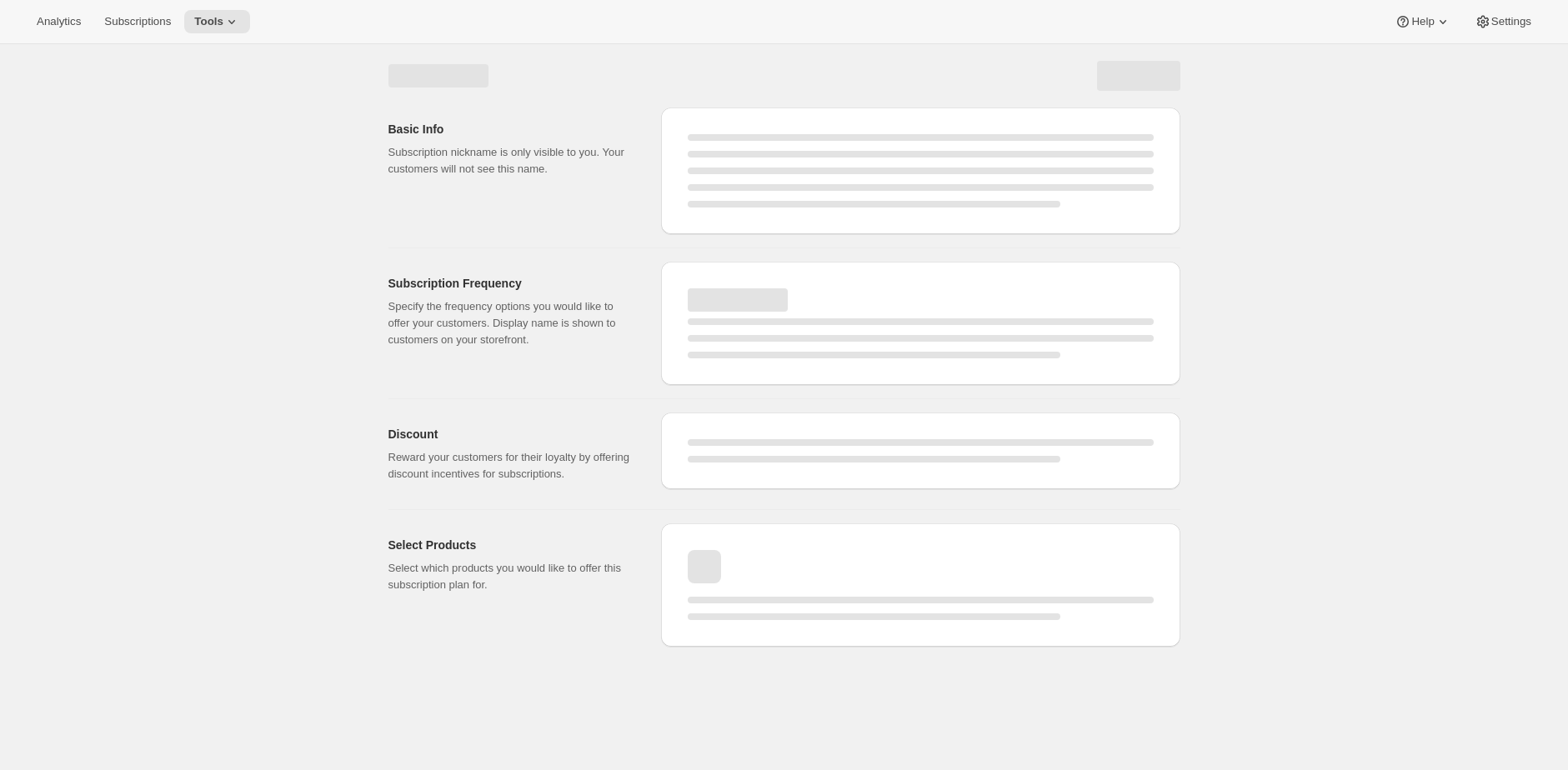
select select "WEEK"
select select "MONTH"
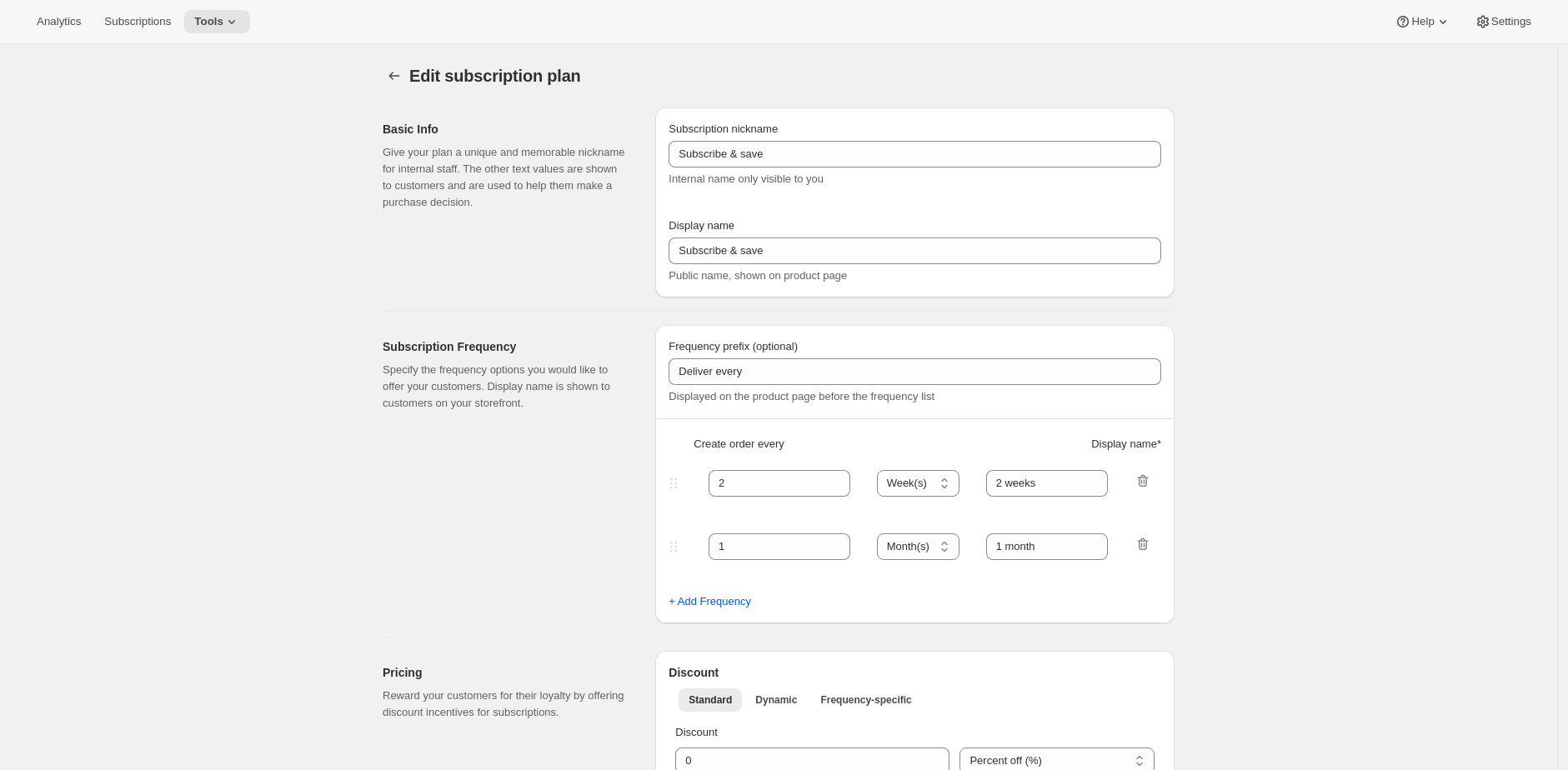
type input "Clan Direct Plan"
type input "Join the Clan"
type input "Billed only"
type input "10"
select select "YEAR"
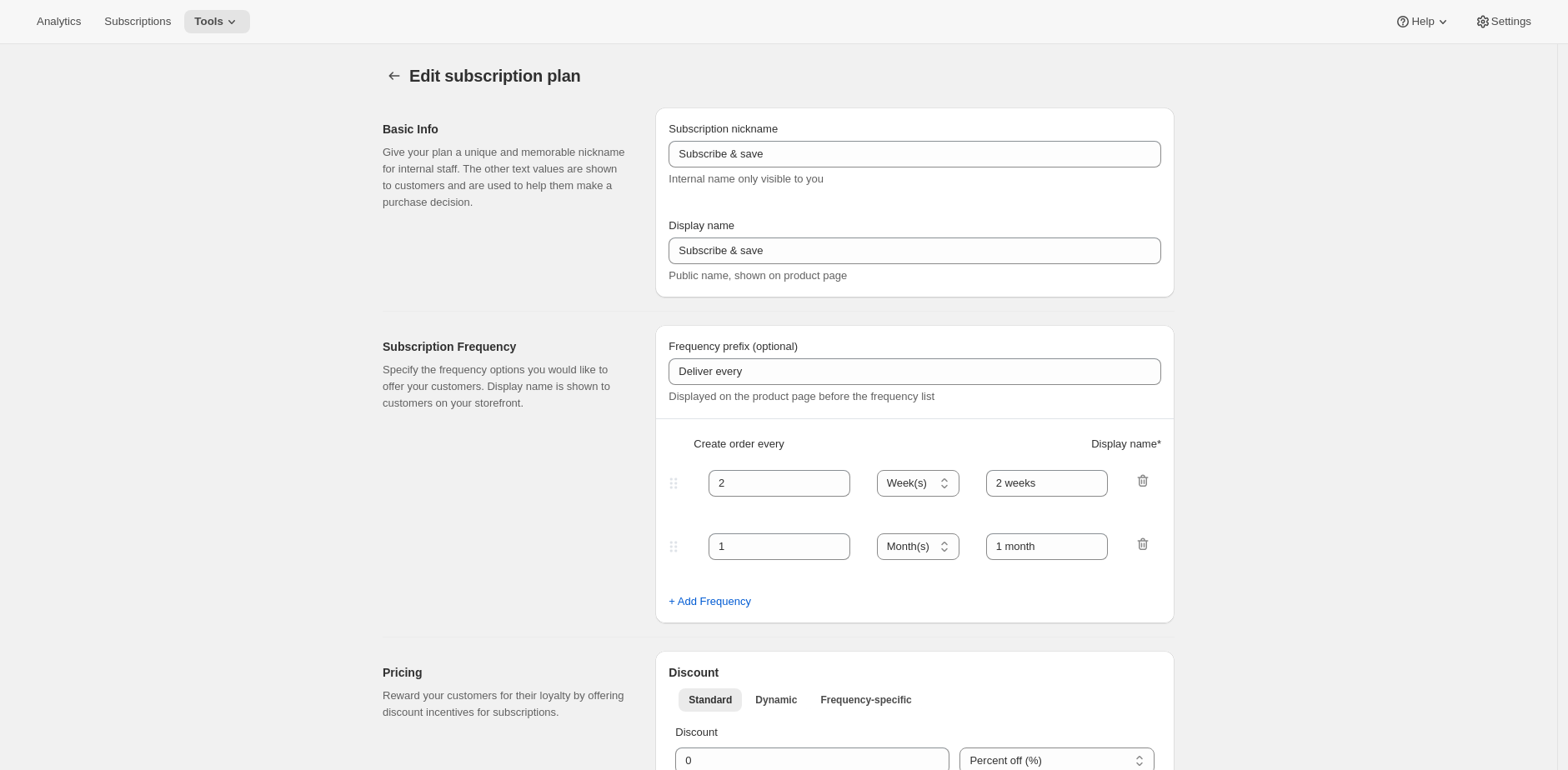
type input "on demand"
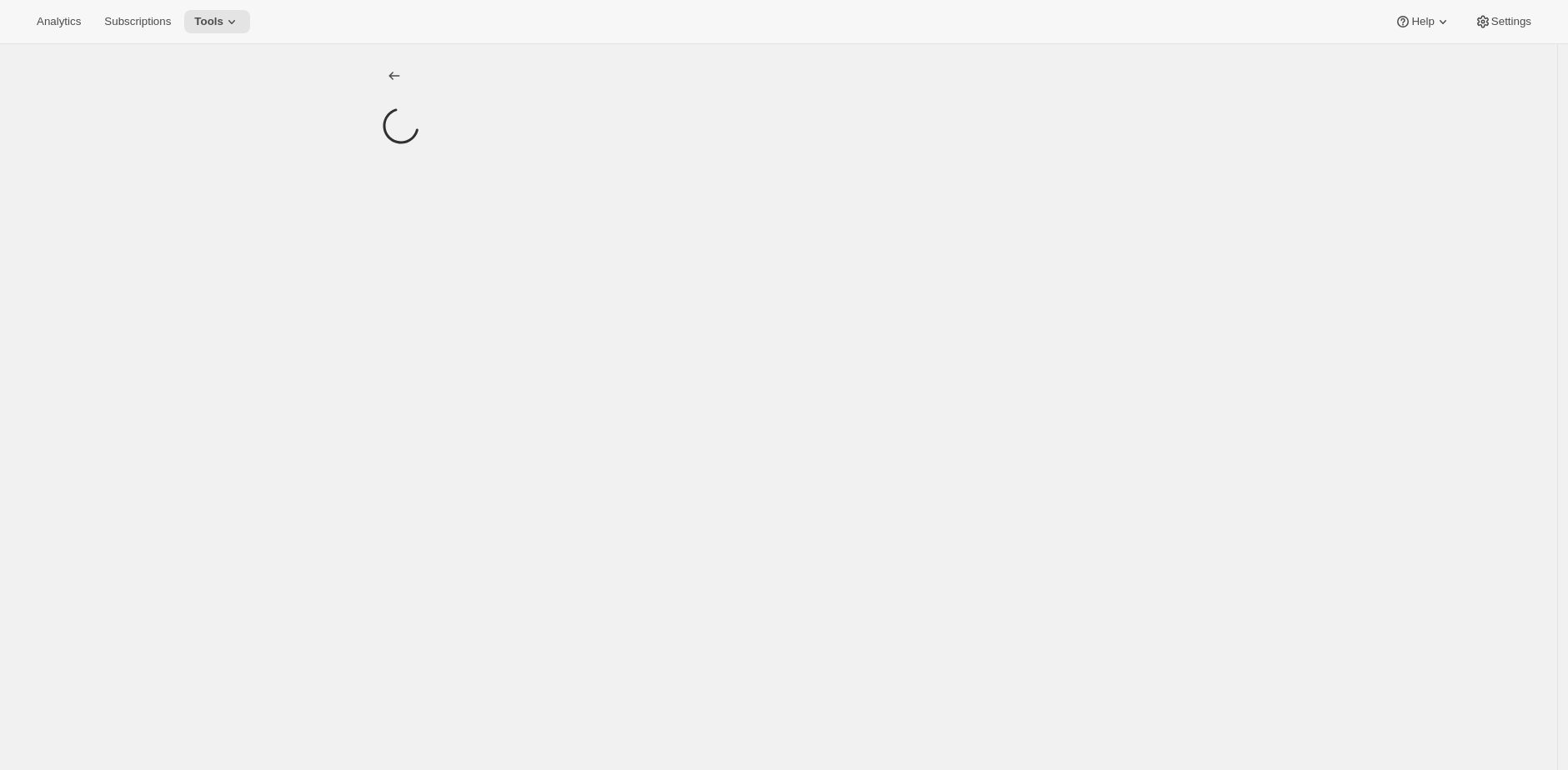
click at [1233, 320] on div at bounding box center [779, 429] width 1557 height 770
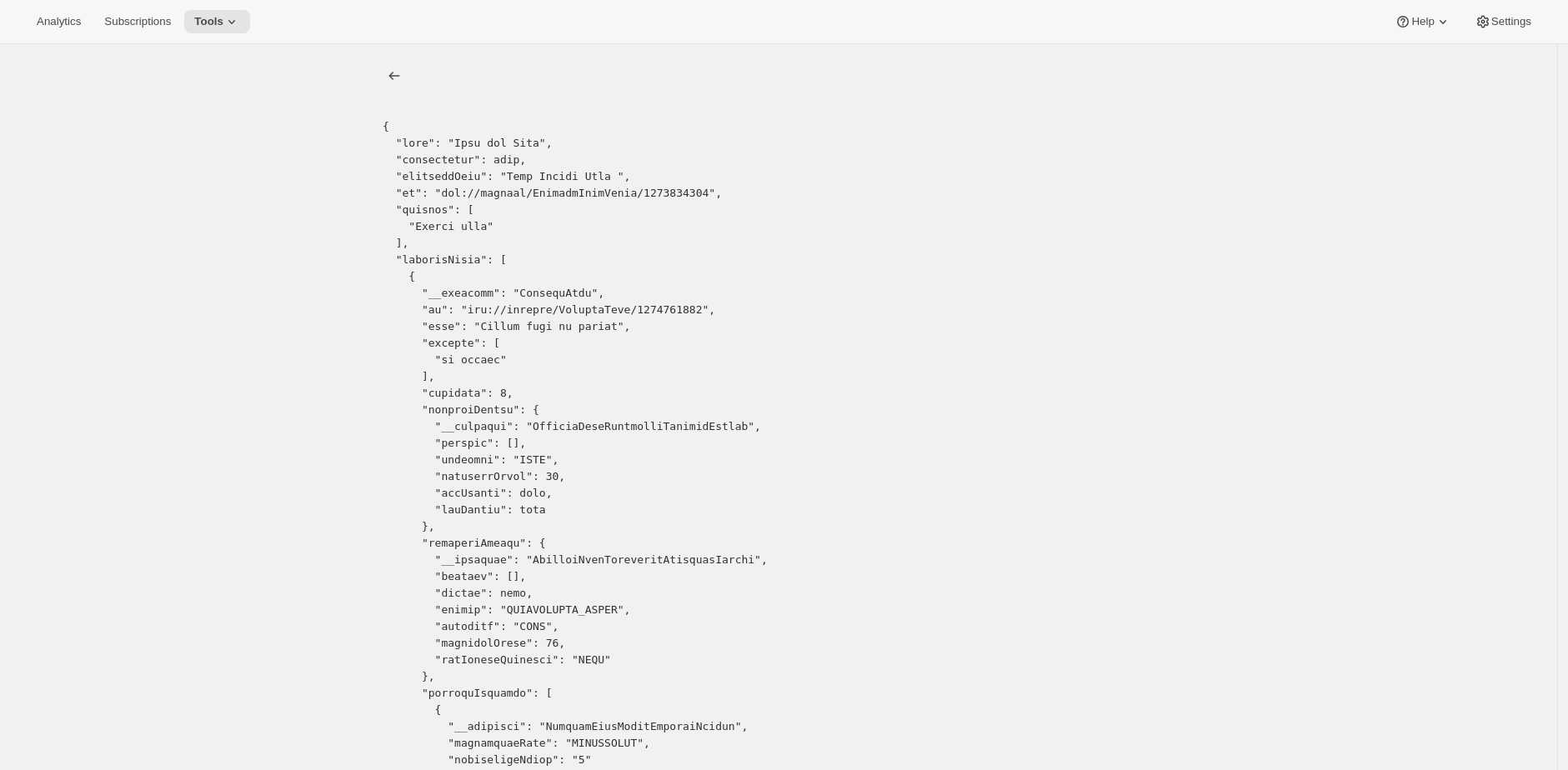
drag, startPoint x: 751, startPoint y: 82, endPoint x: 709, endPoint y: 87, distance: 42.3
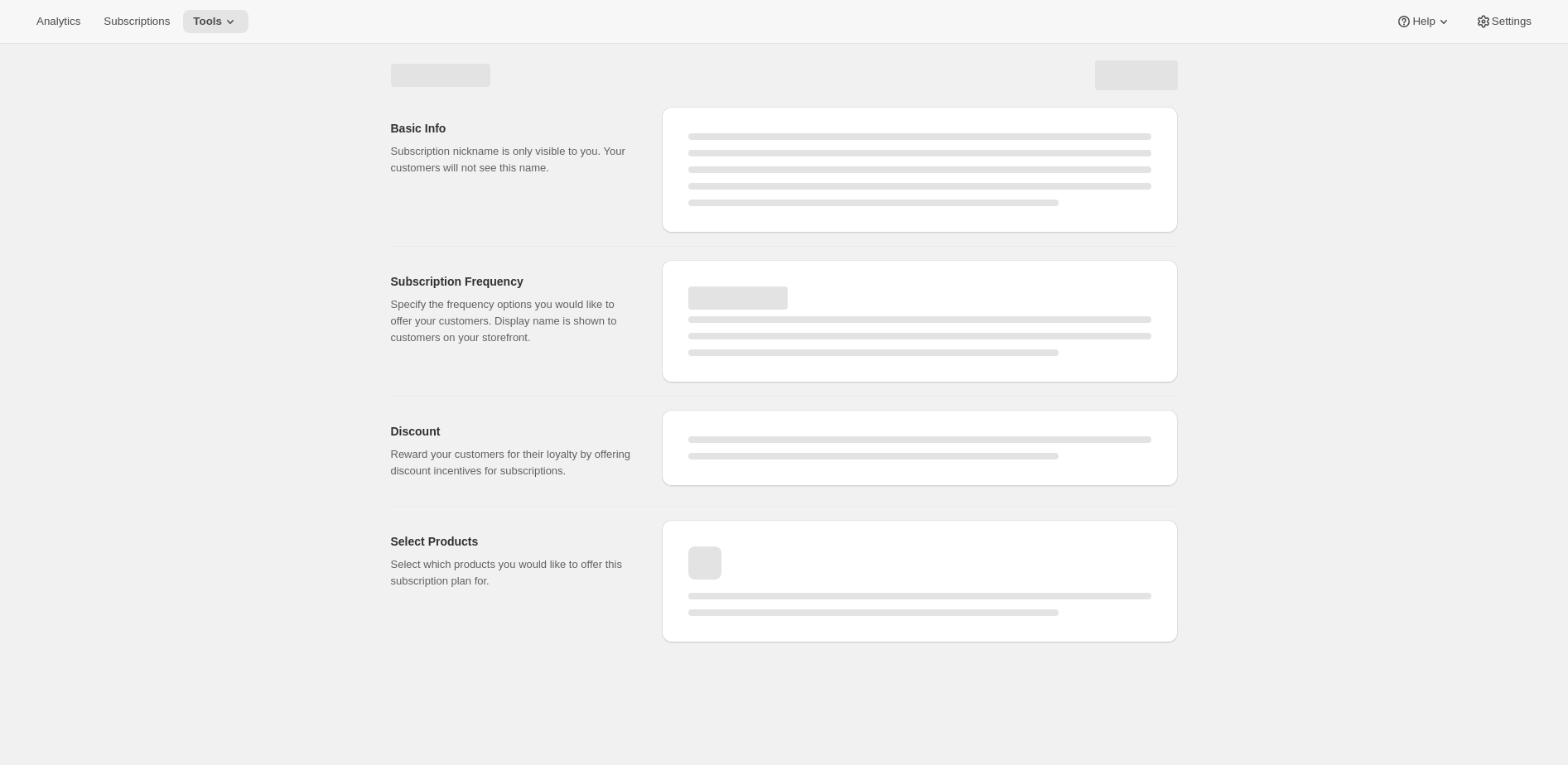
select select "WEEK"
select select "MONTH"
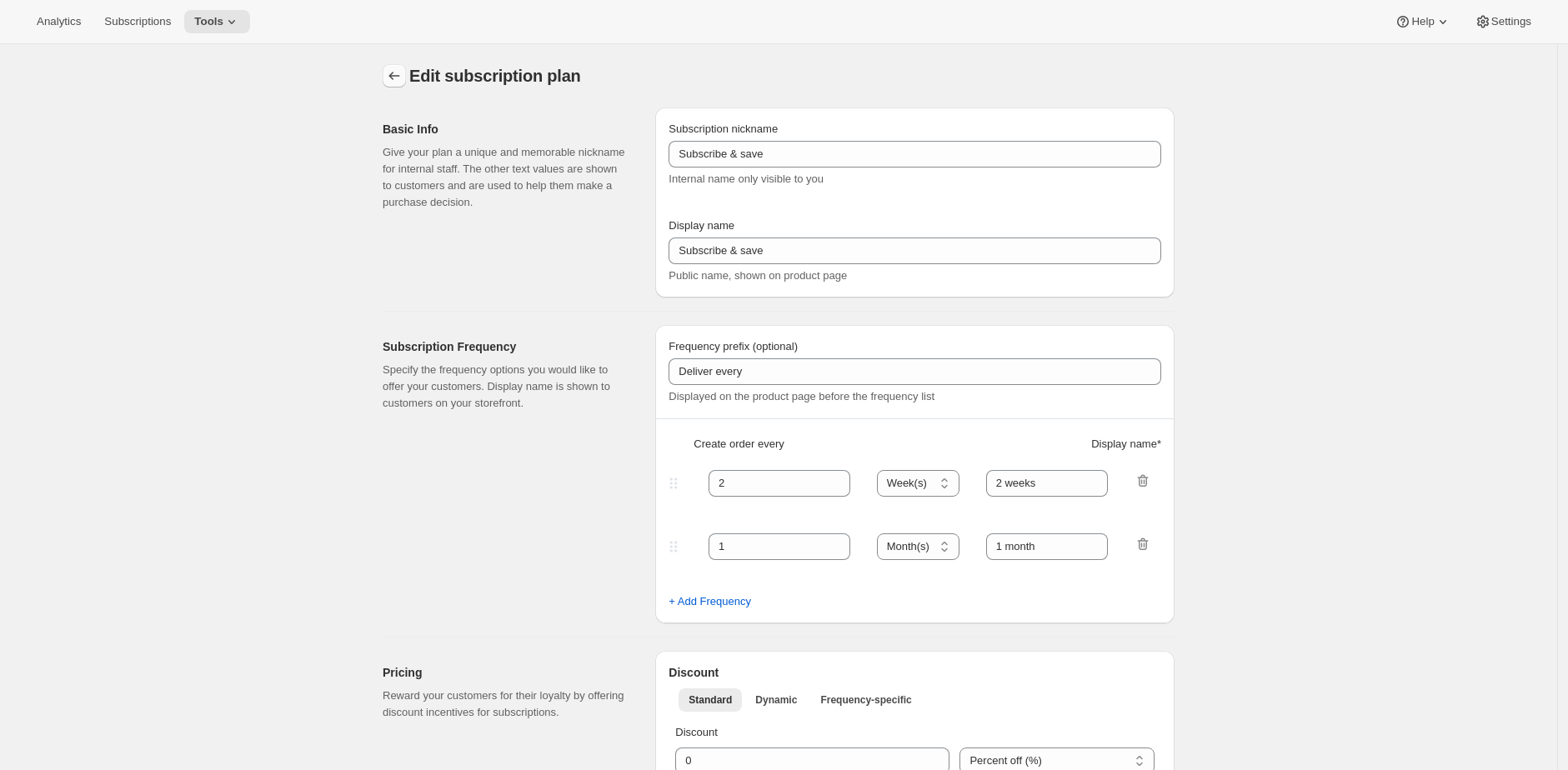
click at [390, 82] on icon "Subscription plans" at bounding box center [394, 76] width 16 height 16
type input "Clan Direct Plan"
type input "Join the Clan"
type input "Billed only"
type input "10"
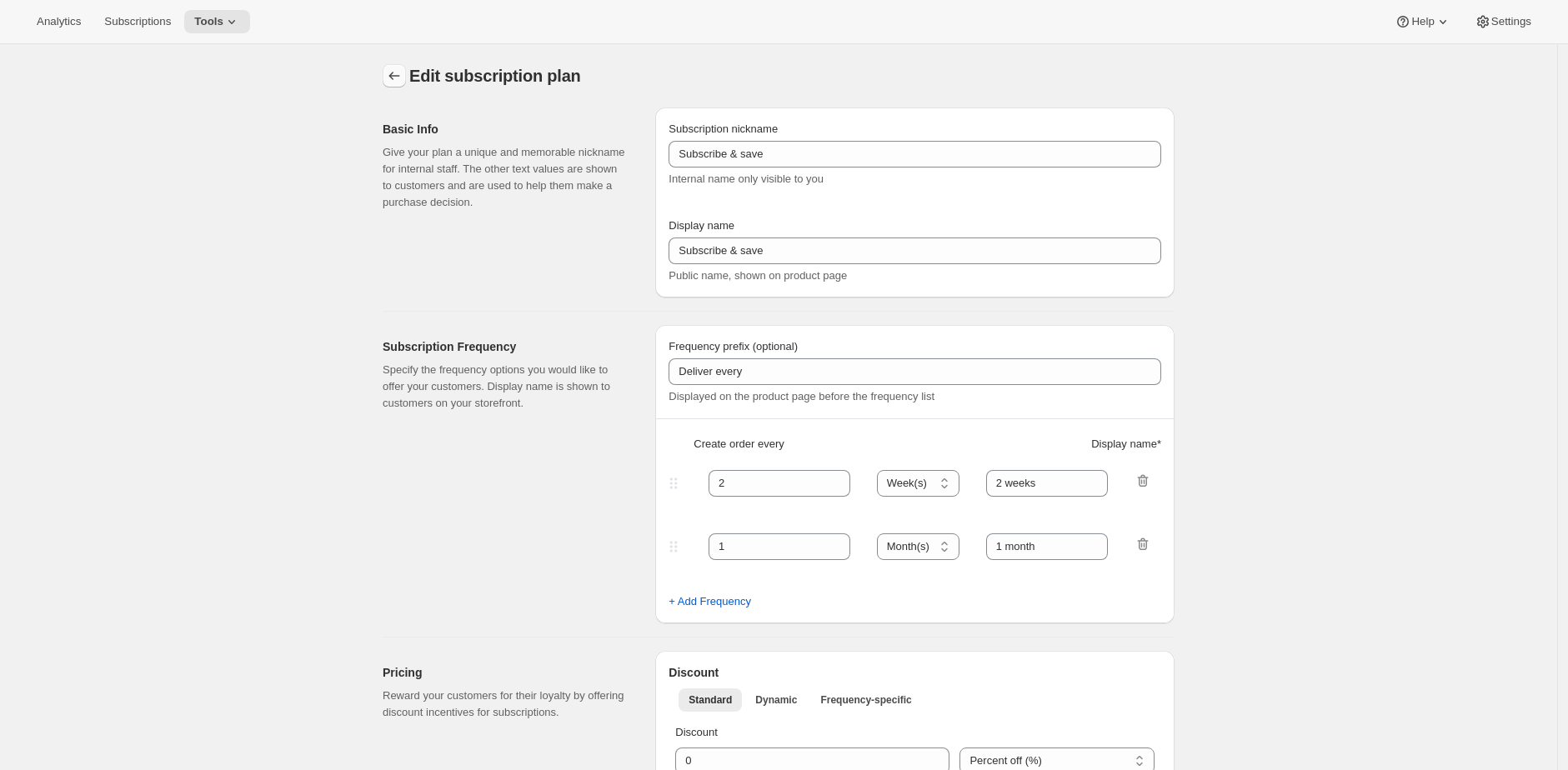
select select "YEAR"
type input "on demand"
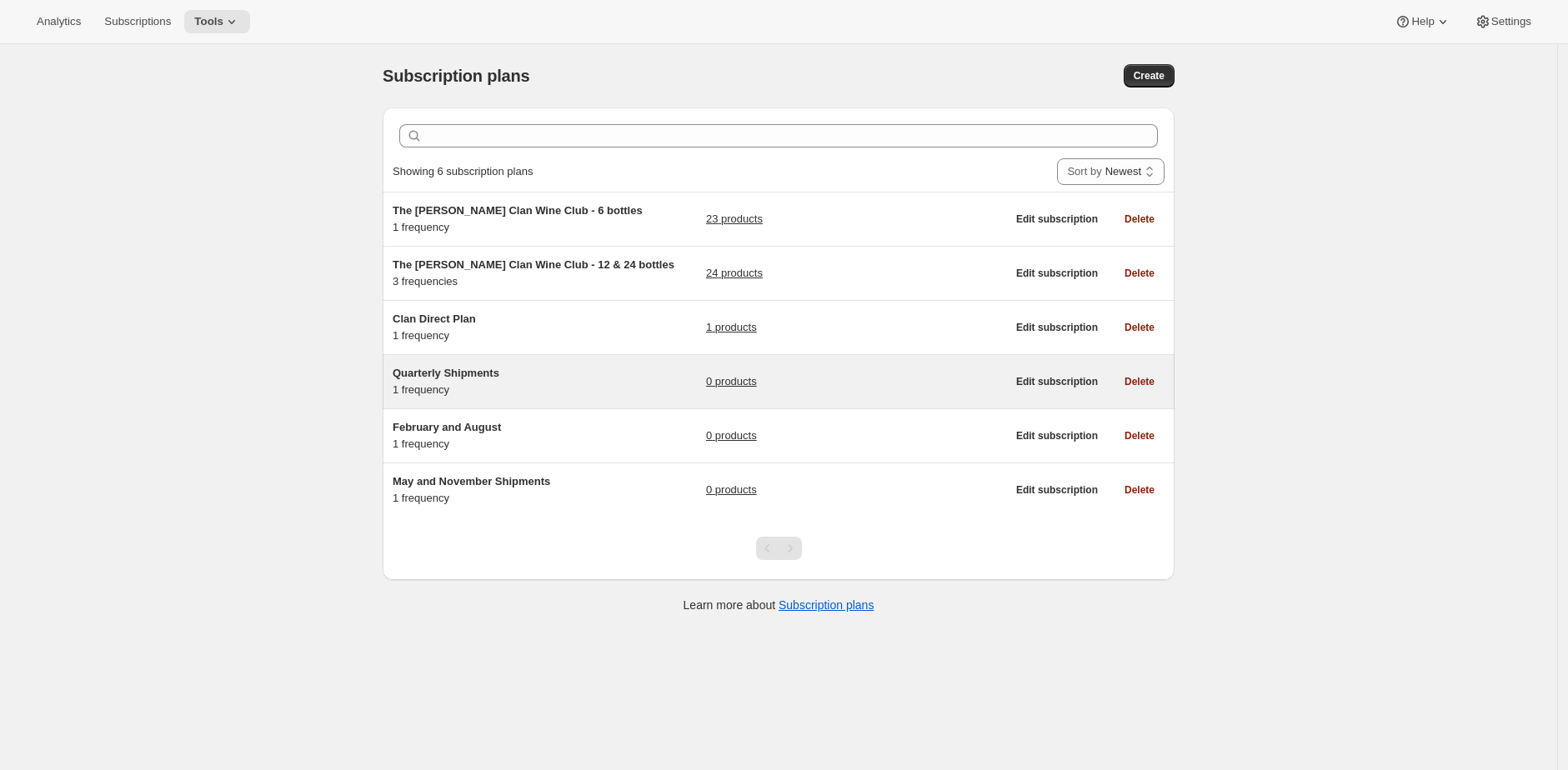
click at [580, 399] on div "Quarterly Shipments 1 frequency" at bounding box center [542, 381] width 300 height 34
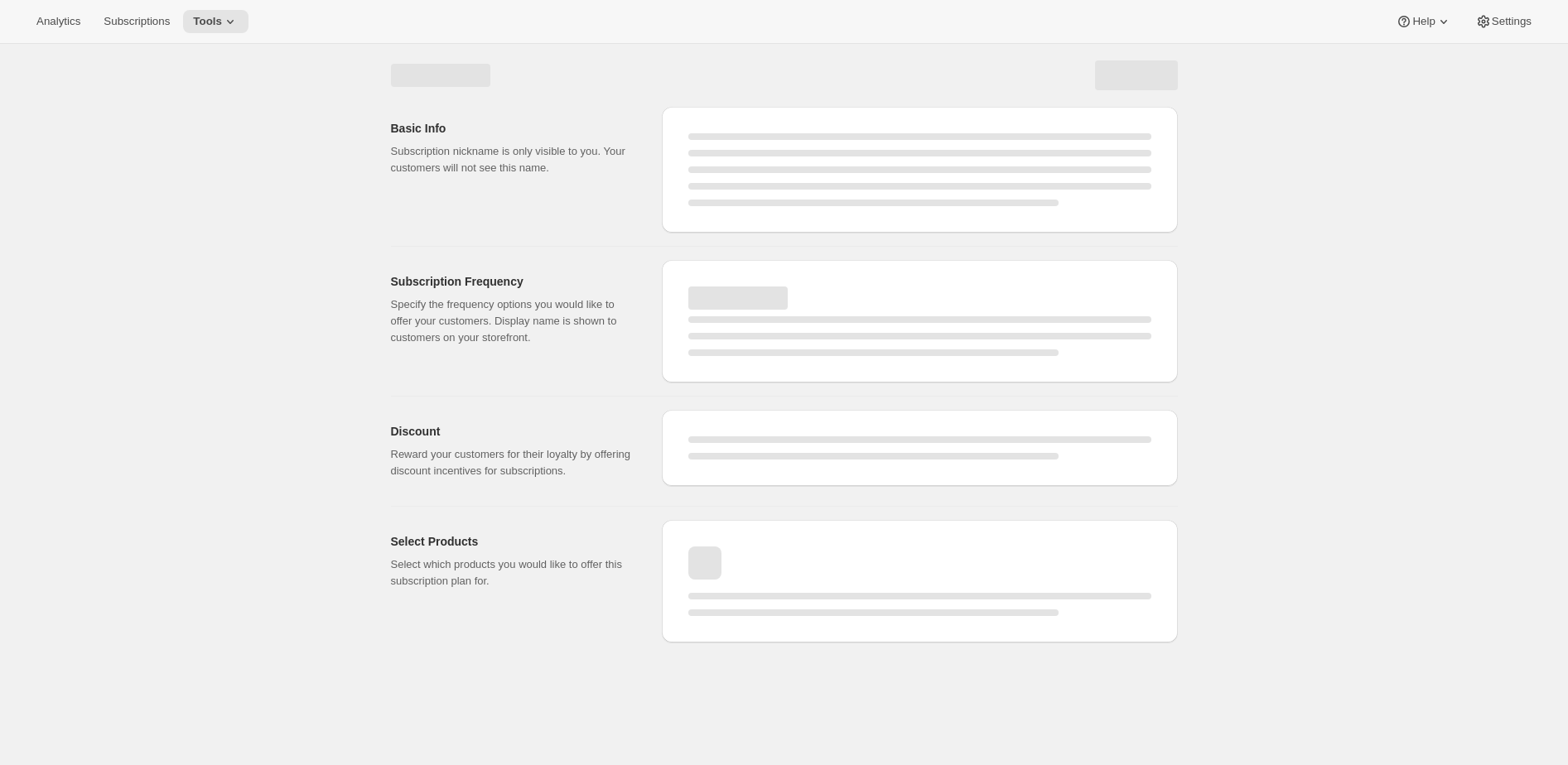
select select "WEEK"
select select "MONTH"
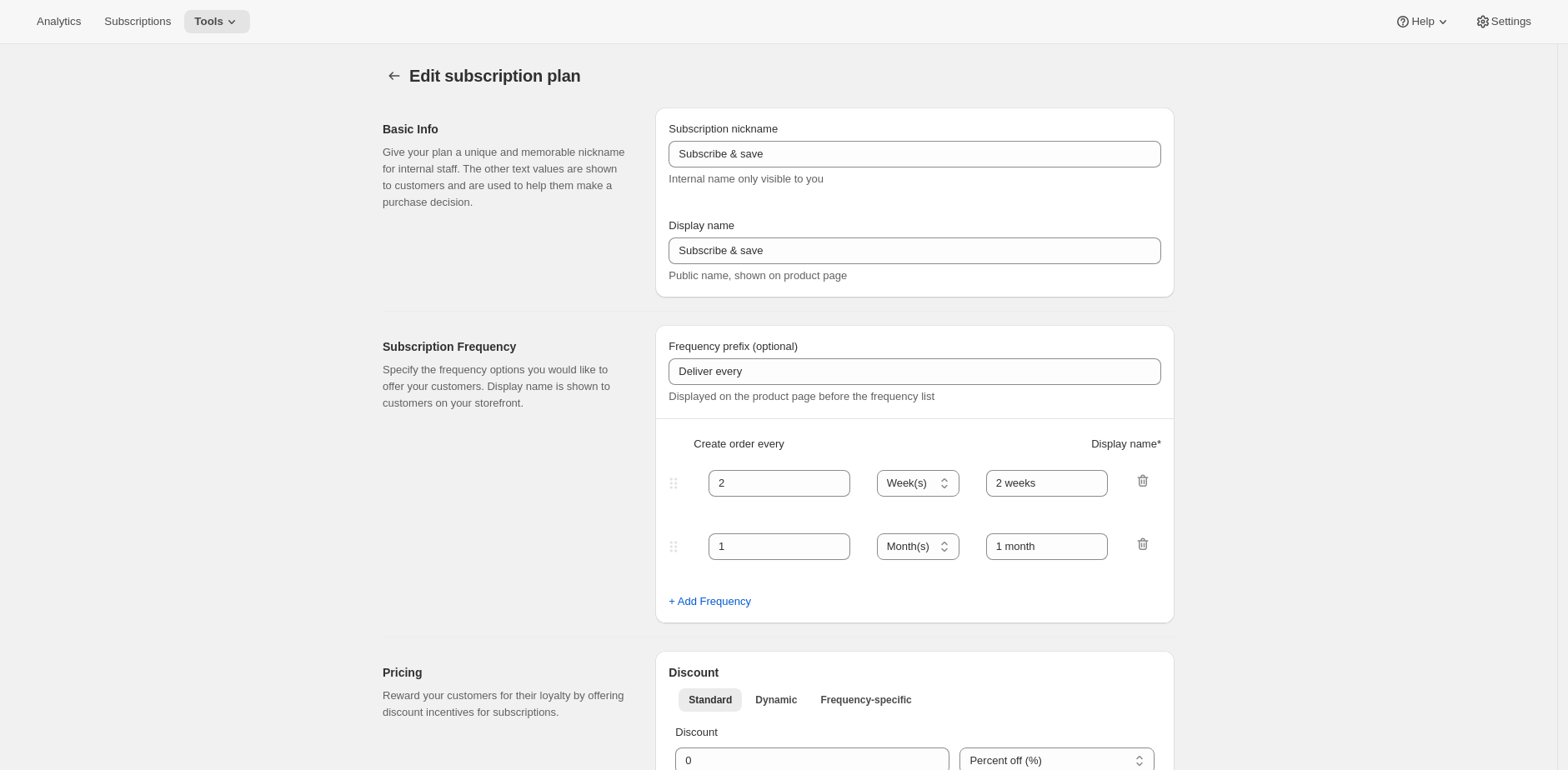
type input "Quarterly Shipments"
type input "Join the Club"
type input "Delivers"
type input "3"
type input "quarterly (Feb, May, Aug, Nov)"
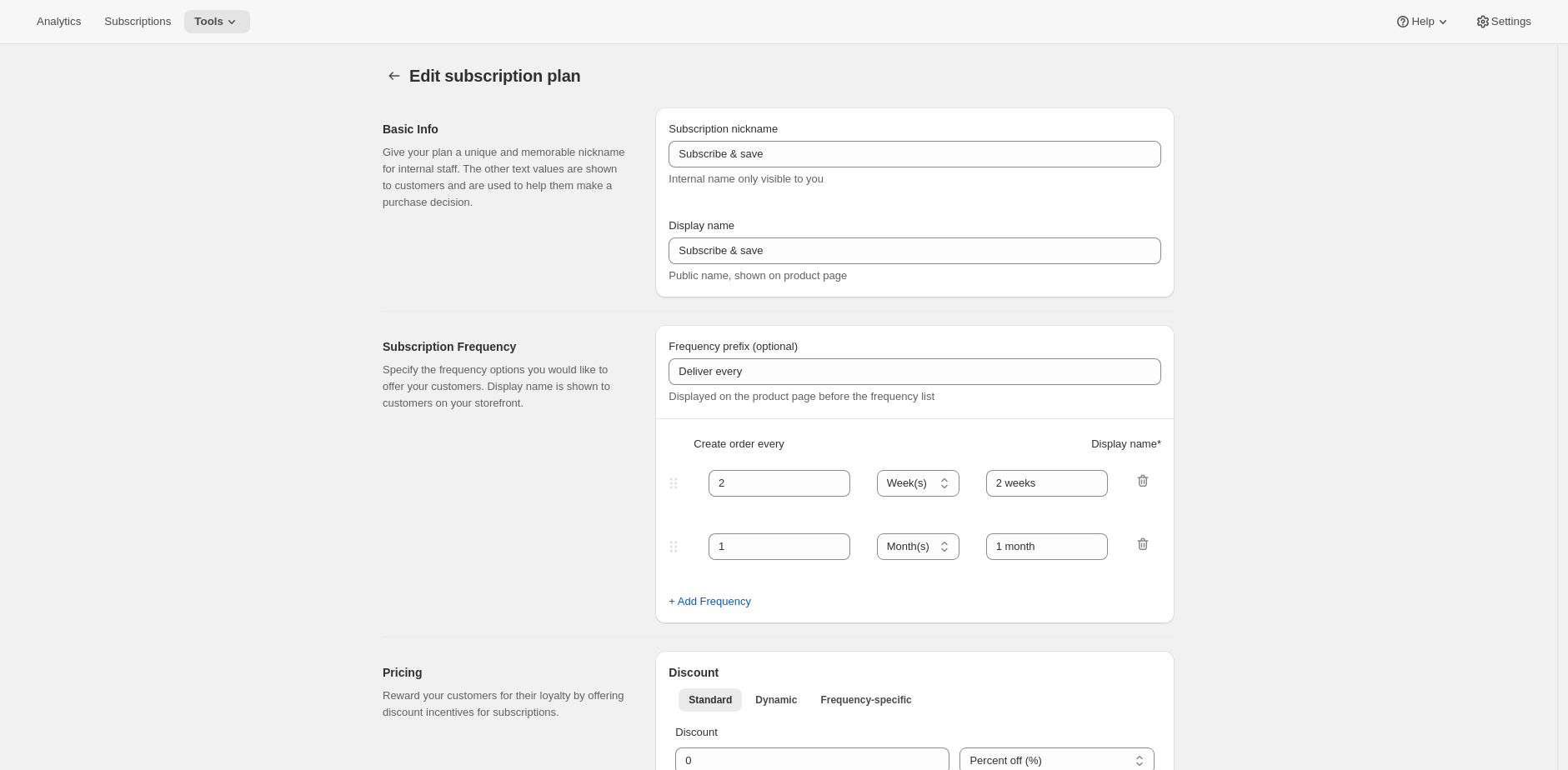
checkbox input "true"
select select "YEARDAY"
select select "2"
select select "5"
select select "8"
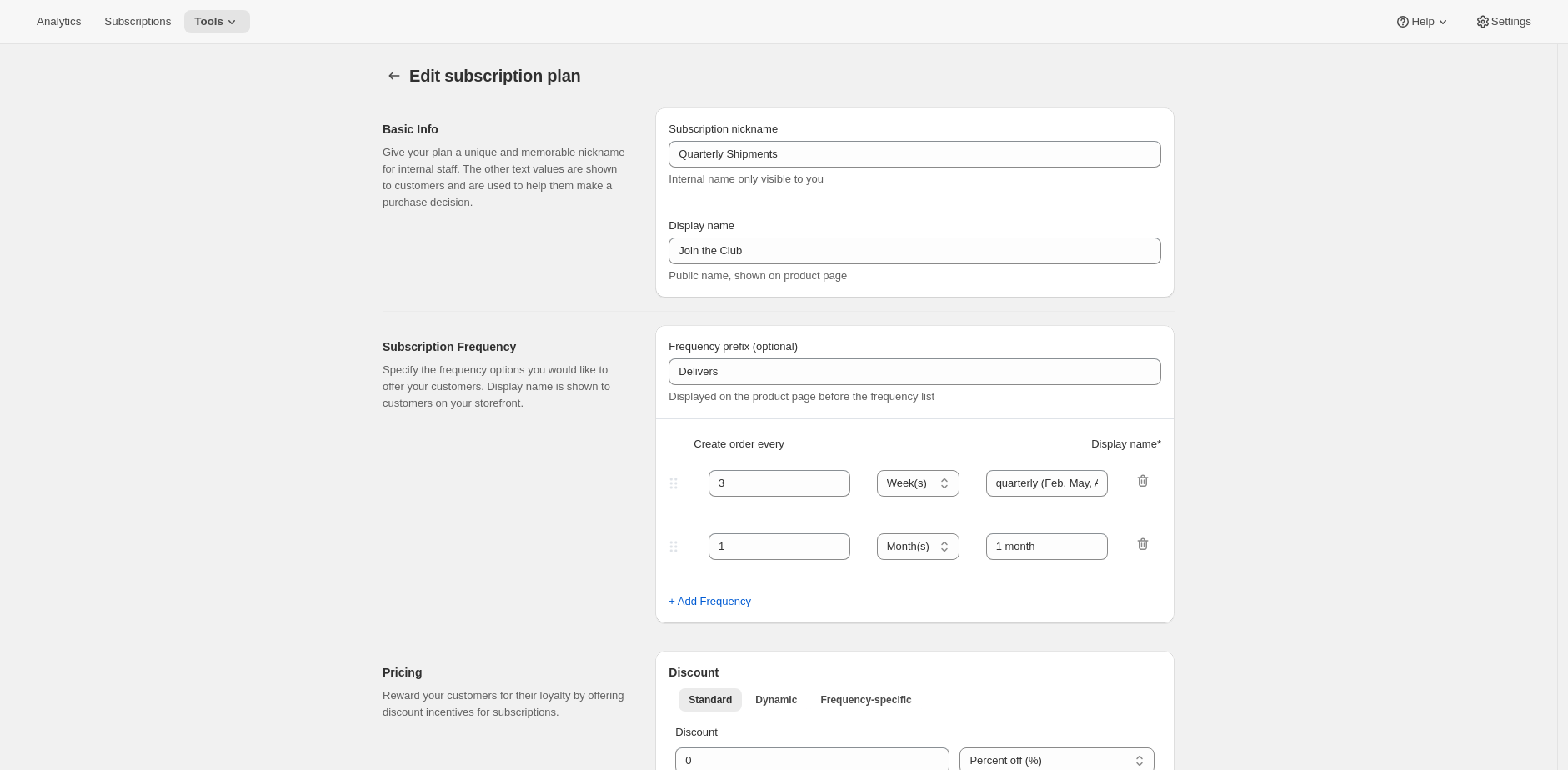
select select "11"
select select "3"
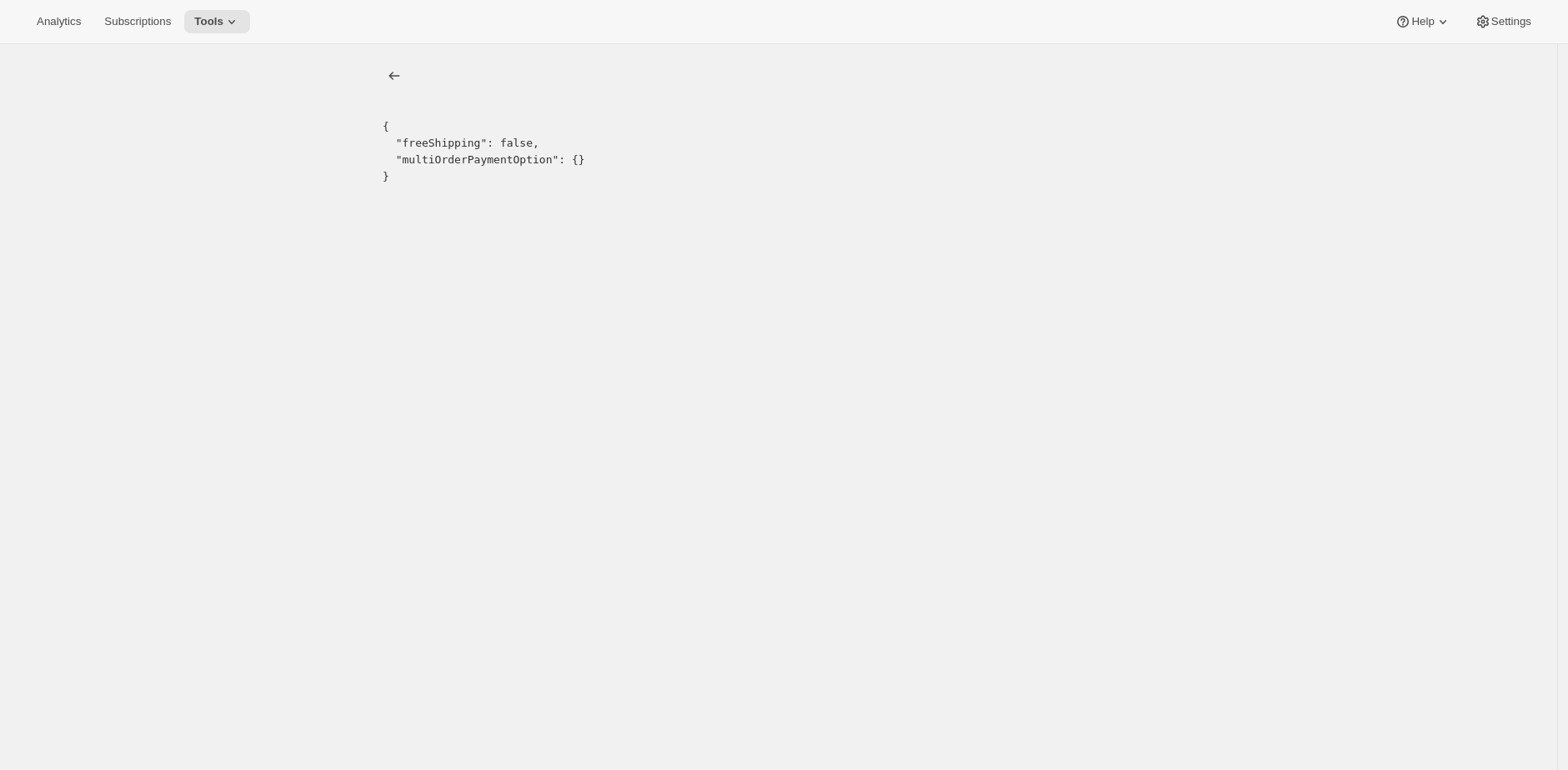
click at [721, 185] on pre "{ "freeShipping": false, "multiOrderPaymentOption": {} }" at bounding box center [779, 151] width 792 height 67
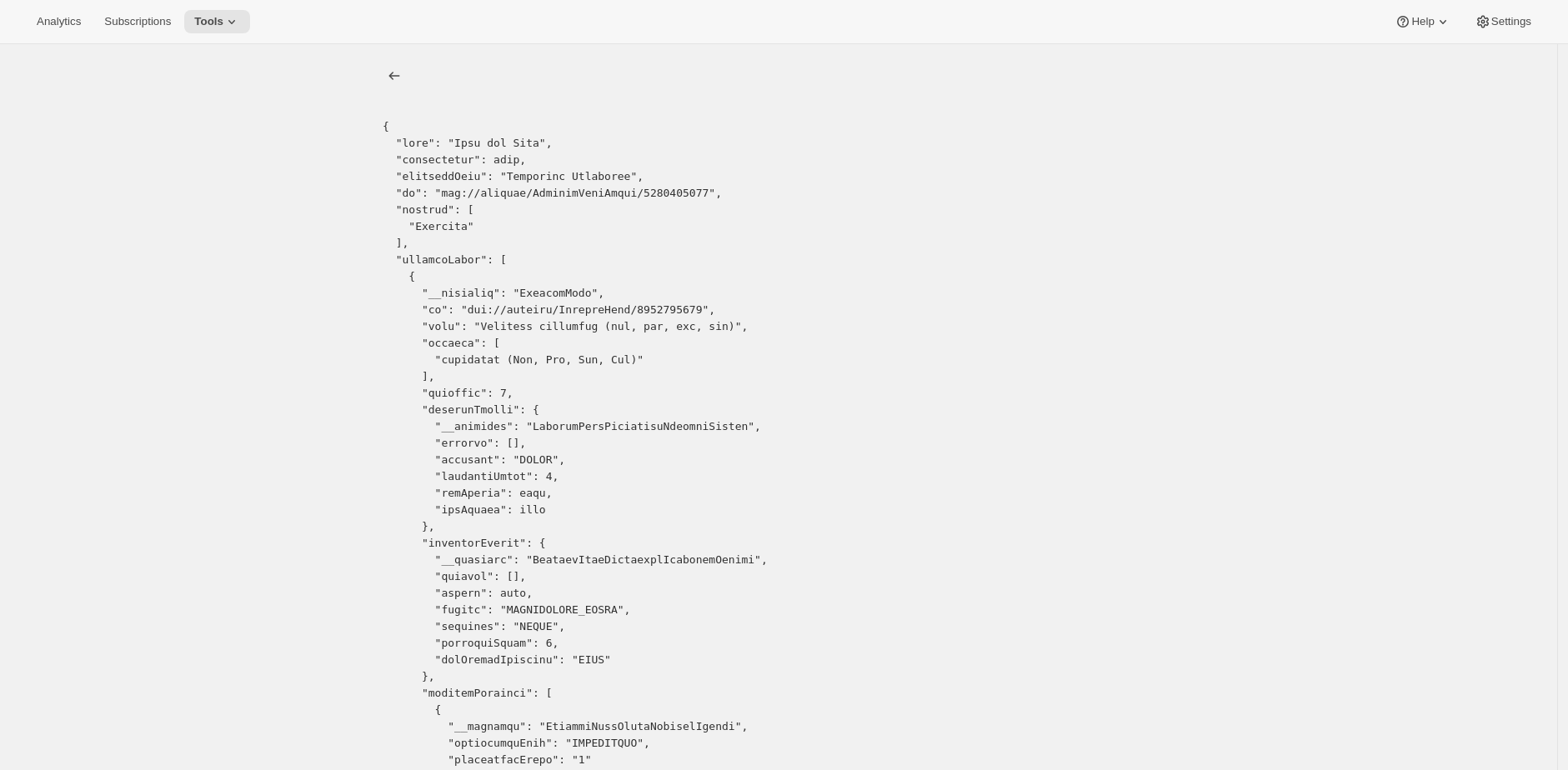
scroll to position [1409, 0]
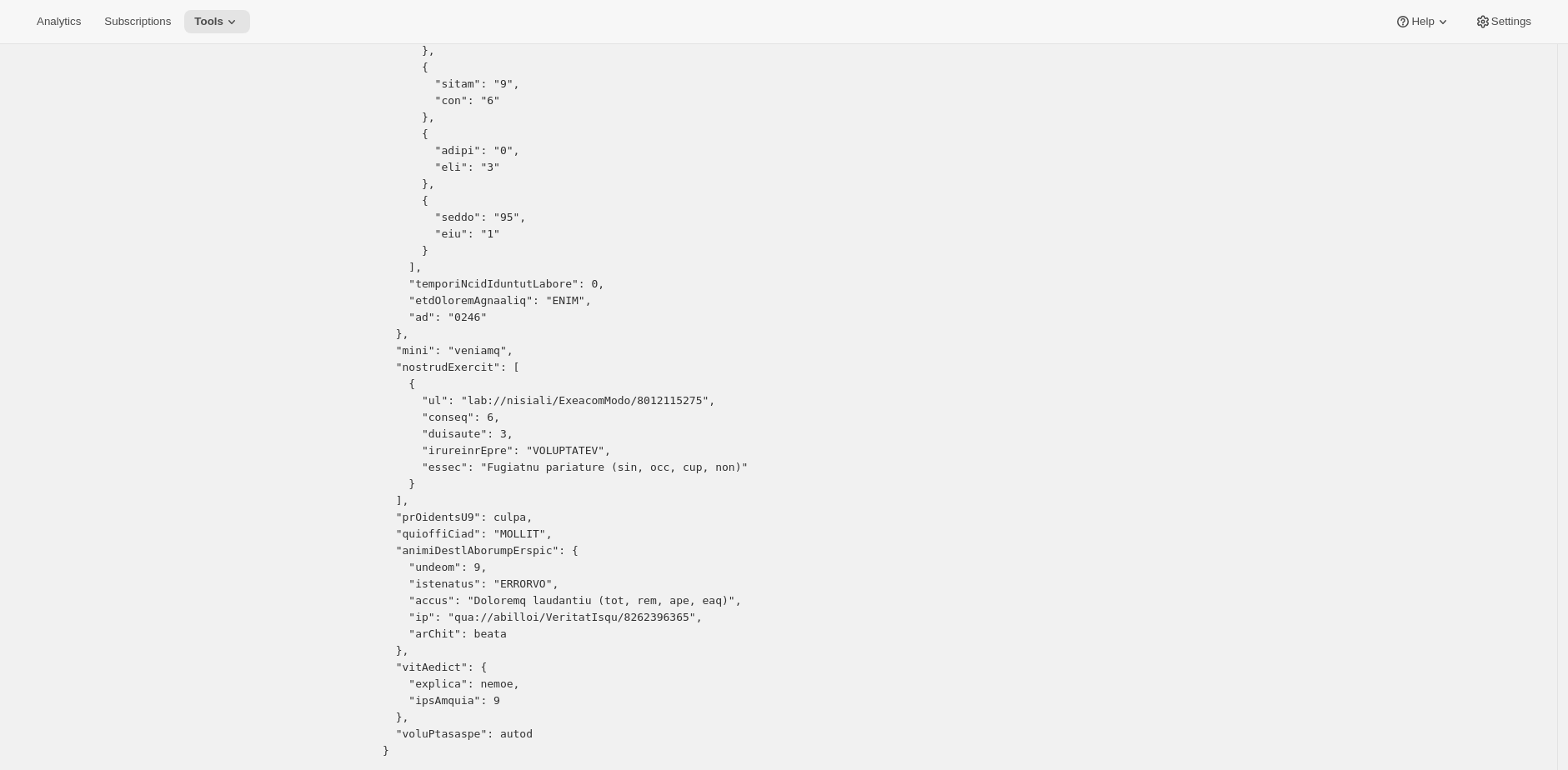
drag, startPoint x: 406, startPoint y: 141, endPoint x: 411, endPoint y: 151, distance: 11.2
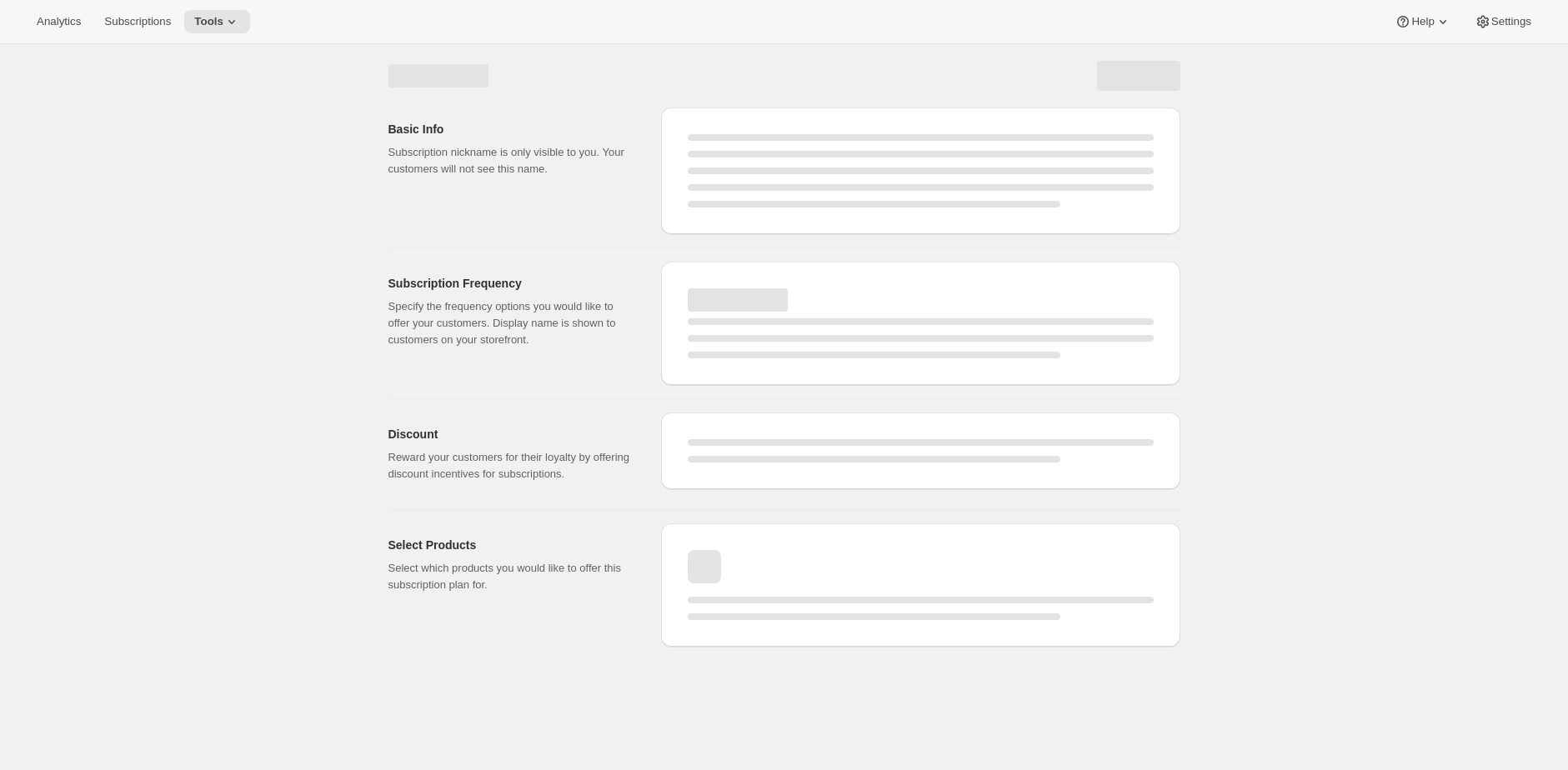
select select "WEEK"
select select "MONTH"
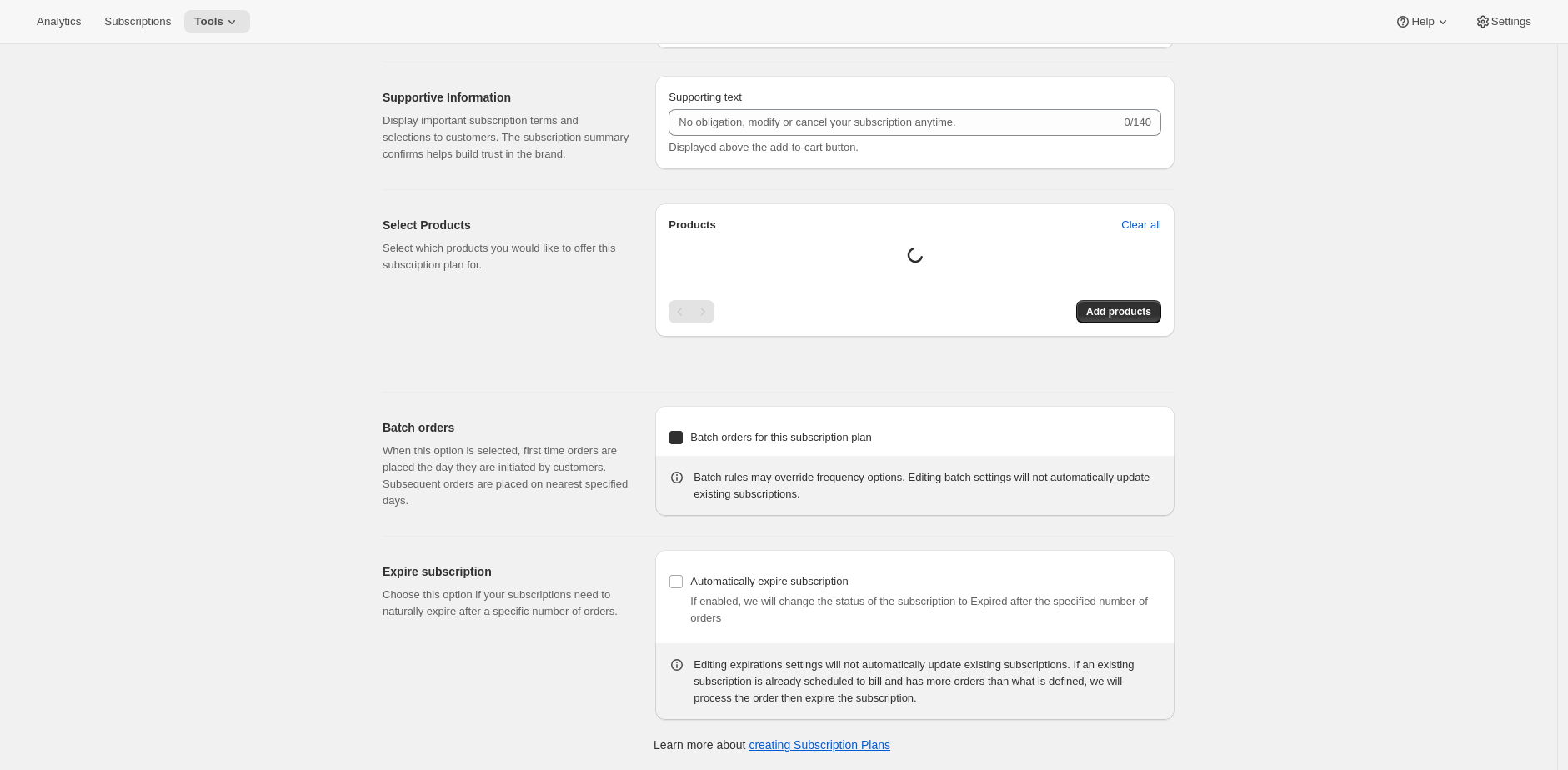
type input "Quarterly Shipments"
type input "Join the Club"
type input "Delivers"
type input "3"
select select "MONTH"
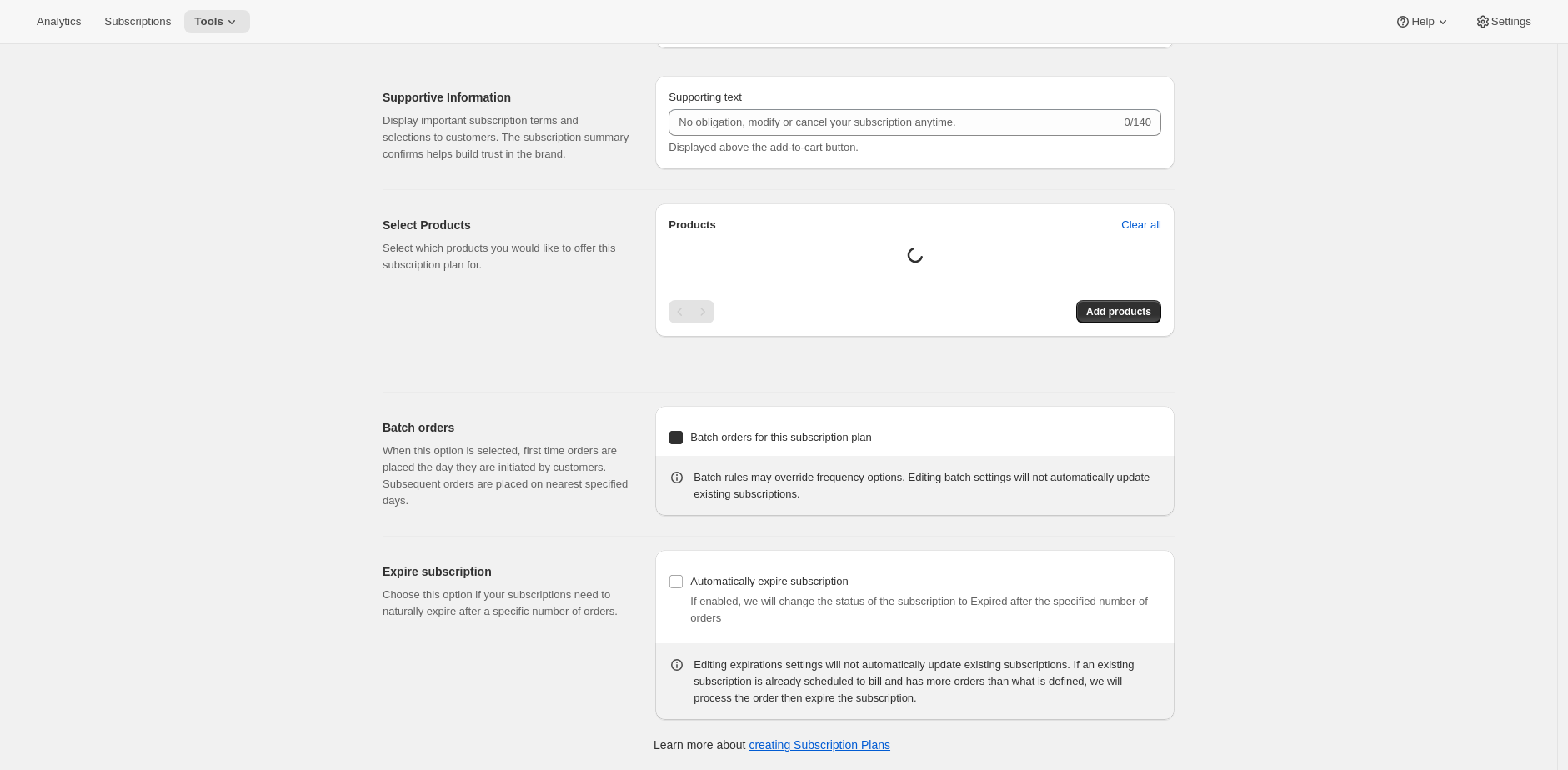
type input "quarterly (Feb, May, Aug, Nov)"
checkbox input "true"
select select "YEARDAY"
select select "2"
select select "5"
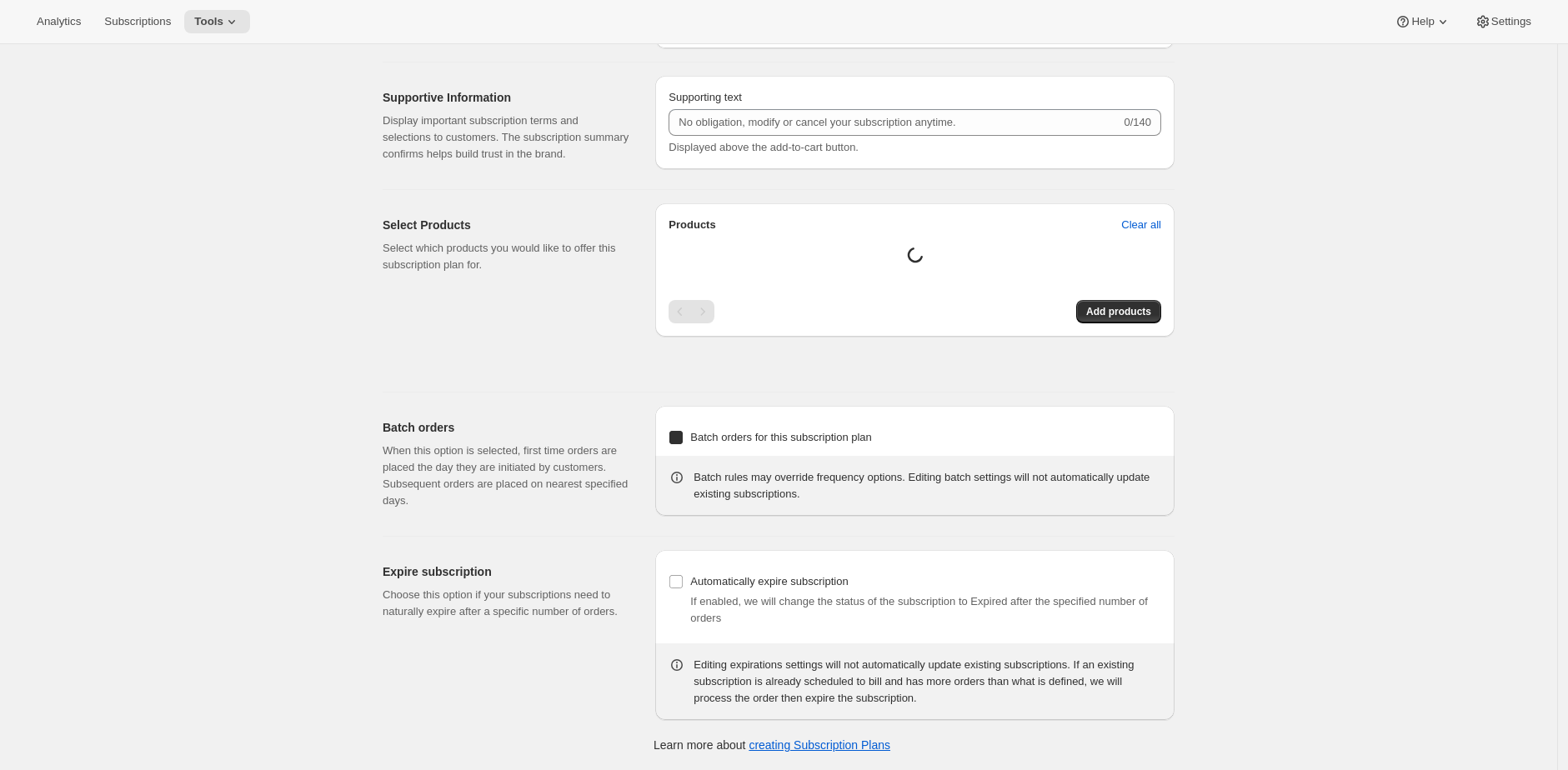
select select "8"
select select "11"
select select "3"
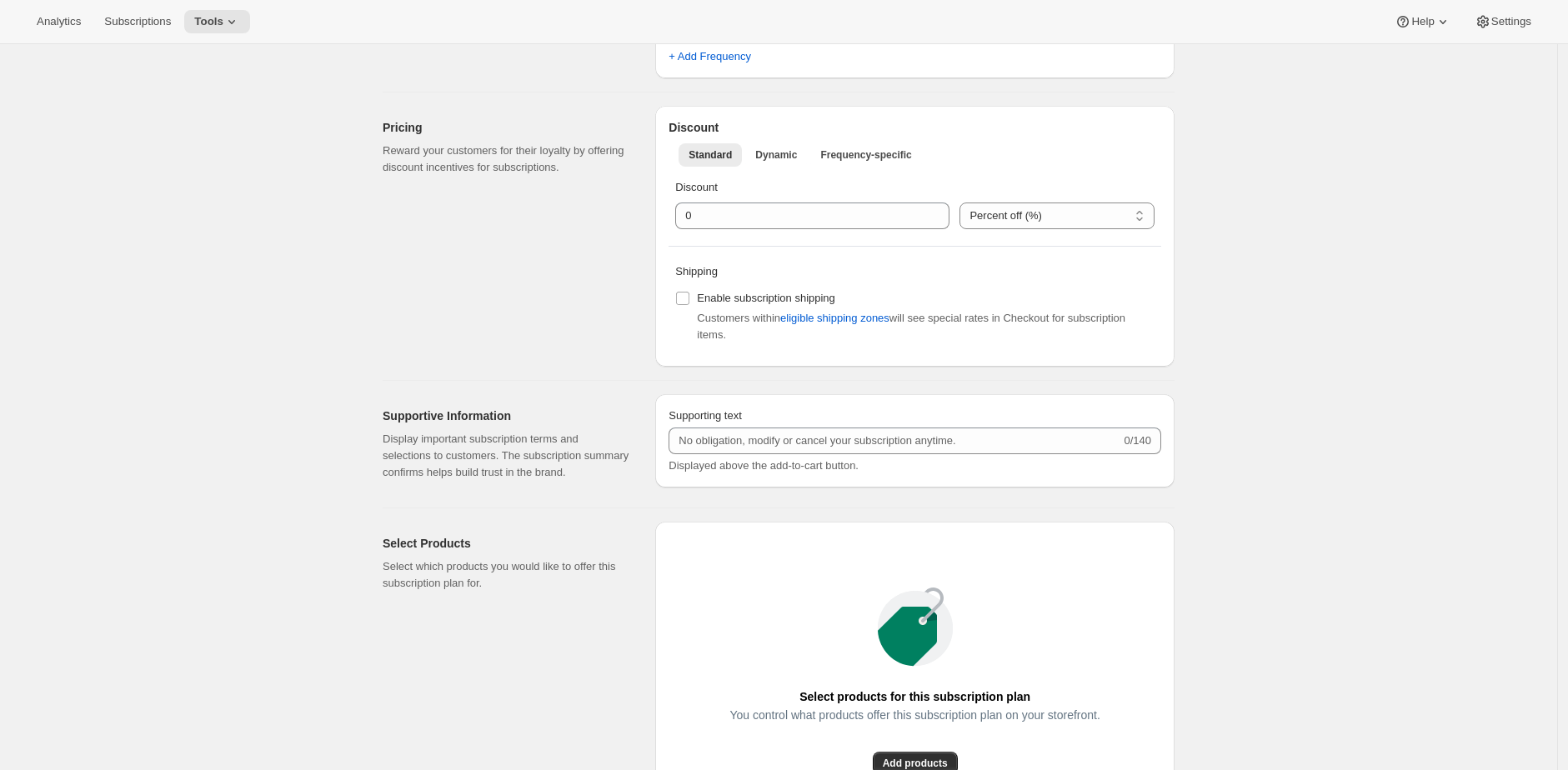
scroll to position [339, 0]
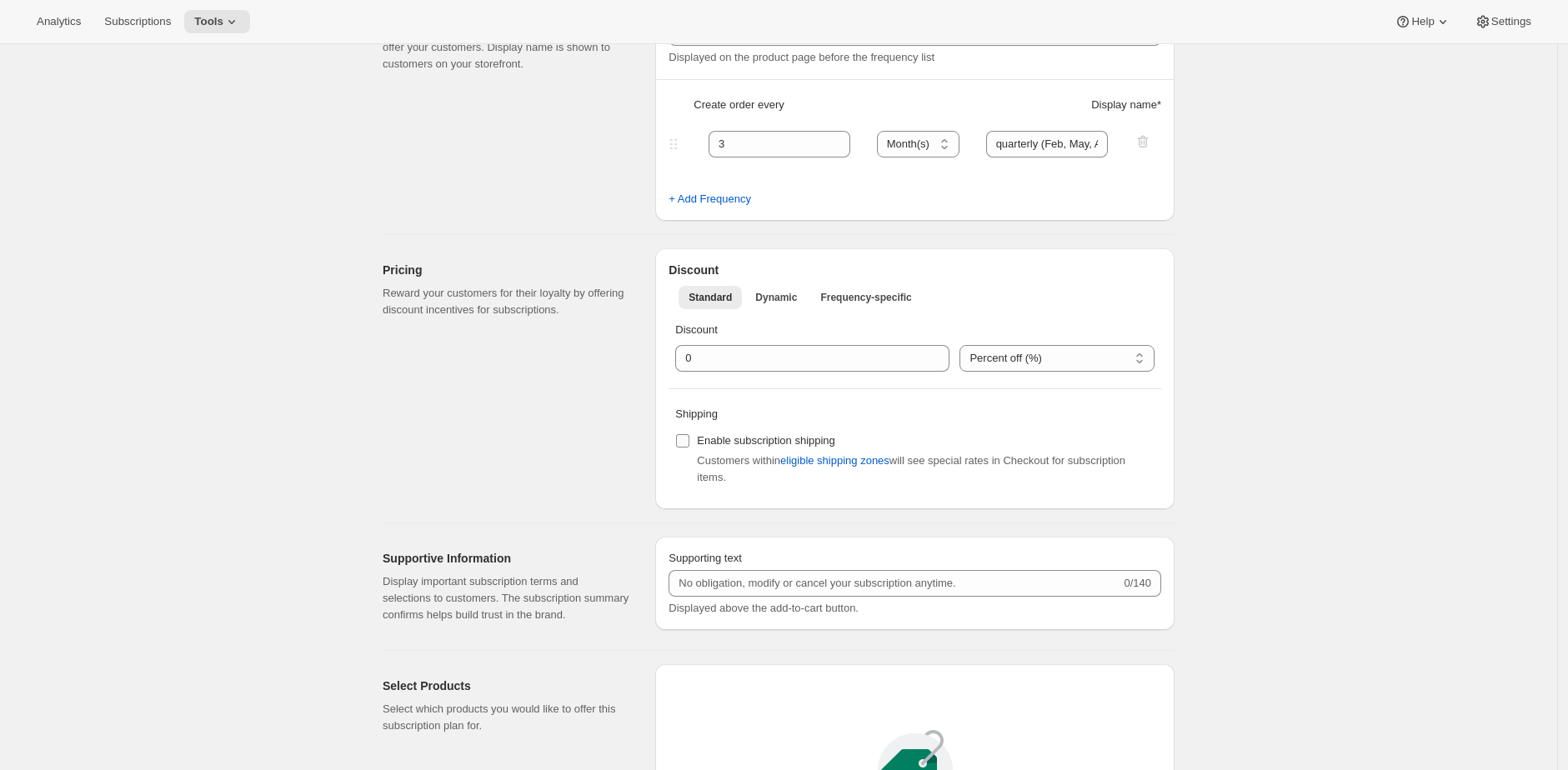
click at [731, 434] on span "Enable subscription shipping" at bounding box center [767, 441] width 139 height 13
click at [689, 434] on input "Enable subscription shipping" at bounding box center [683, 441] width 14 height 14
checkbox input "true"
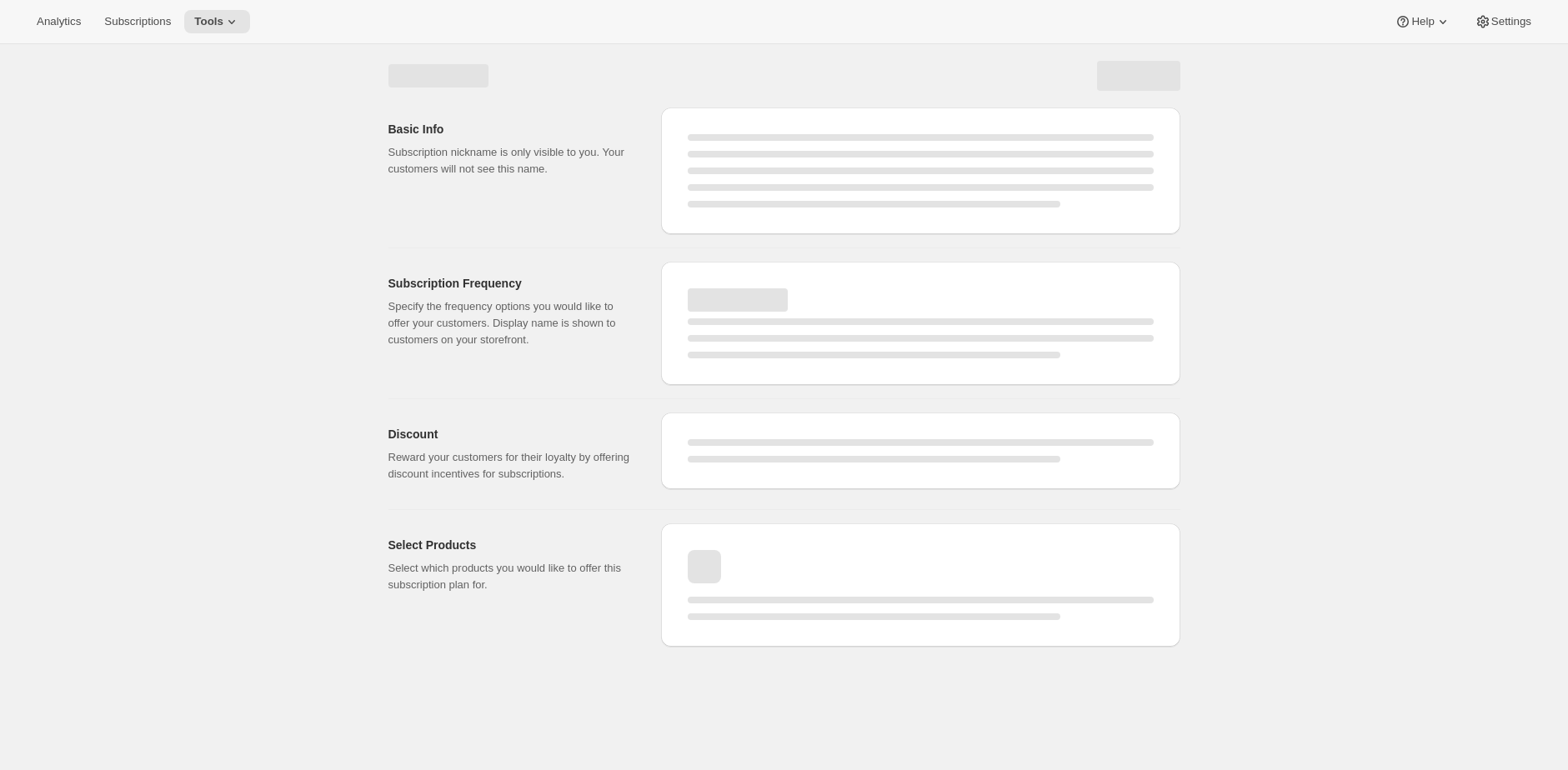
scroll to position [0, 0]
select select "MONTH"
select select "YEARDAY"
select select "2"
select select "5"
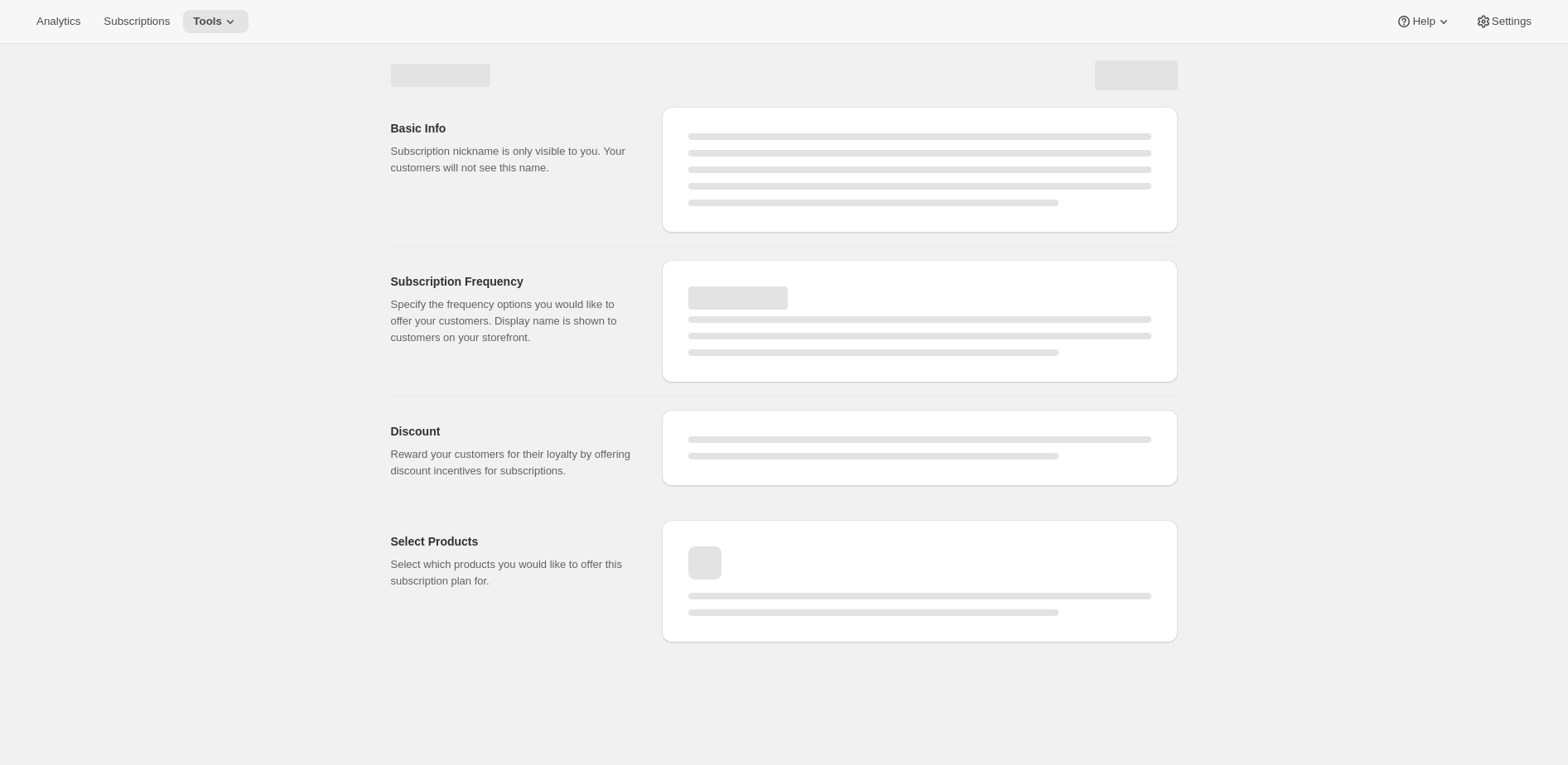
select select "8"
select select "11"
select select "3"
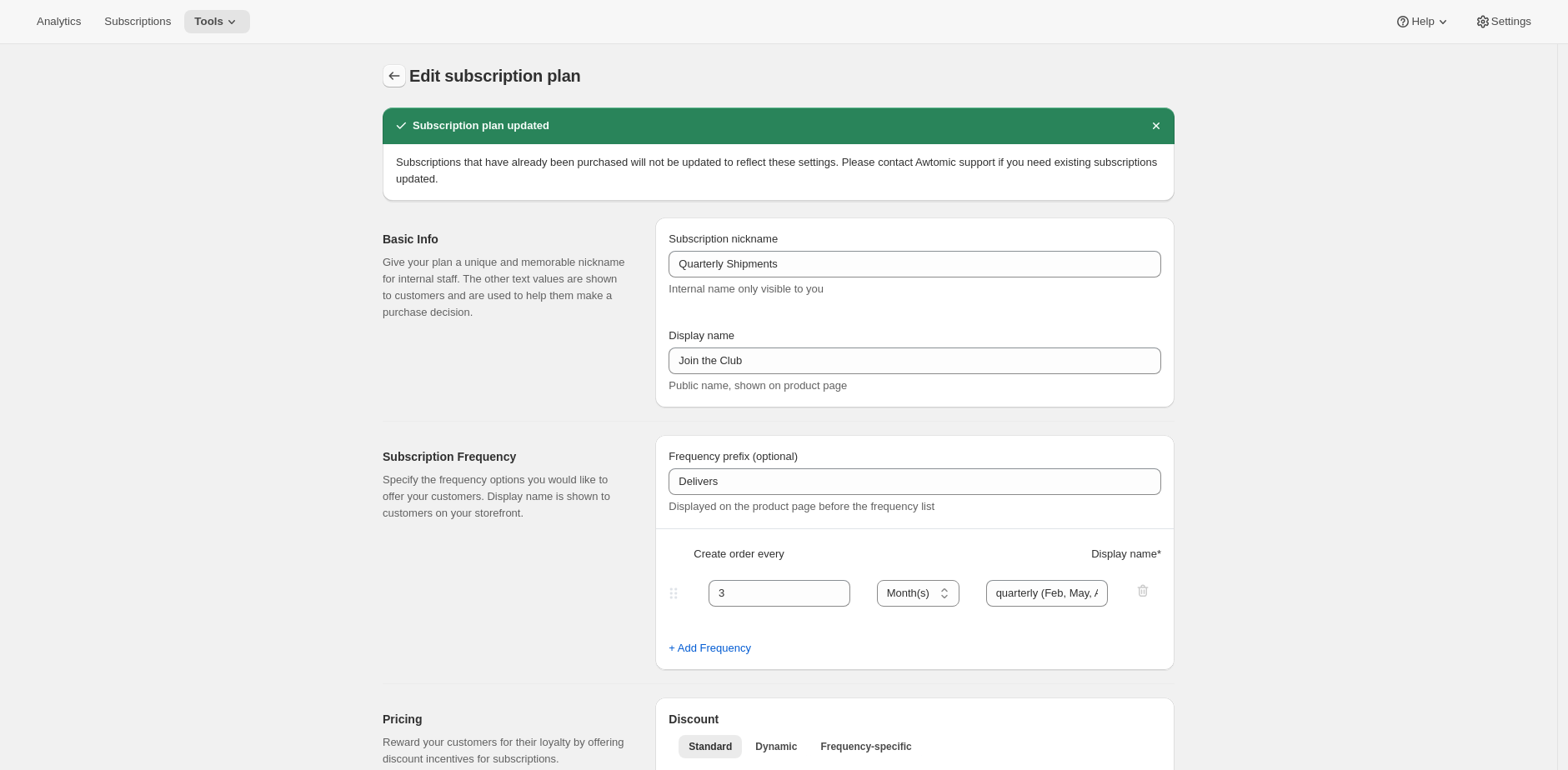
click at [394, 78] on icon "Subscription plans" at bounding box center [394, 76] width 16 height 16
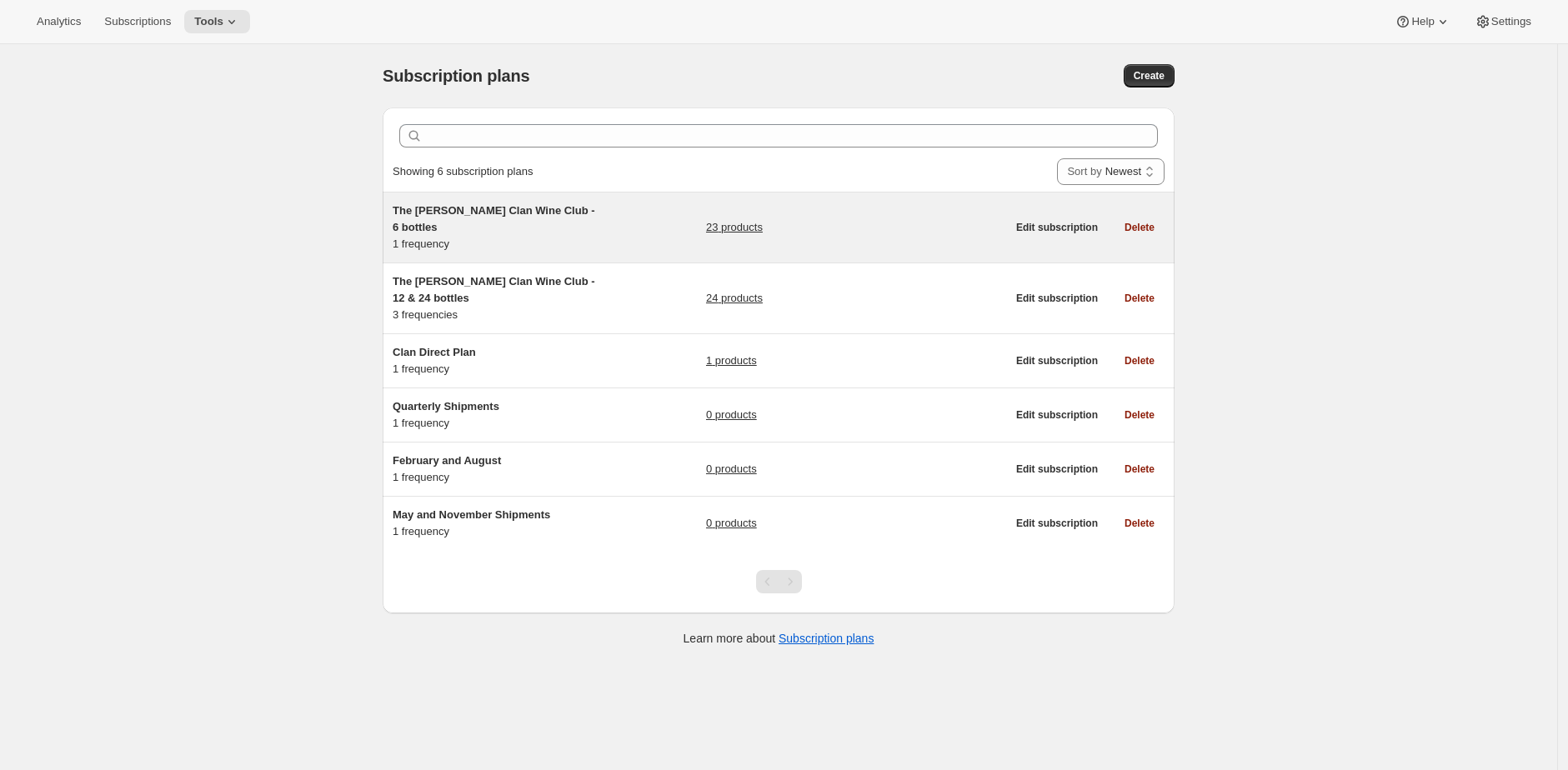
click at [647, 215] on div "The Maxwell Clan Wine Club - 6 bottles 1 frequency 23 products" at bounding box center [699, 227] width 613 height 50
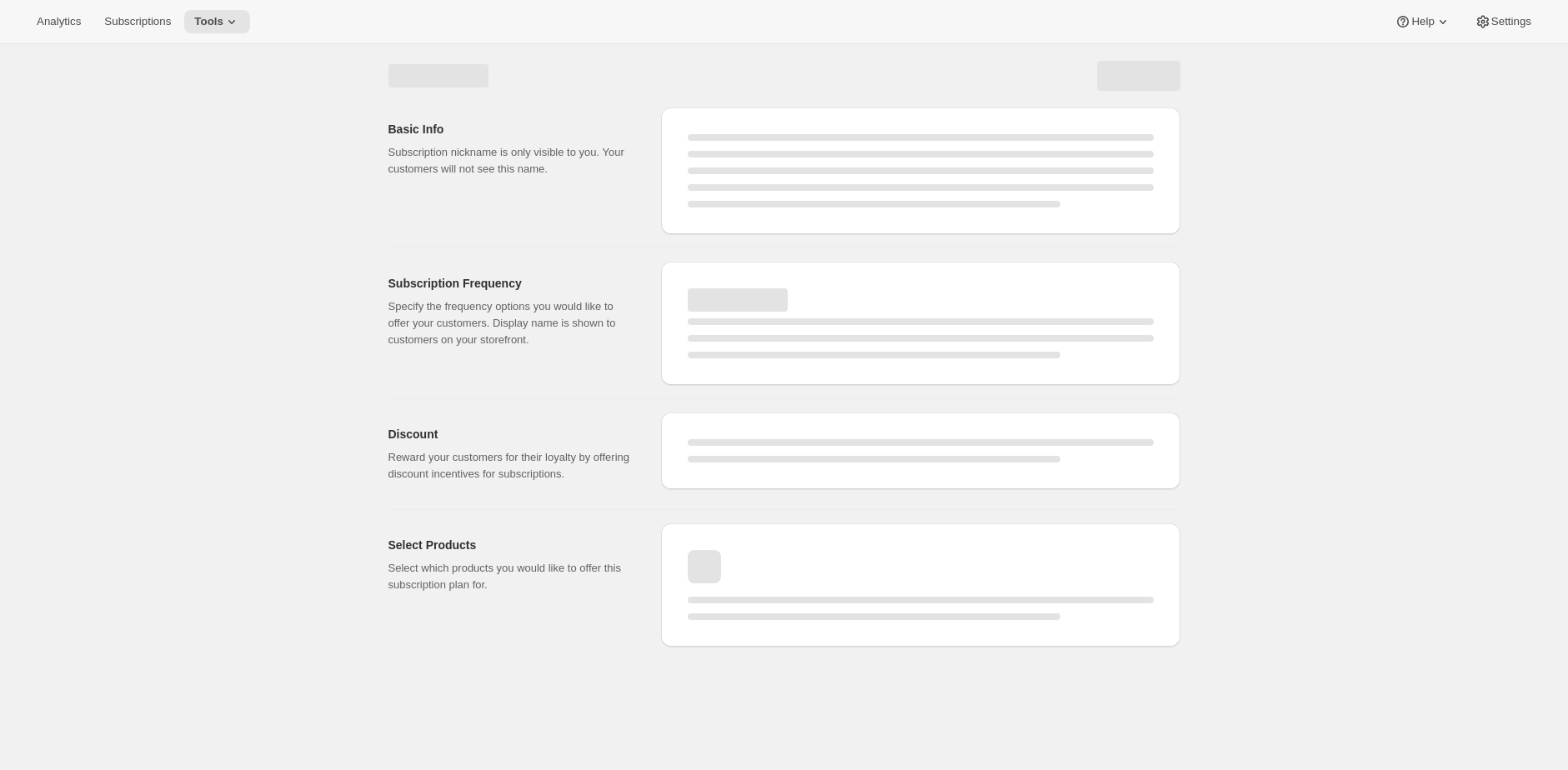
select select "WEEK"
select select "MONTH"
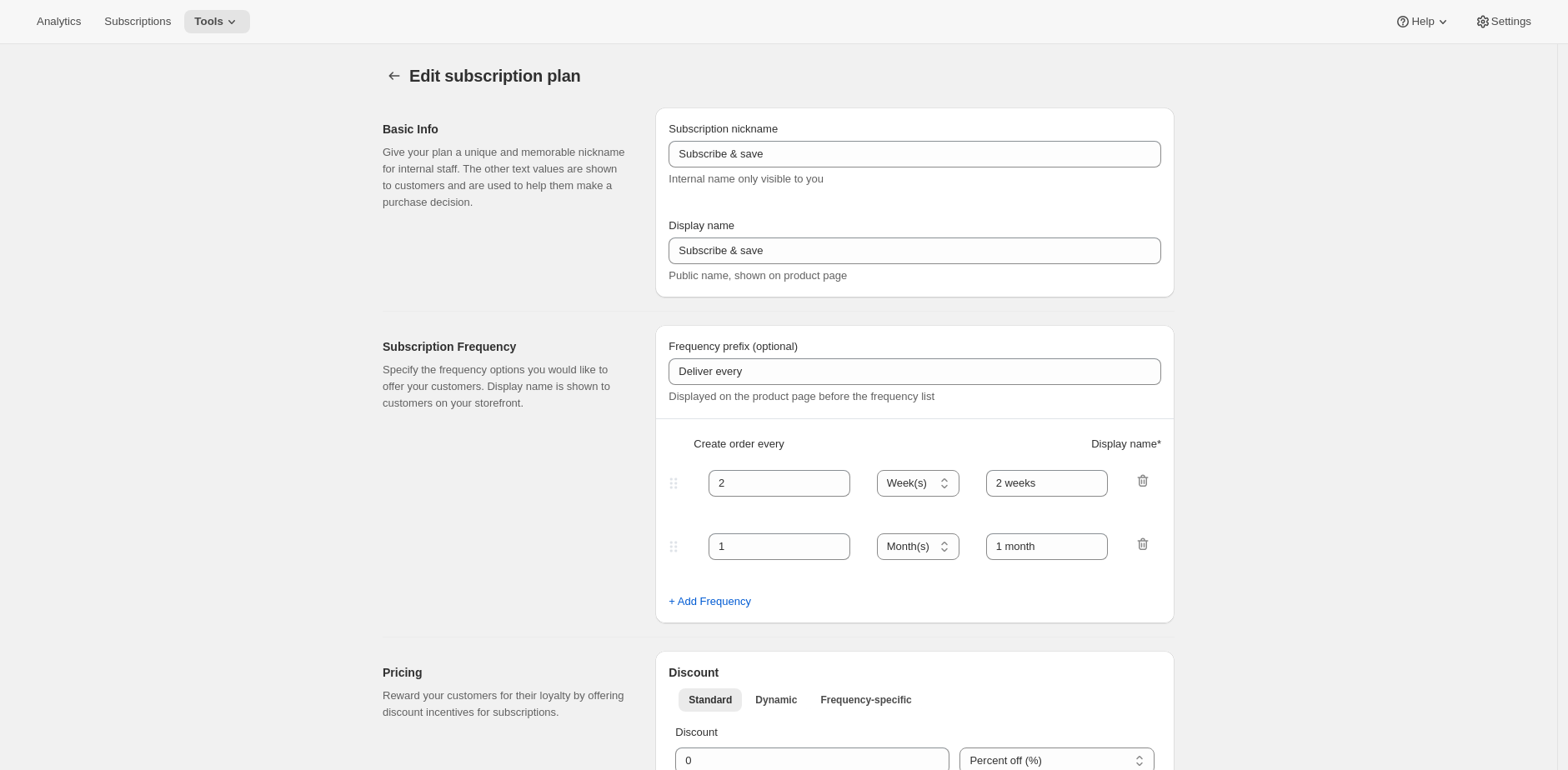
type input "The Maxwell Clan Wine Club - 6 bottles"
type input "The Maxwell Clan Wine Club"
type input "3"
select select "MONTH"
type input "3 months"
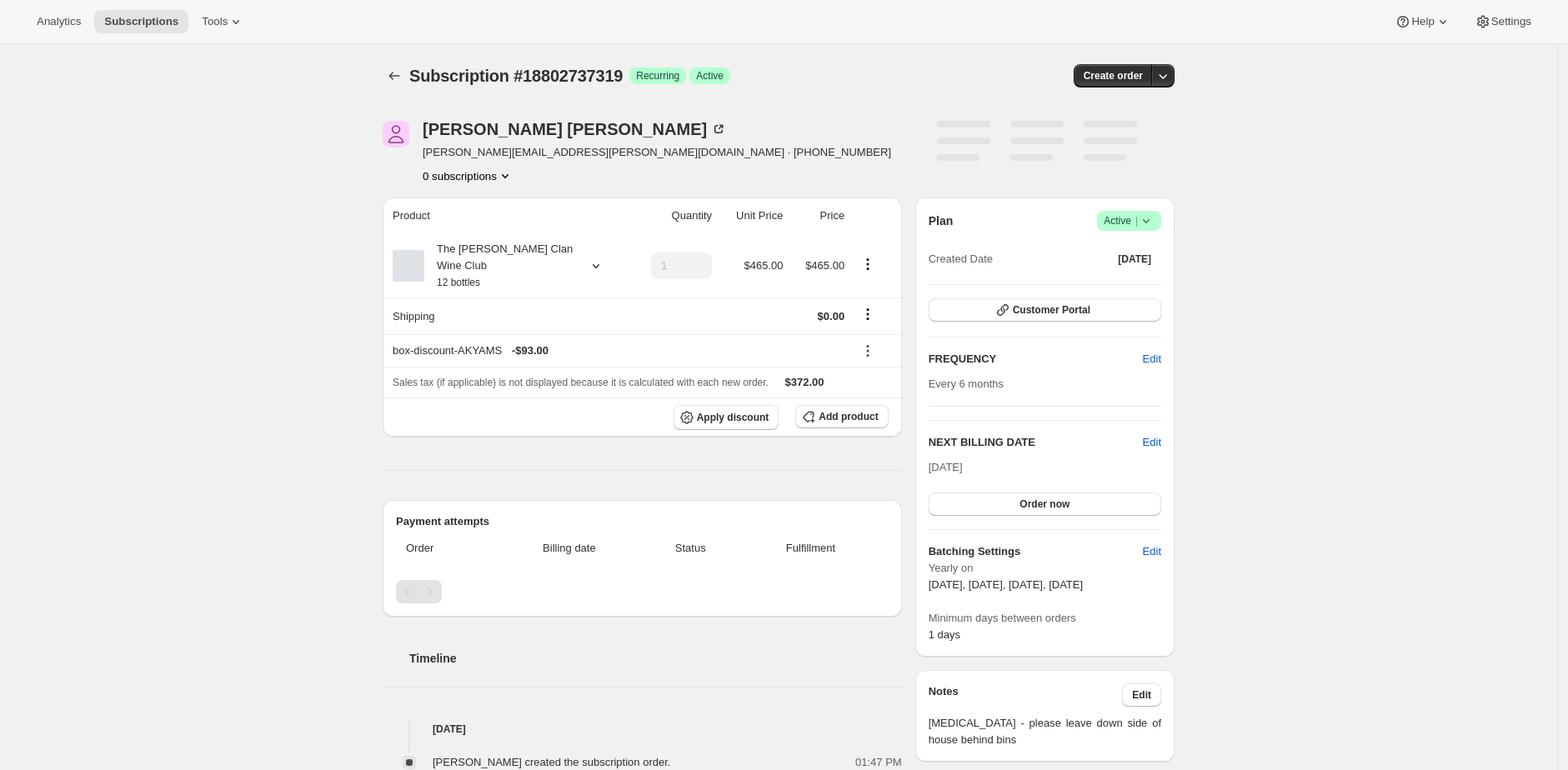
click at [231, 36] on div "Analytics Subscriptions Tools Help Settings" at bounding box center [784, 22] width 1568 height 44
click at [232, 28] on icon at bounding box center [235, 22] width 16 height 16
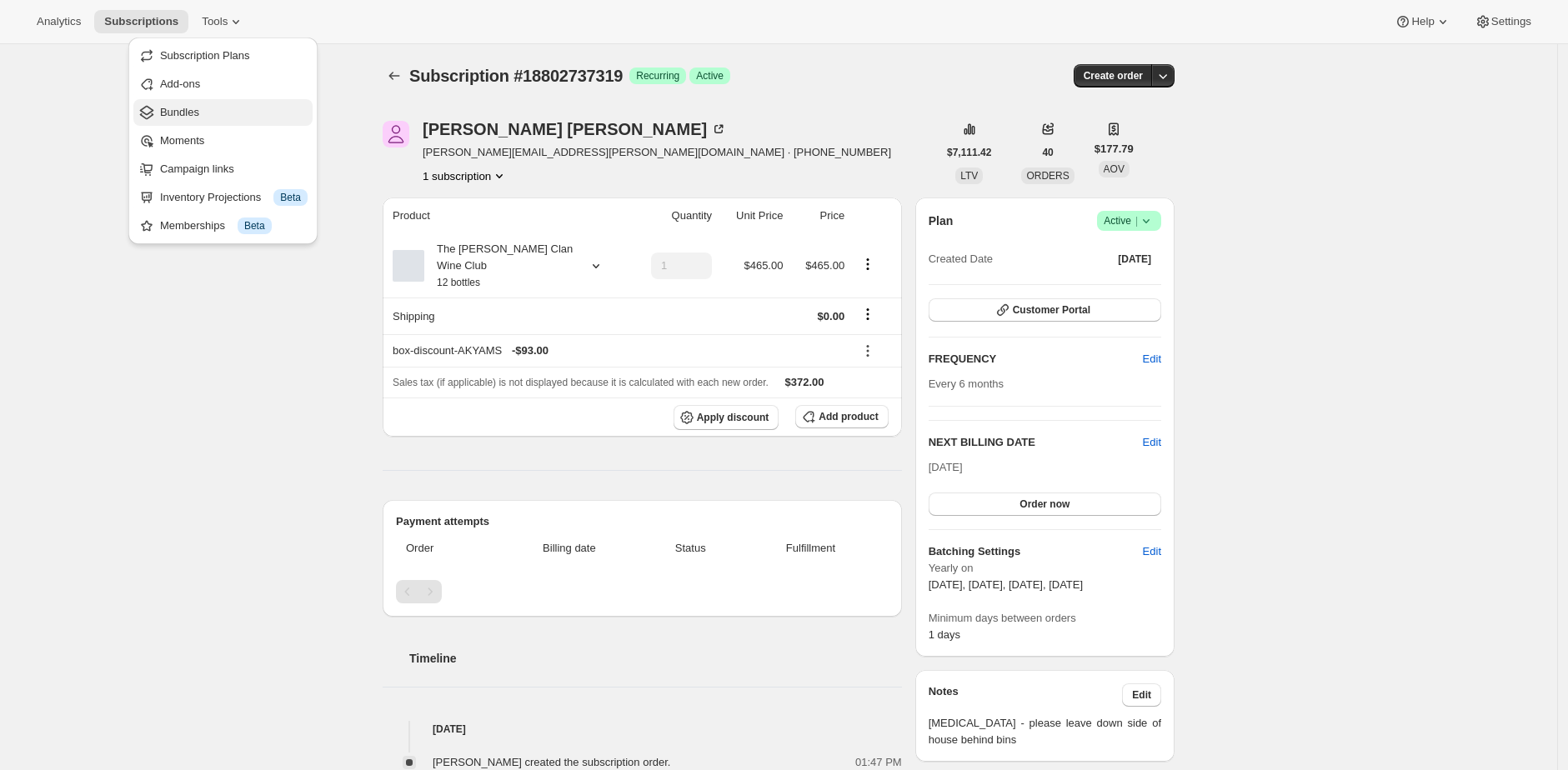
click at [246, 110] on span "Bundles" at bounding box center [234, 112] width 148 height 16
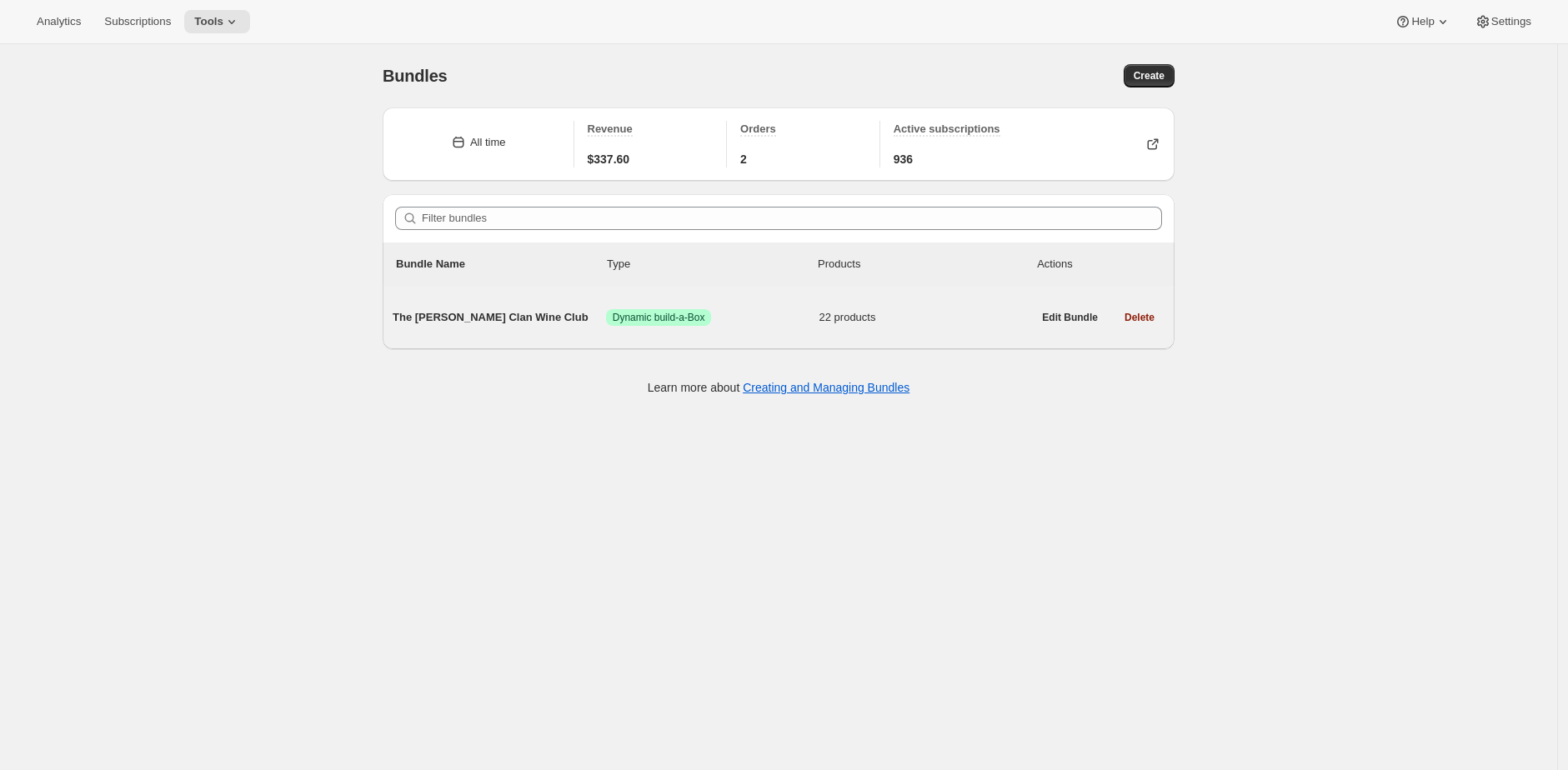
click at [442, 311] on span "The [PERSON_NAME] Clan Wine Club" at bounding box center [499, 317] width 214 height 16
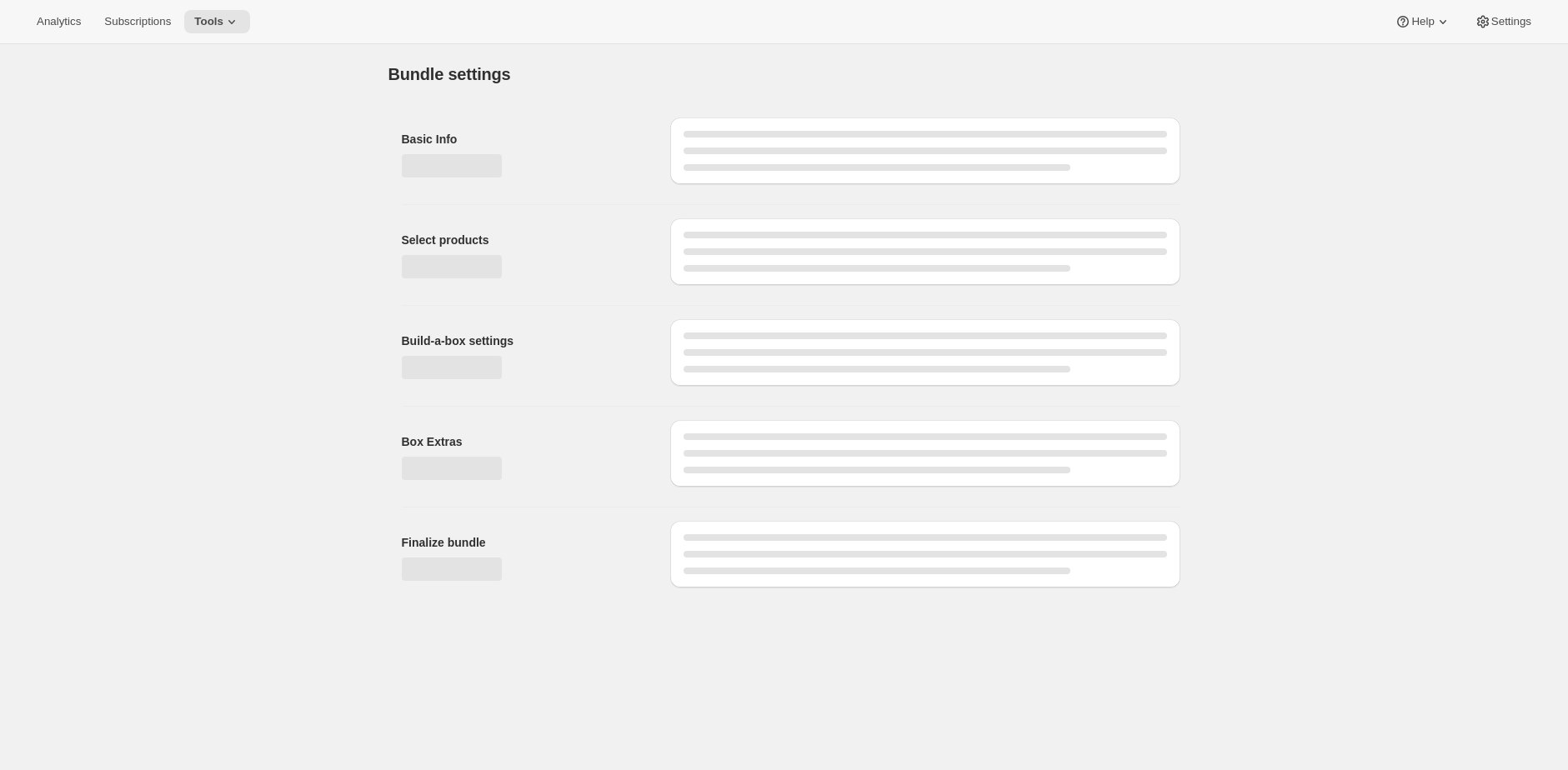
type input "The [PERSON_NAME] Clan Wine Club"
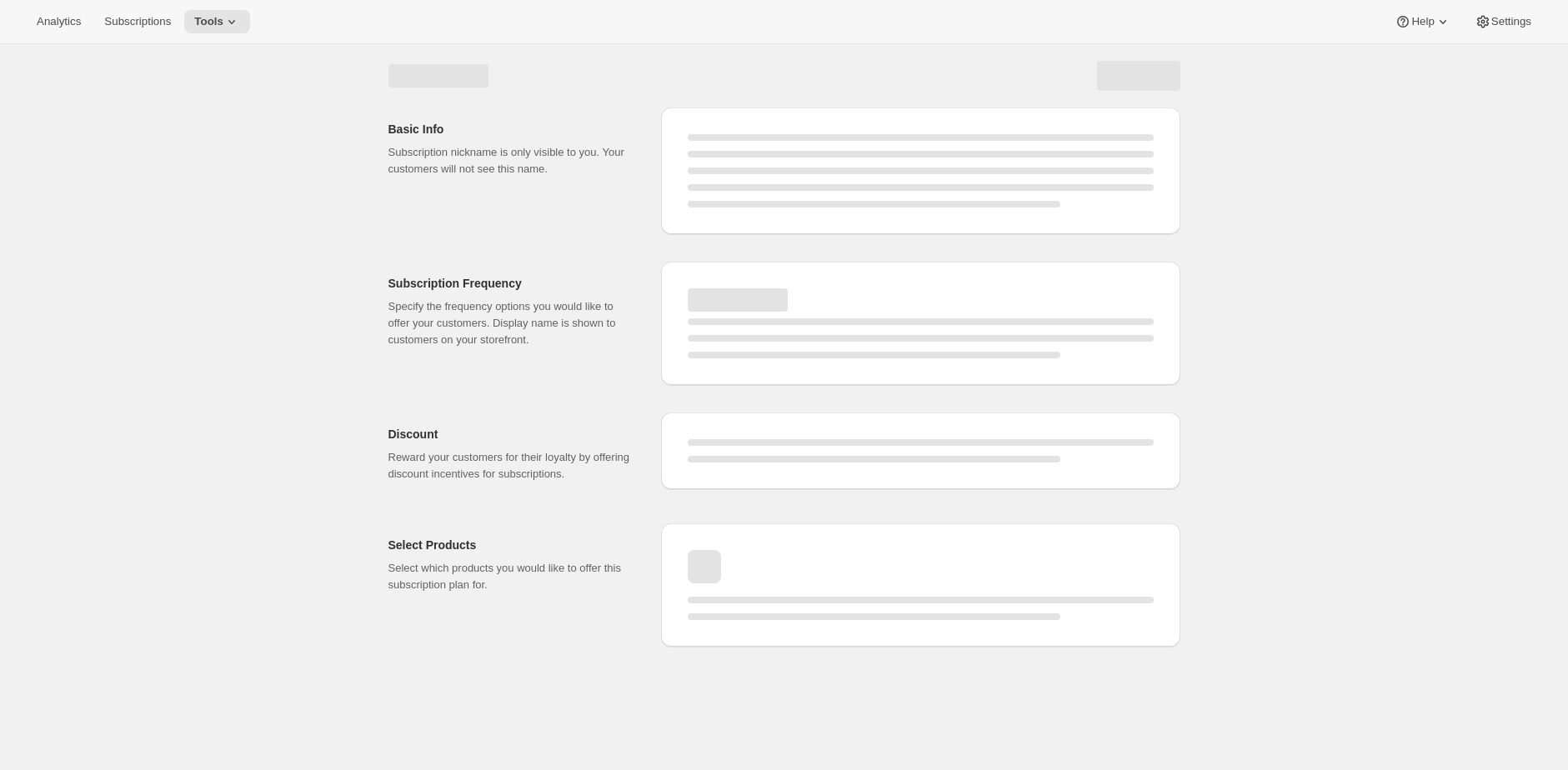
select select "WEEK"
select select "MONTH"
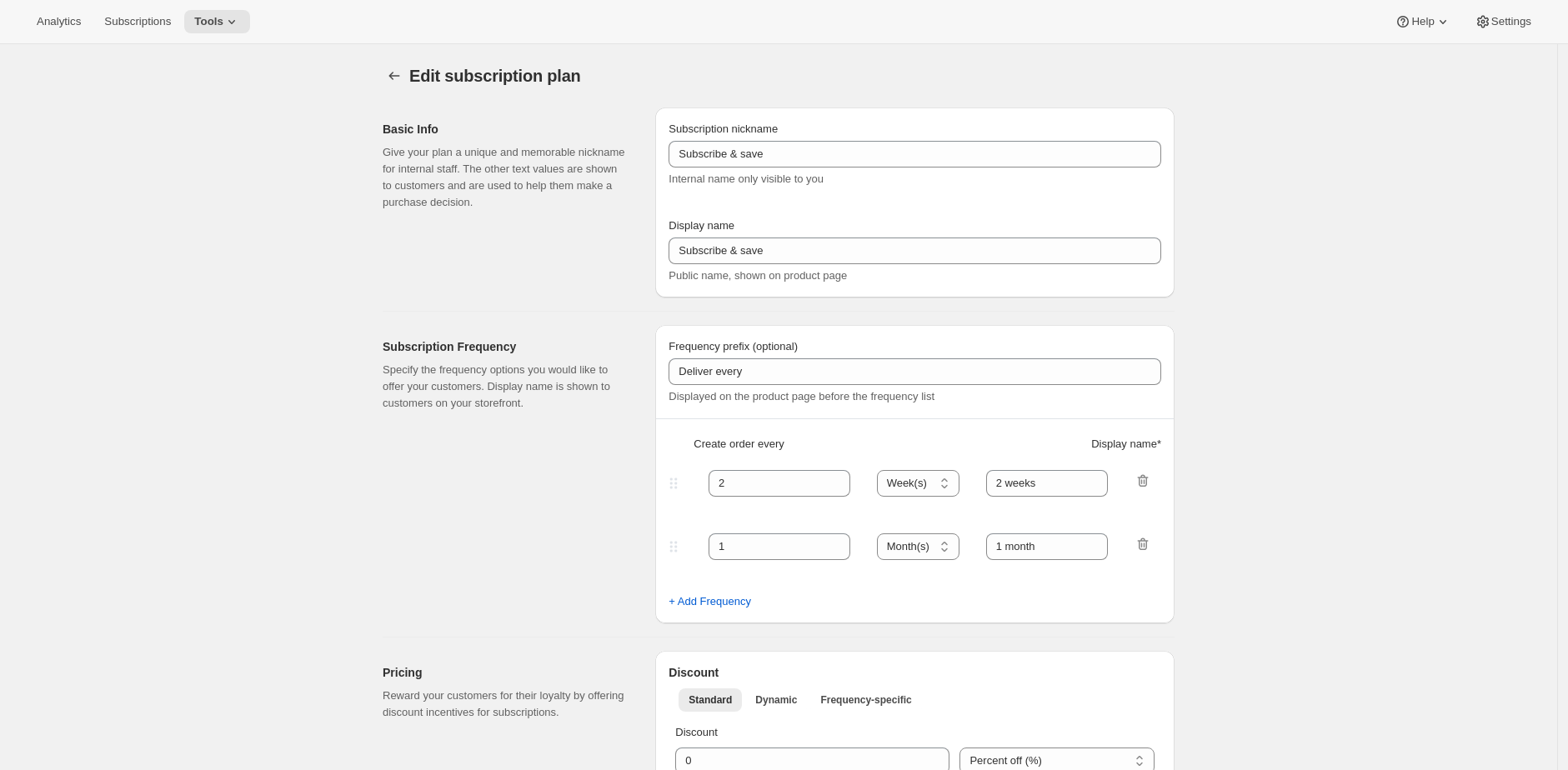
type input "The [PERSON_NAME] Clan Wine Club - 12 & 24 bottles"
type input "The [PERSON_NAME] Clan Wine Club"
type input "3"
select select "MONTH"
type input "3 months"
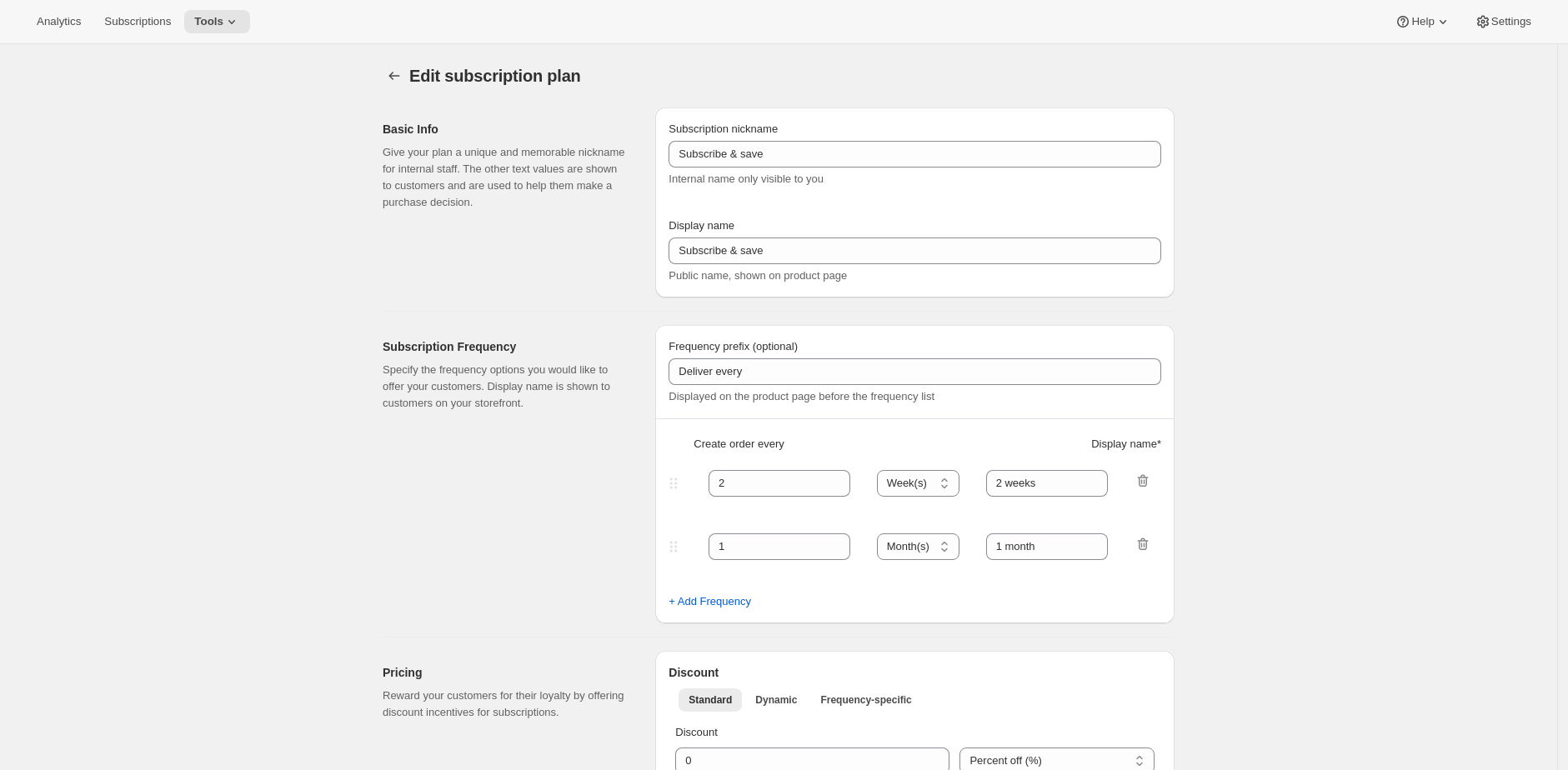
type input "4"
type input "4 months"
select select "MONTH"
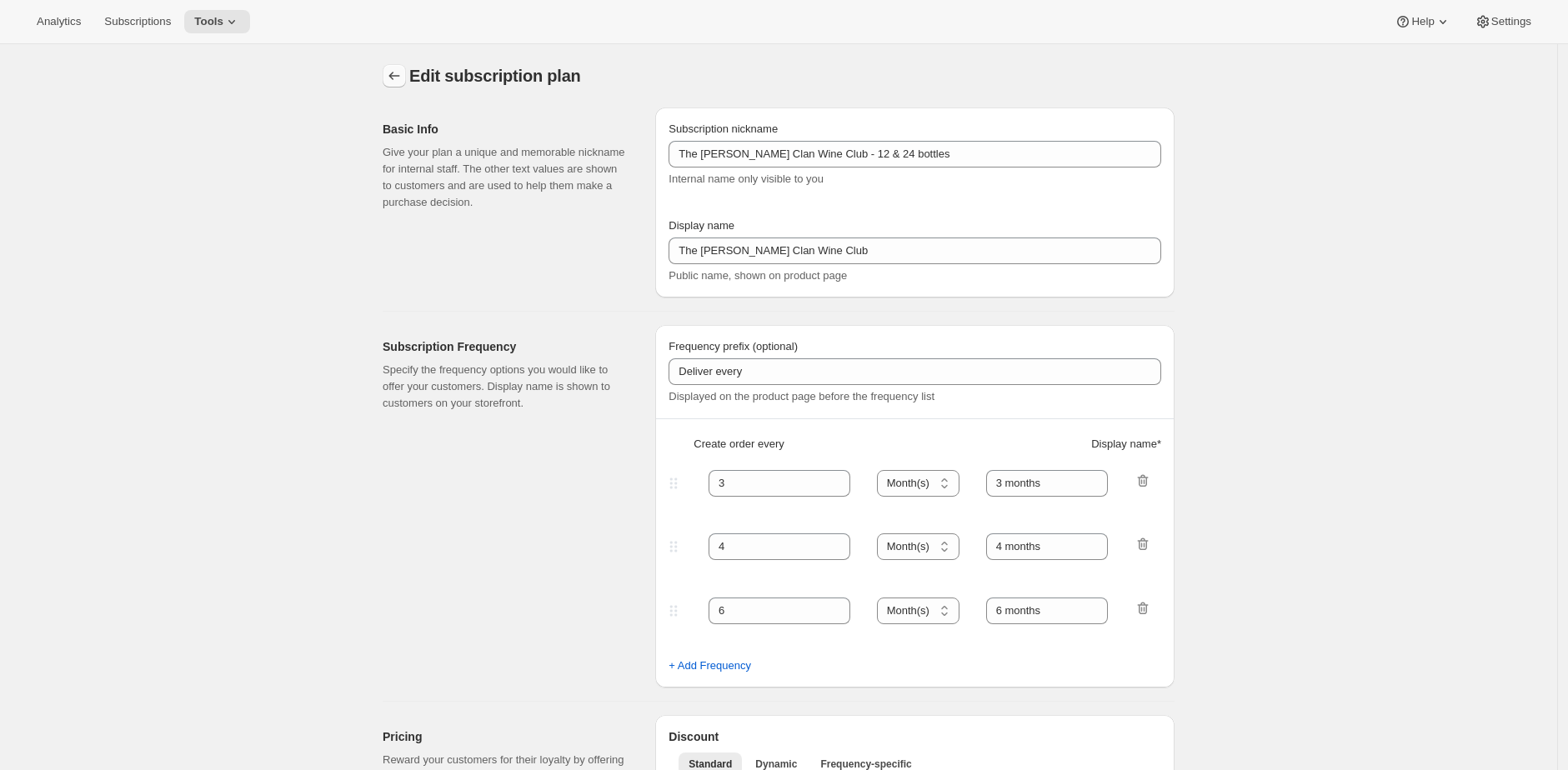
click at [394, 76] on icon "Subscription plans" at bounding box center [395, 76] width 11 height 8
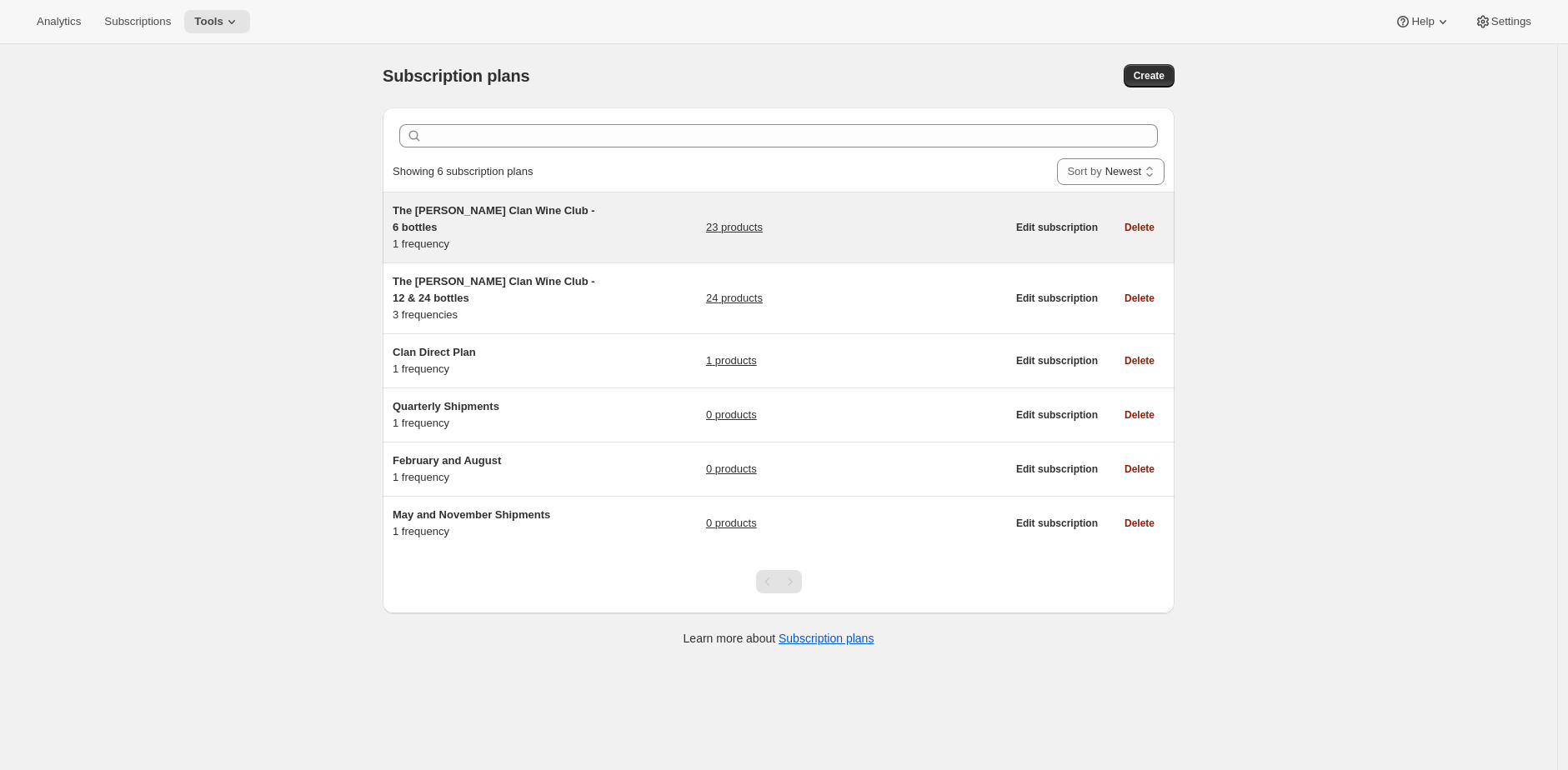
click at [601, 224] on div "The Maxwell Clan Wine Club - 6 bottles 1 frequency" at bounding box center [497, 227] width 208 height 50
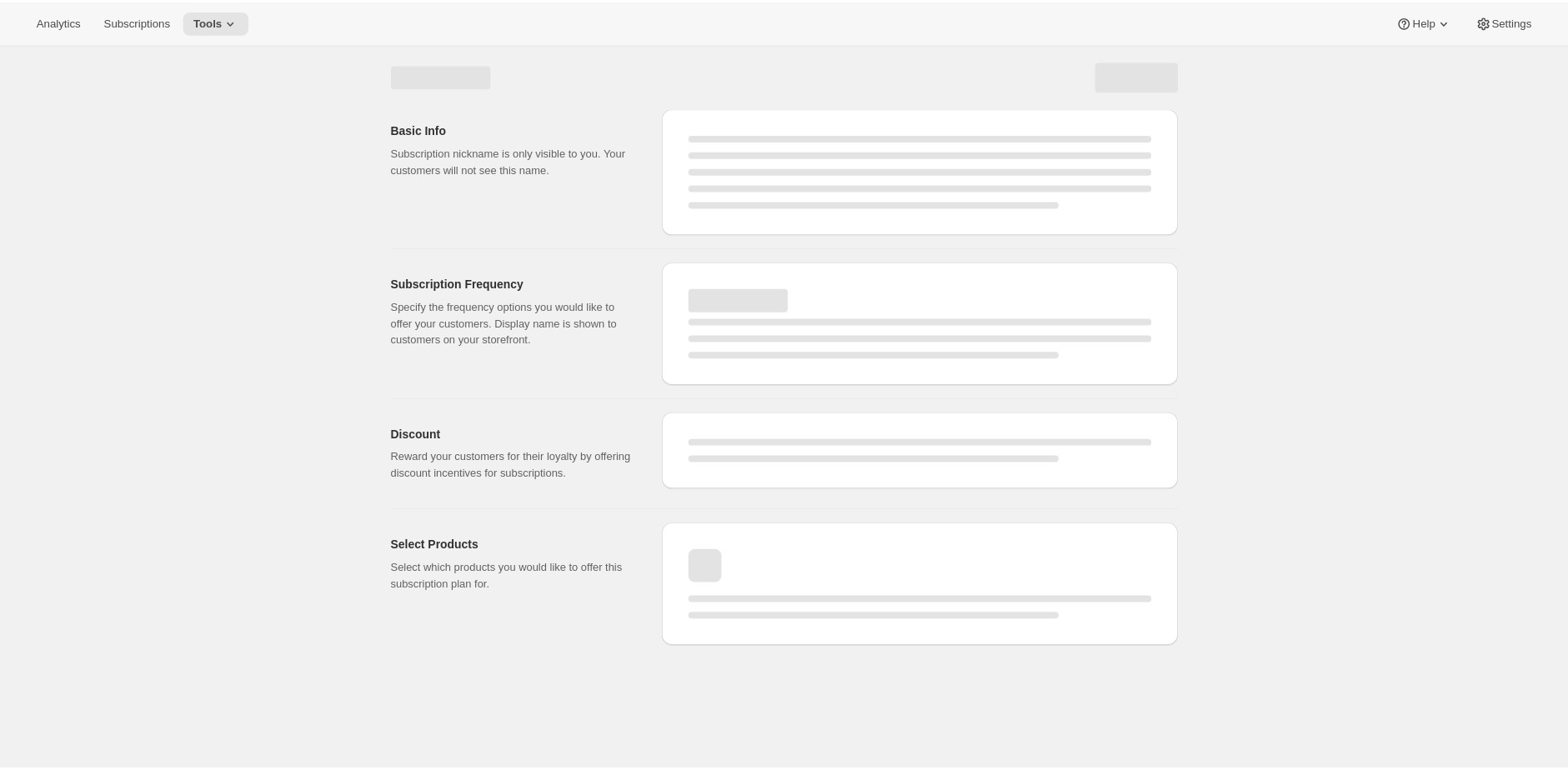
select select "WEEK"
select select "MONTH"
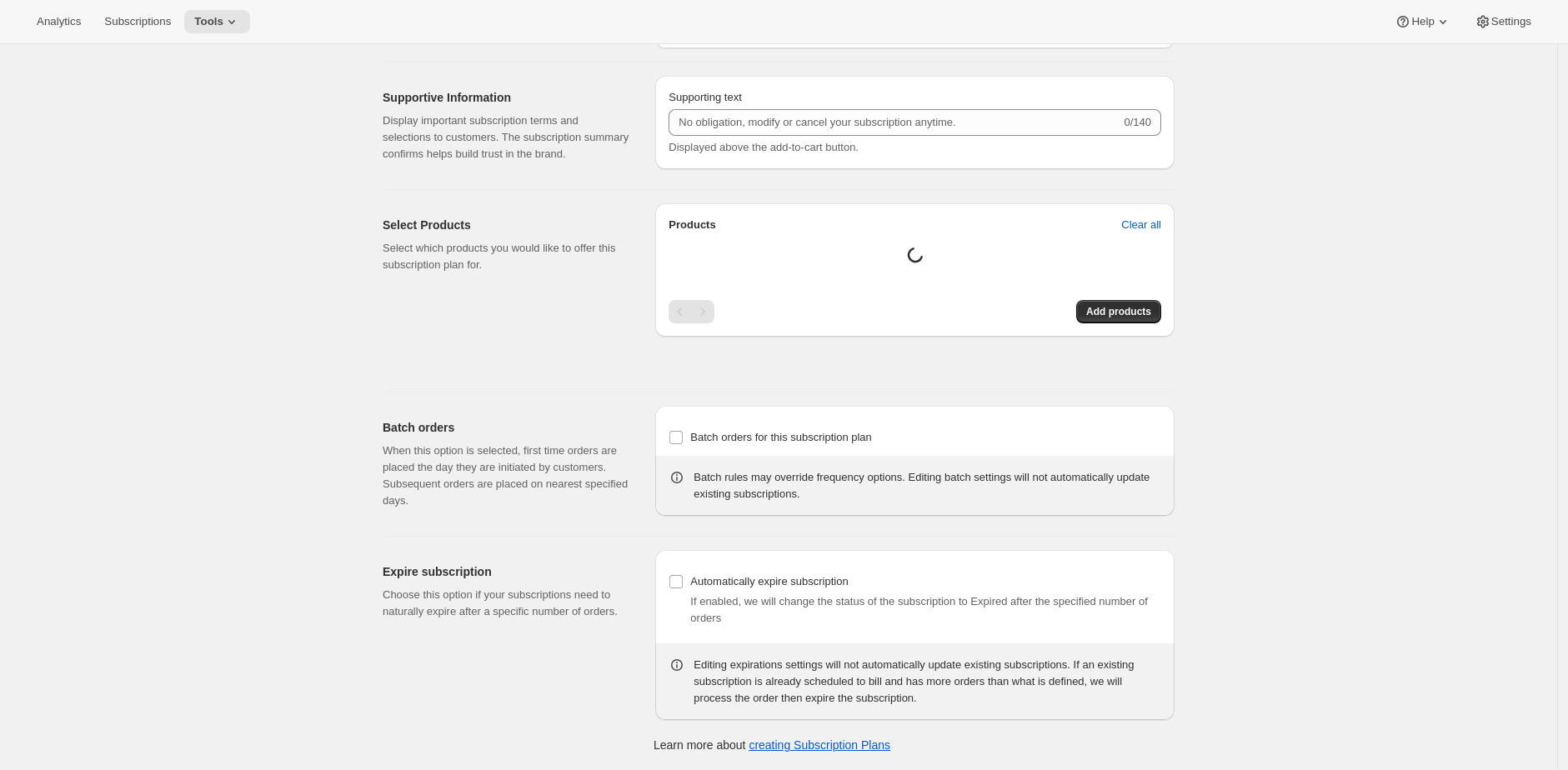
type input "The Maxwell Clan Wine Club - 6 bottles"
type input "The Maxwell Clan Wine Club"
type input "3"
select select "MONTH"
type input "3 months"
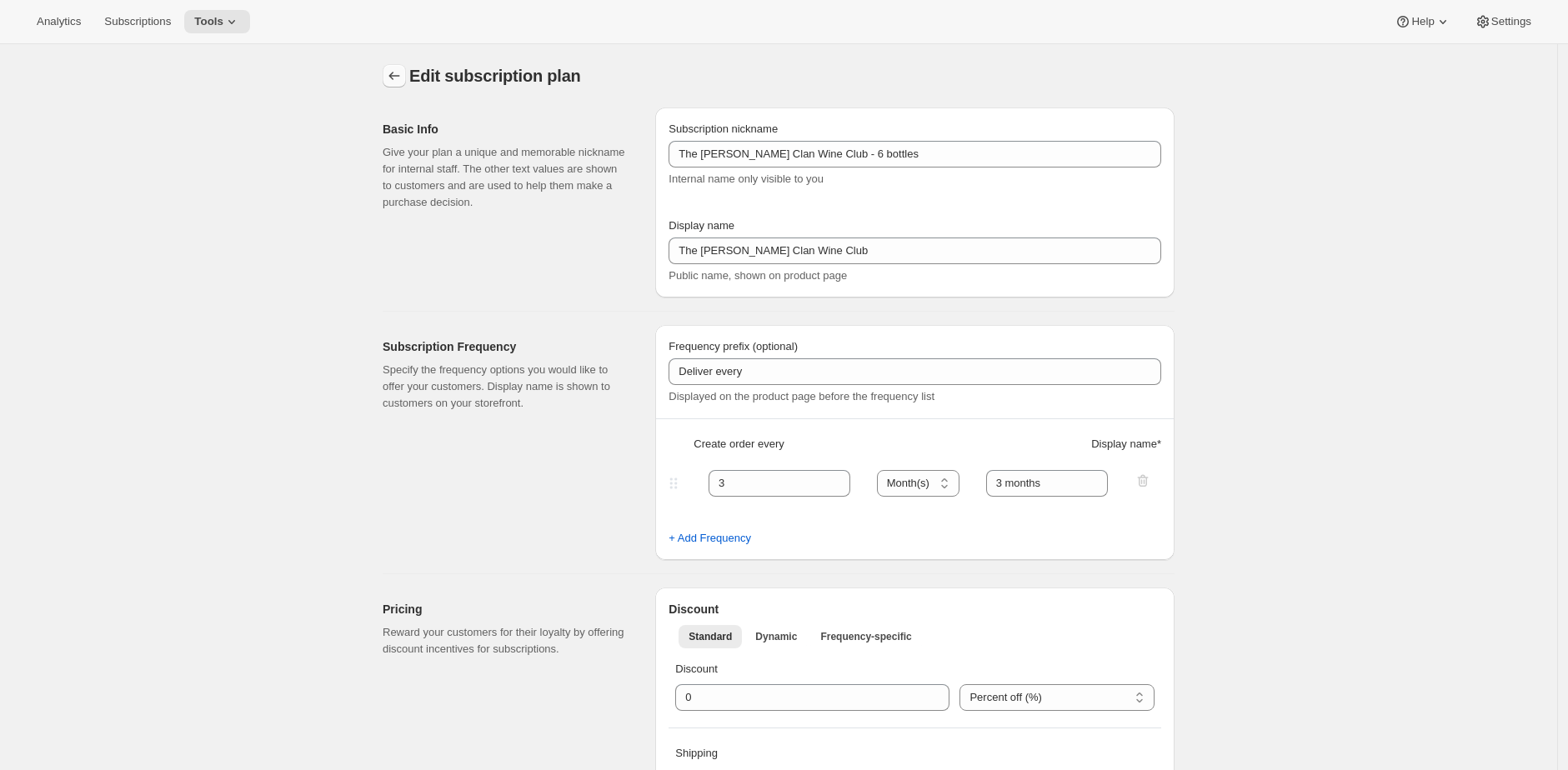
click at [402, 82] on icon "Subscription plans" at bounding box center [394, 76] width 16 height 16
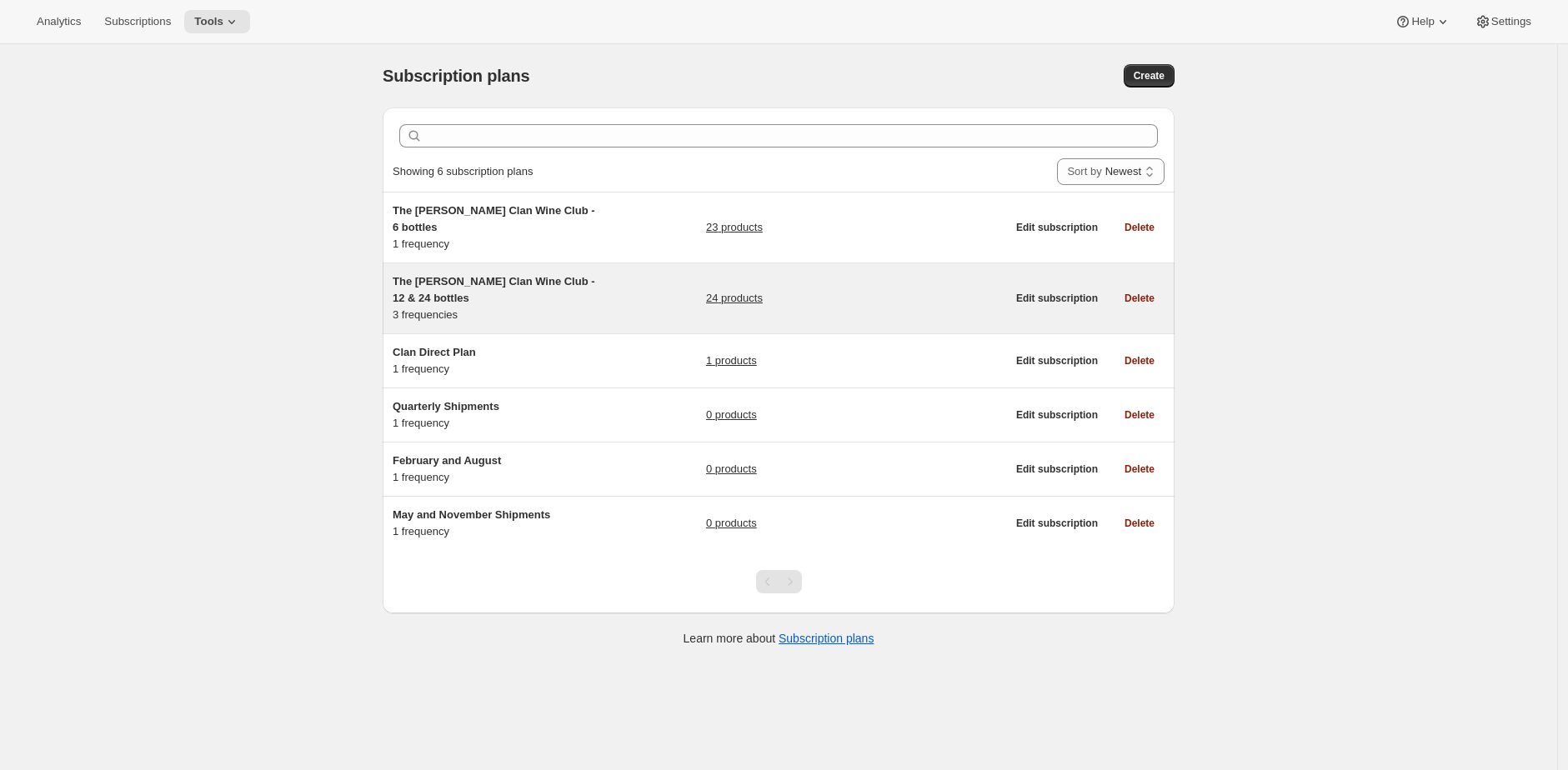
click at [526, 275] on span "The Maxwell Clan Wine Club - 12 & 24 bottles" at bounding box center [494, 289] width 203 height 29
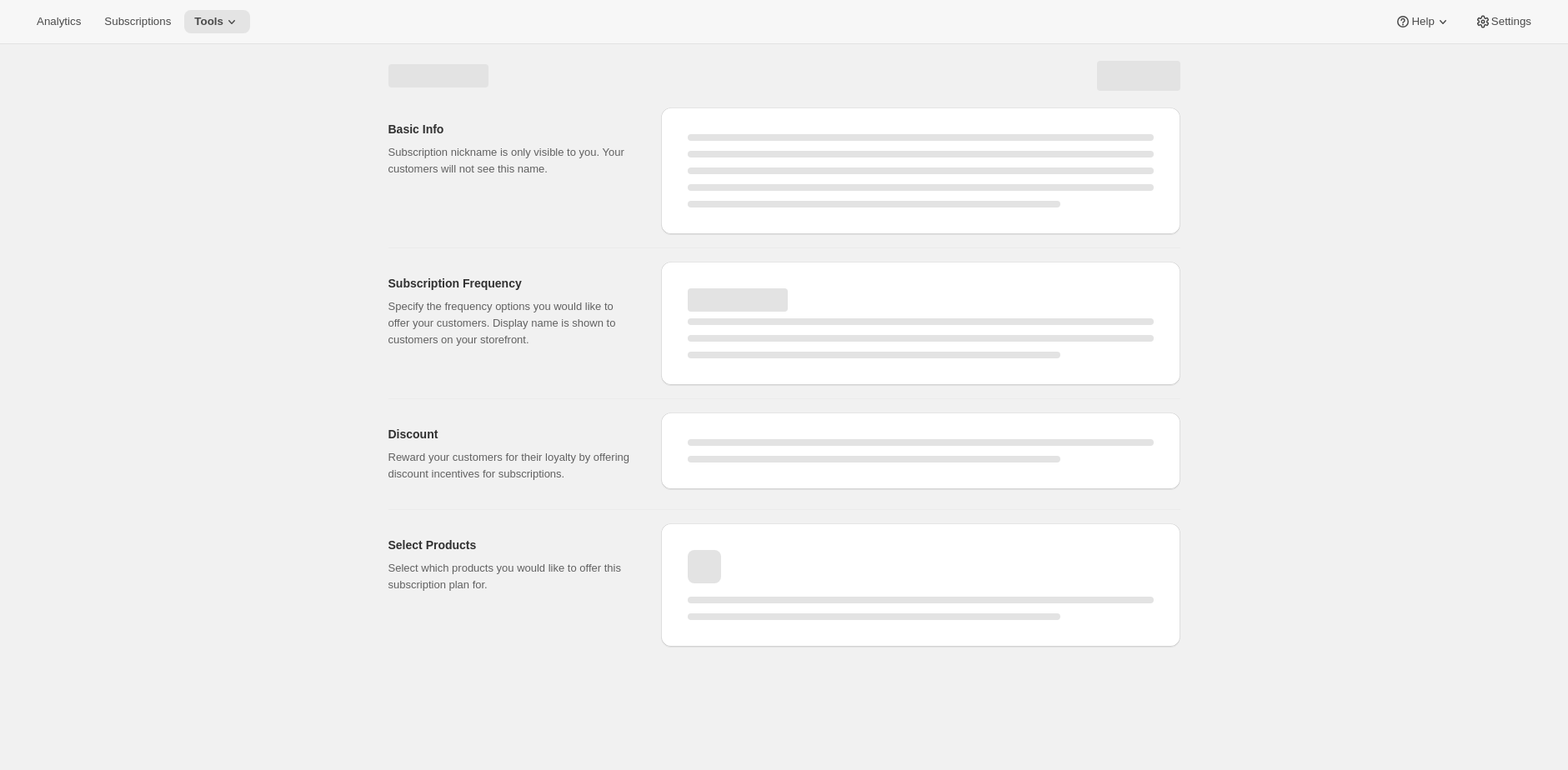
select select "WEEK"
select select "MONTH"
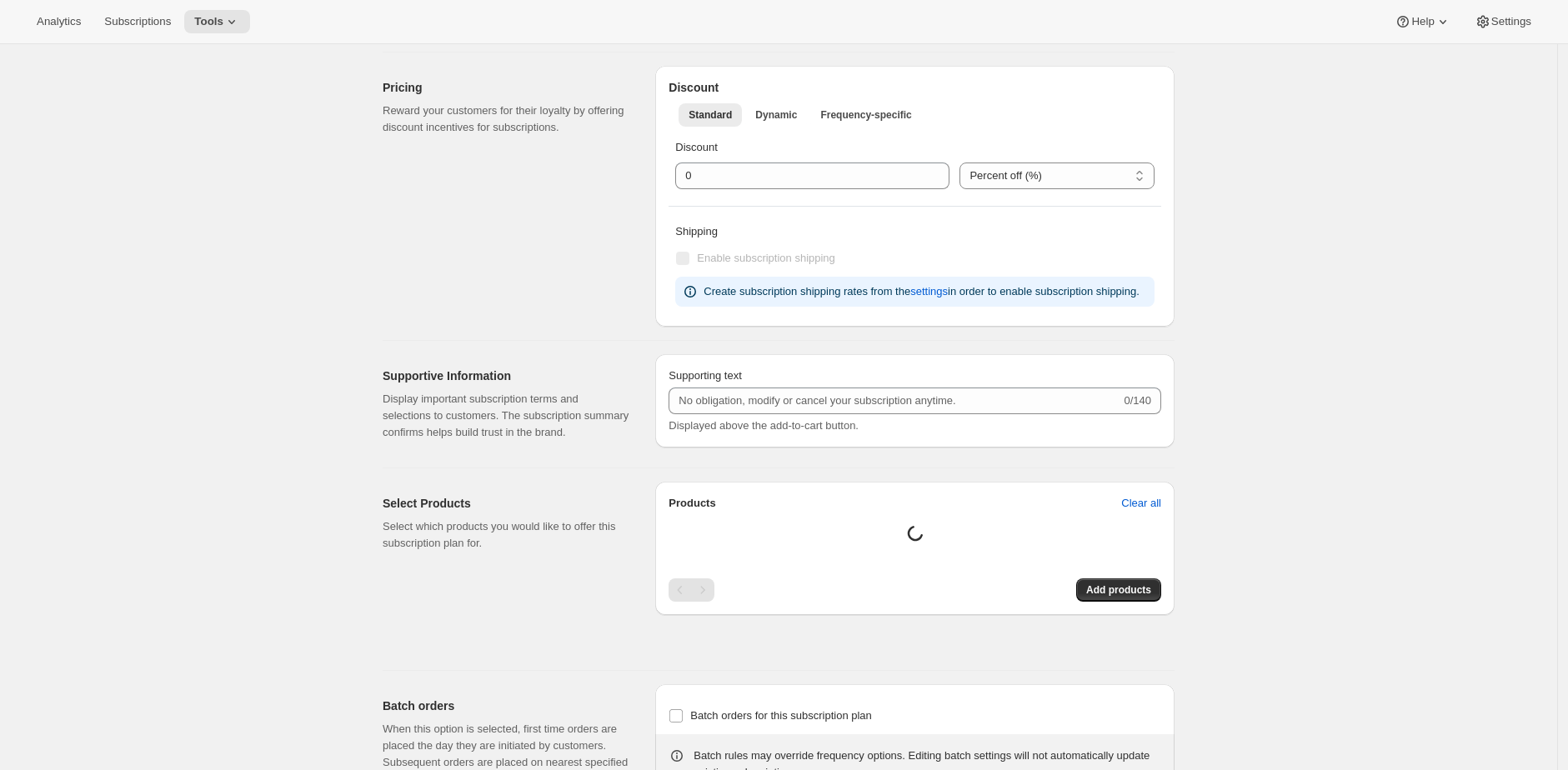
type input "The Maxwell Clan Wine Club - 12 & 24 bottles"
type input "The Maxwell Clan Wine Club"
type input "3"
select select "MONTH"
type input "3 months"
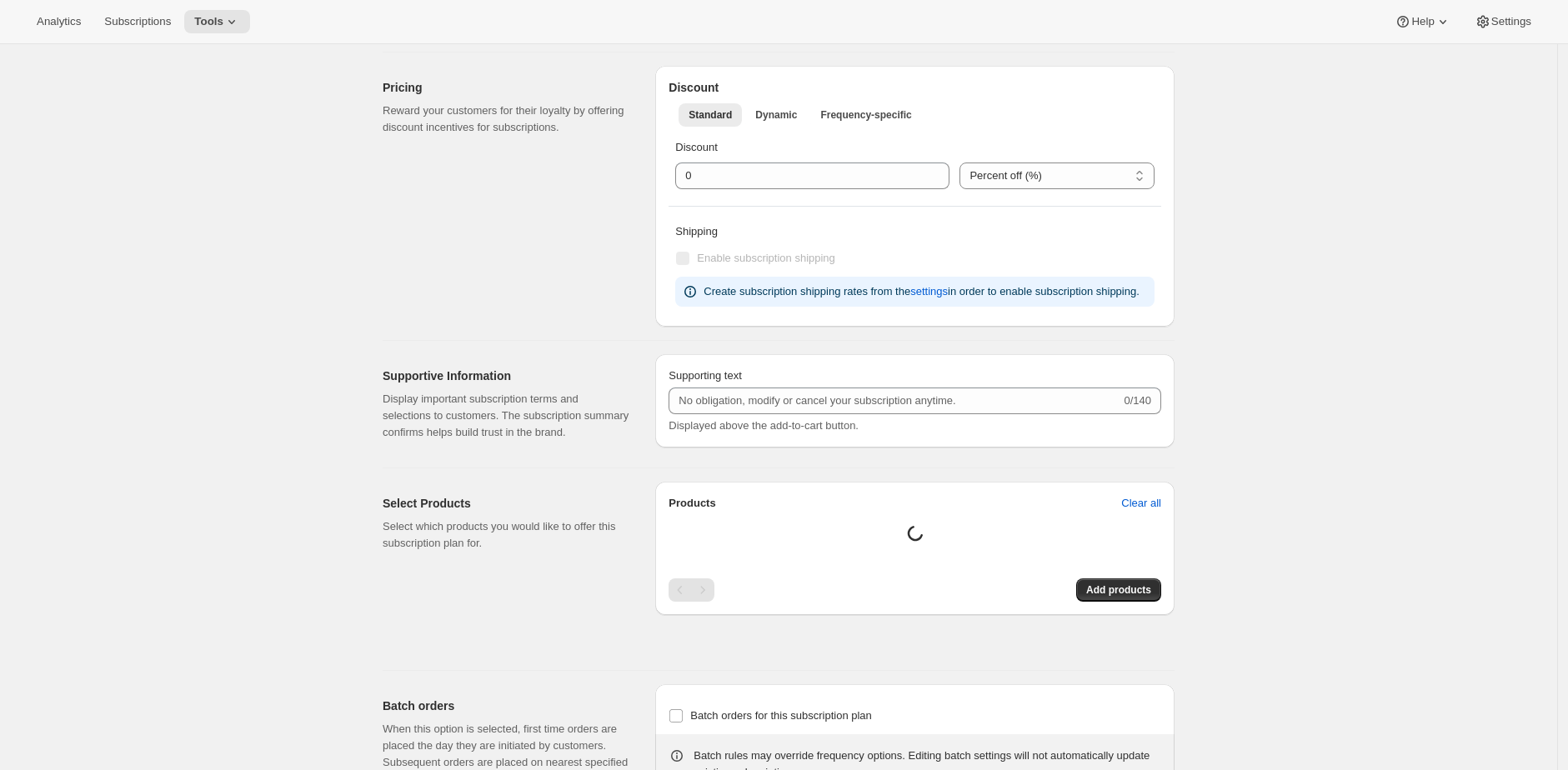
type input "4"
type input "4 months"
select select "MONTH"
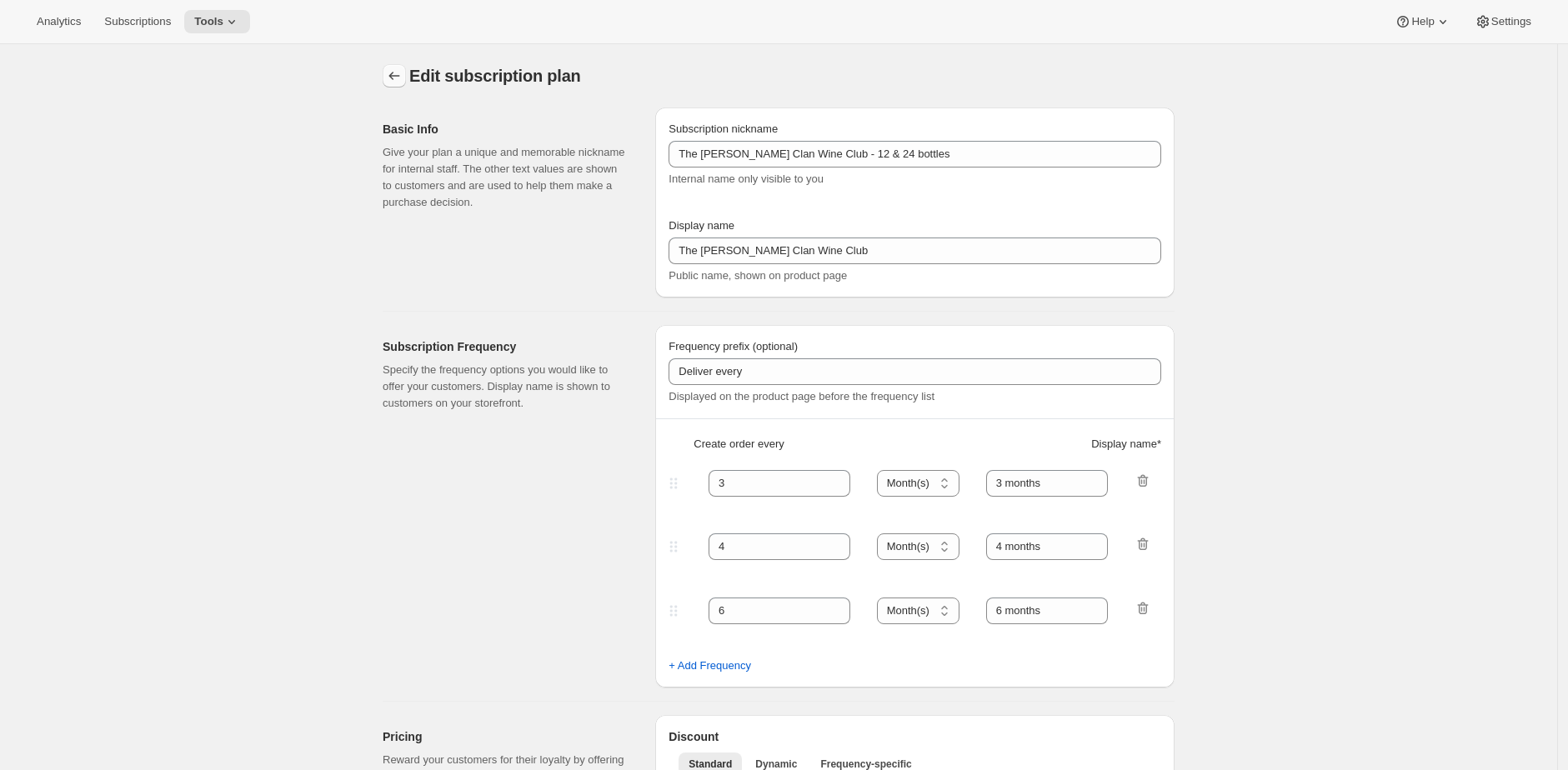
click at [402, 72] on icon "Subscription plans" at bounding box center [394, 76] width 16 height 16
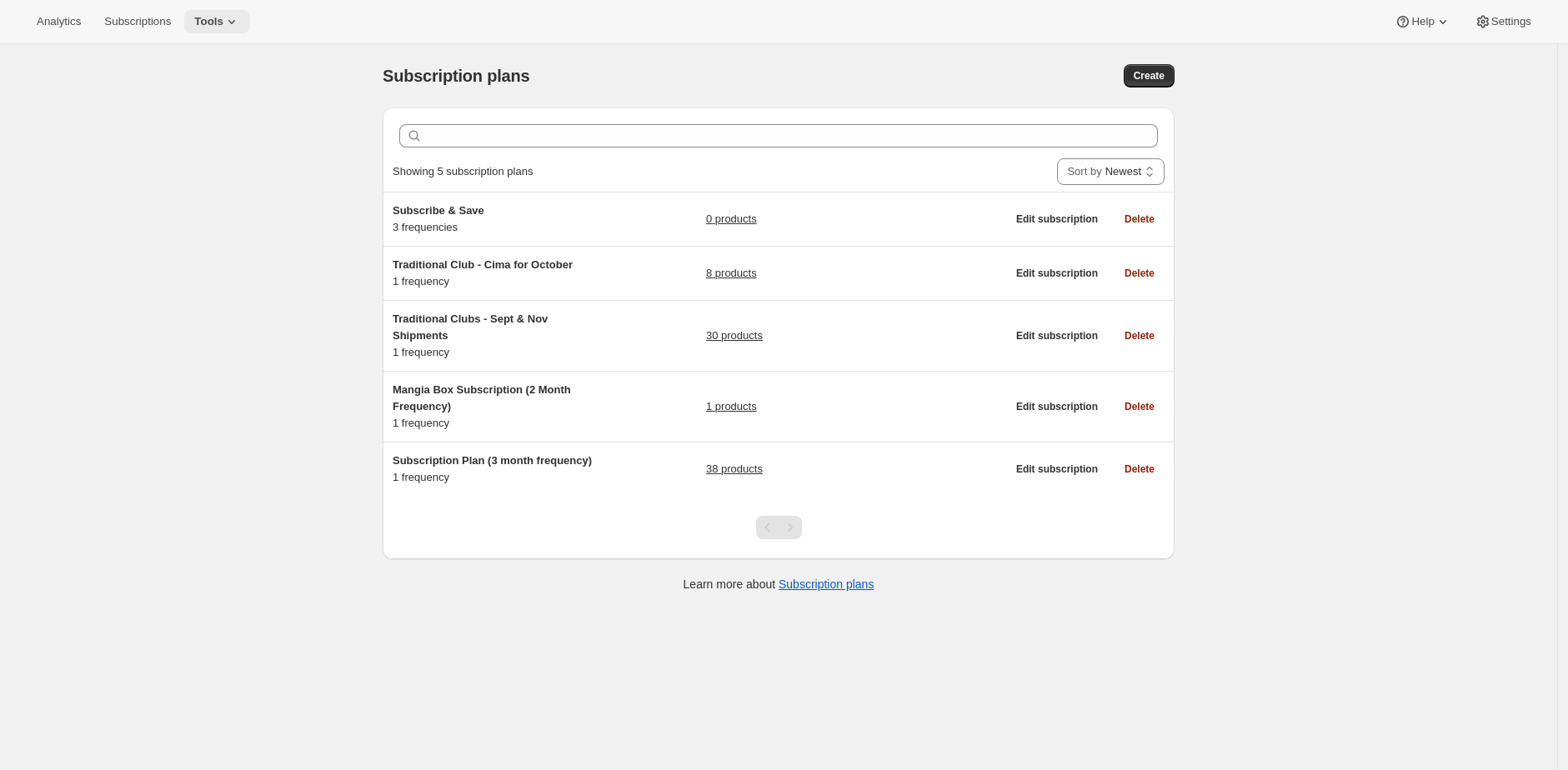
click at [216, 25] on span "Tools" at bounding box center [209, 21] width 29 height 14
click at [243, 113] on span "Bundles" at bounding box center [233, 112] width 148 height 16
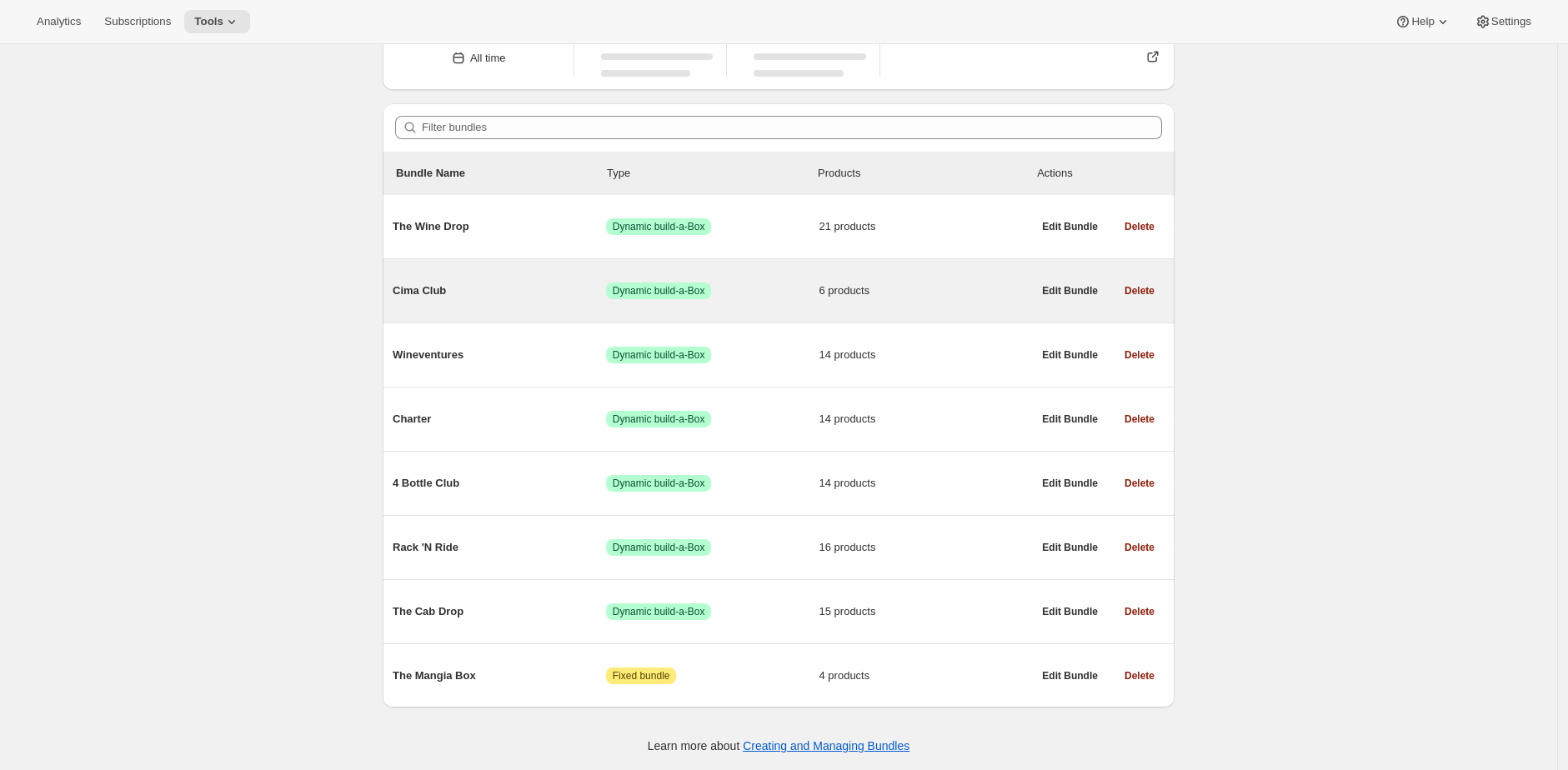
scroll to position [86, 0]
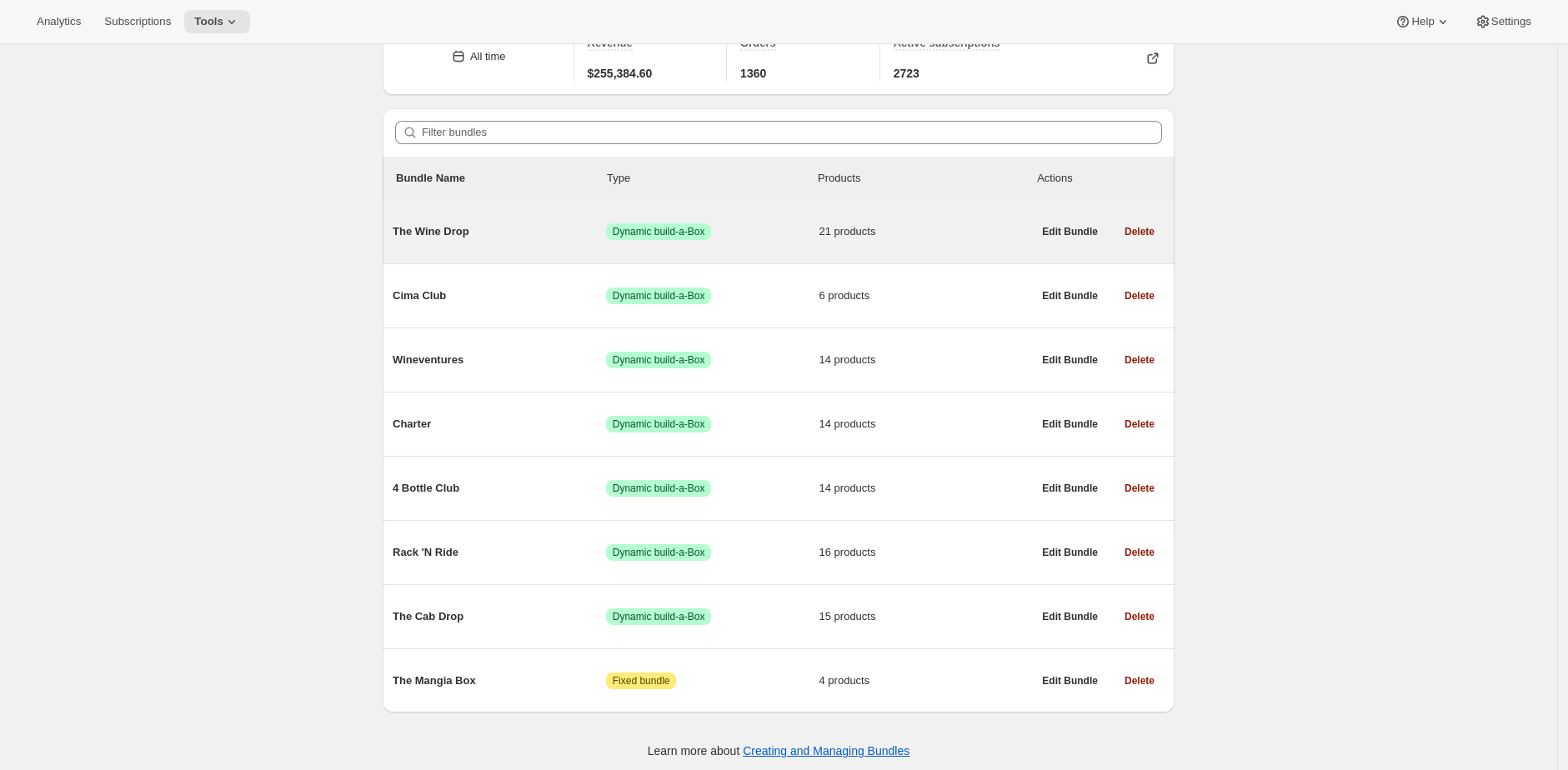
click at [538, 244] on div "The Wine Drop Success Dynamic build-a-Box 21 products" at bounding box center [712, 231] width 639 height 43
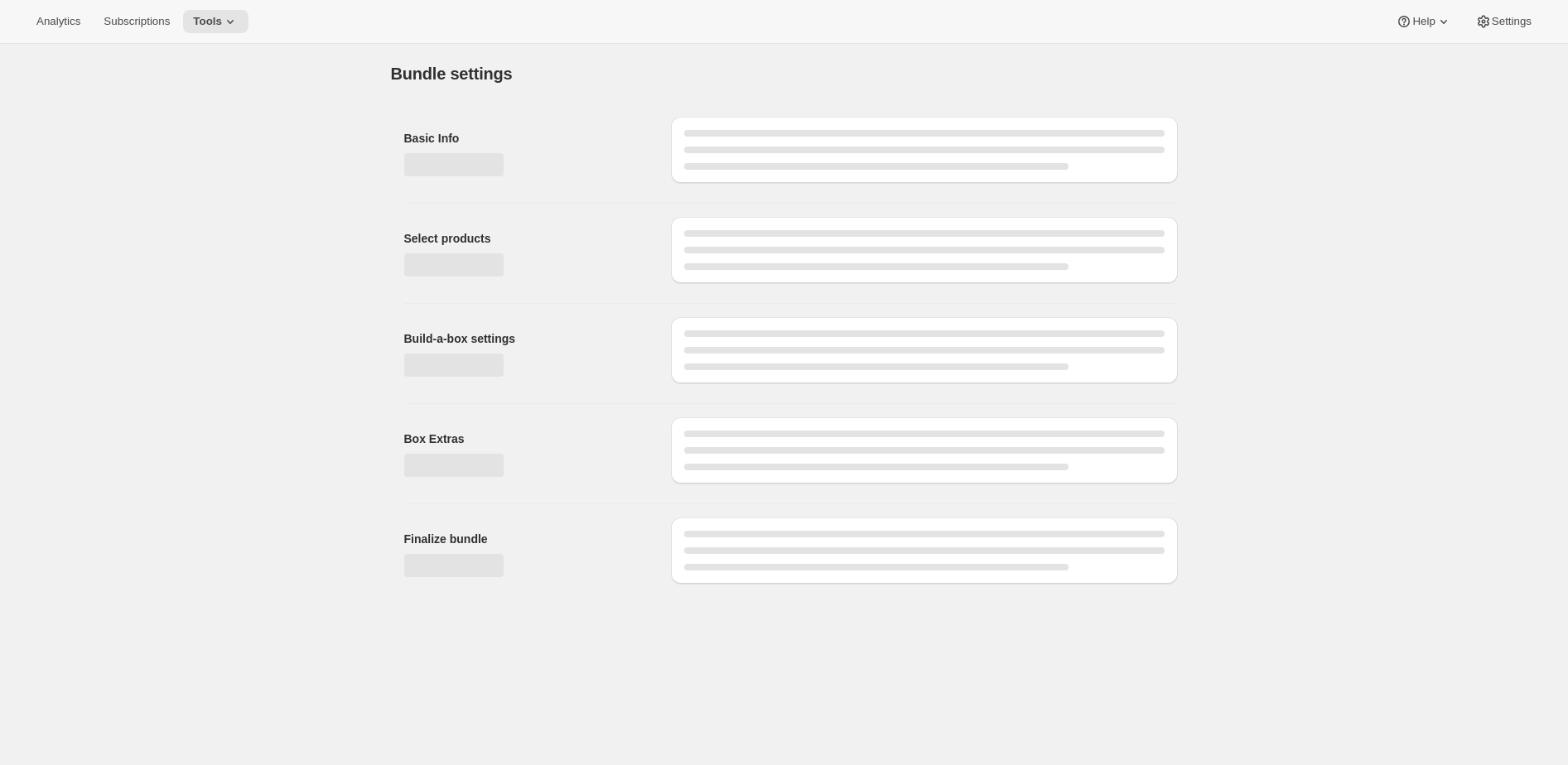
type input "The Wine Drop"
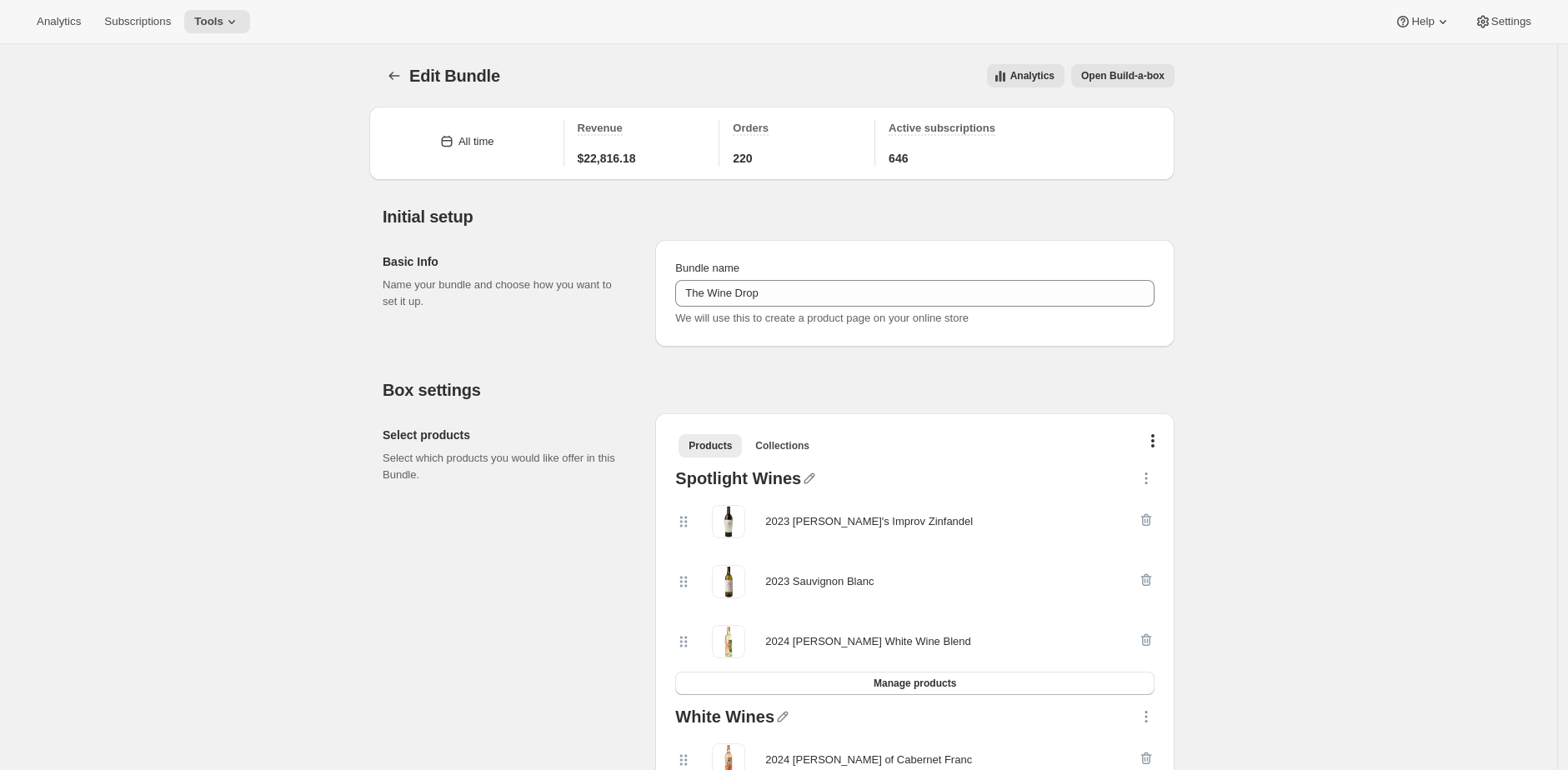
drag, startPoint x: 1051, startPoint y: 79, endPoint x: 1039, endPoint y: 83, distance: 12.6
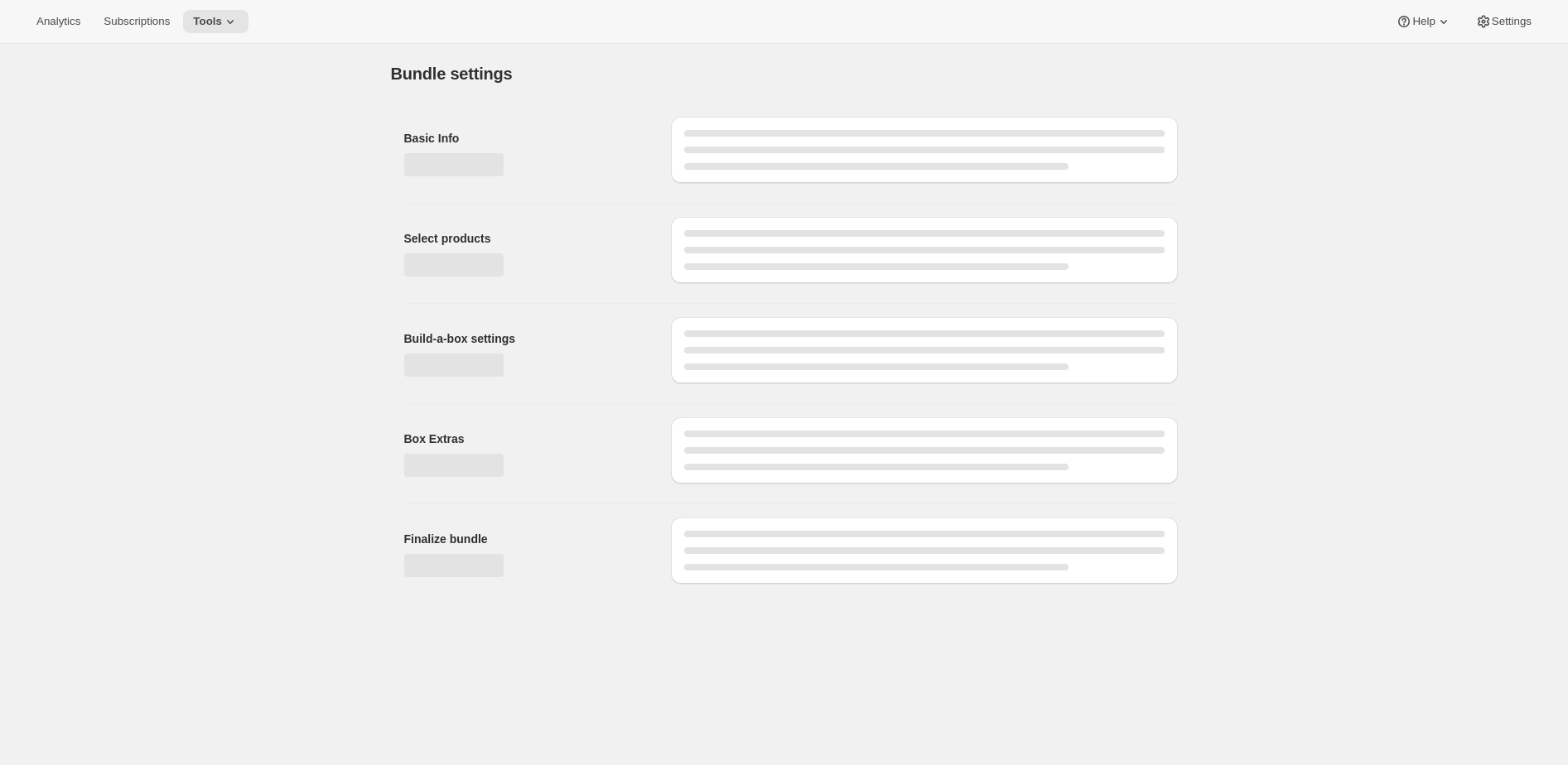
type input "The Wine Drop"
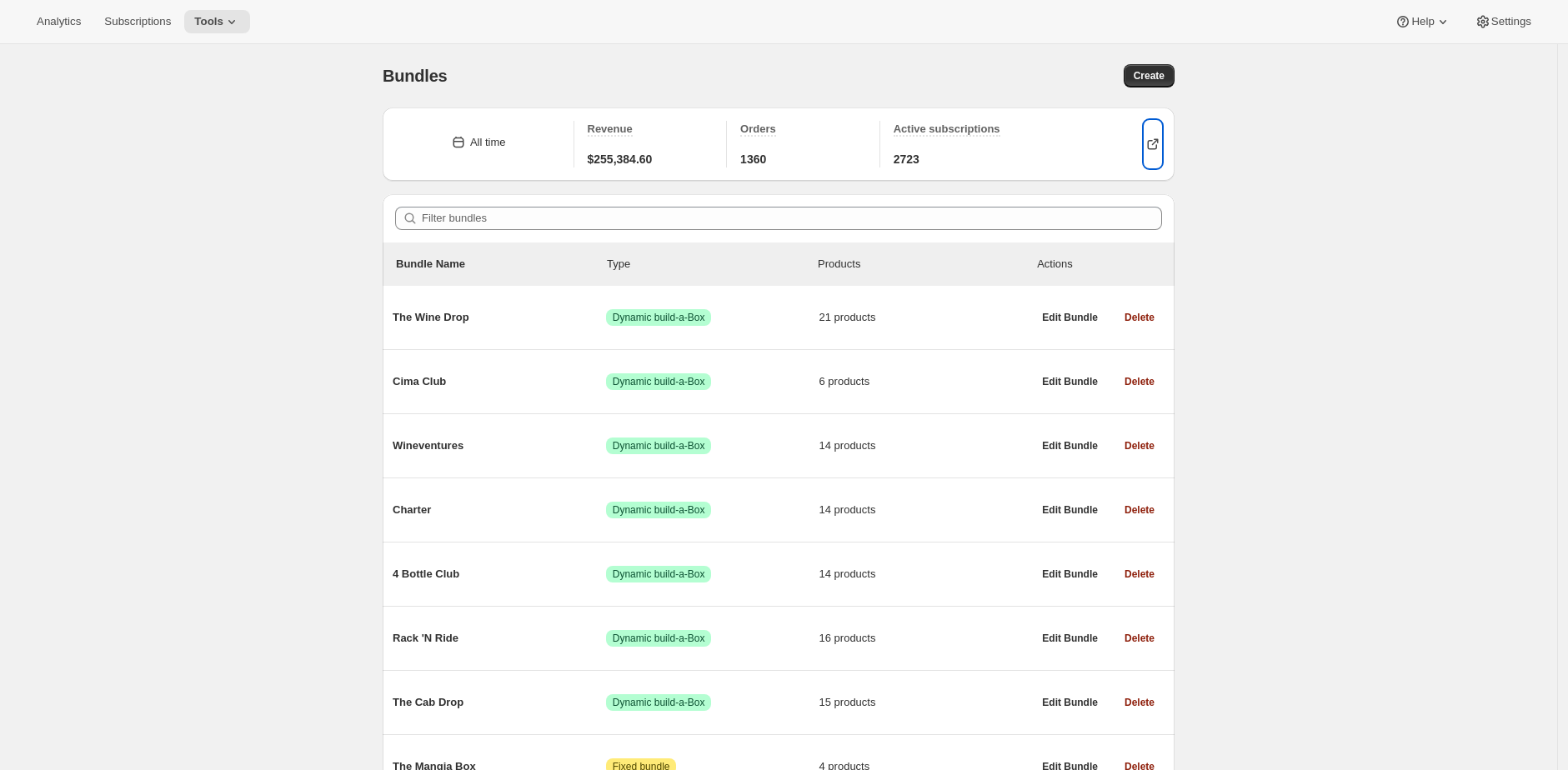
click at [1155, 149] on icon "button" at bounding box center [1152, 144] width 10 height 10
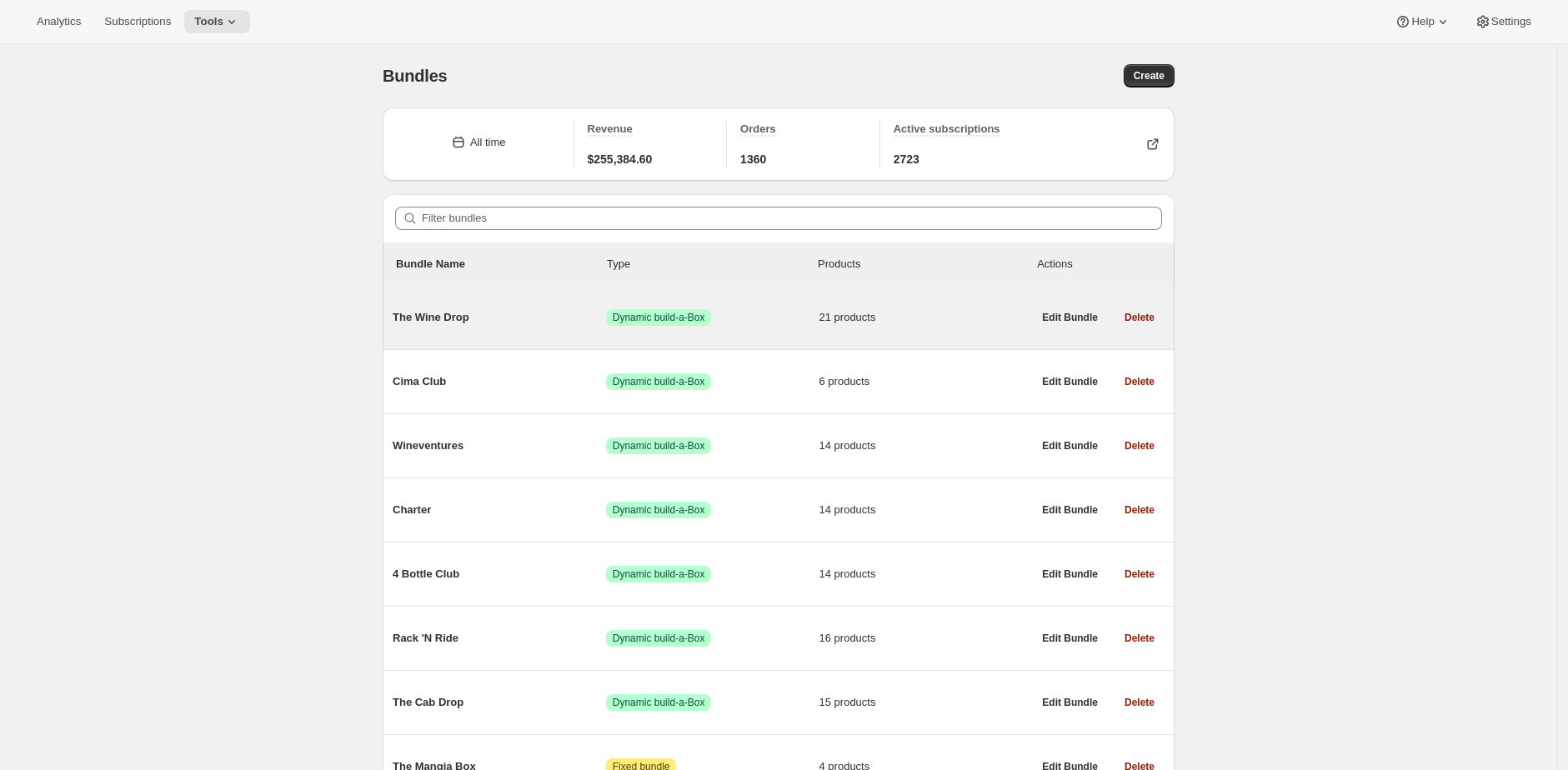
click at [489, 320] on span "The Wine Drop" at bounding box center [499, 317] width 214 height 16
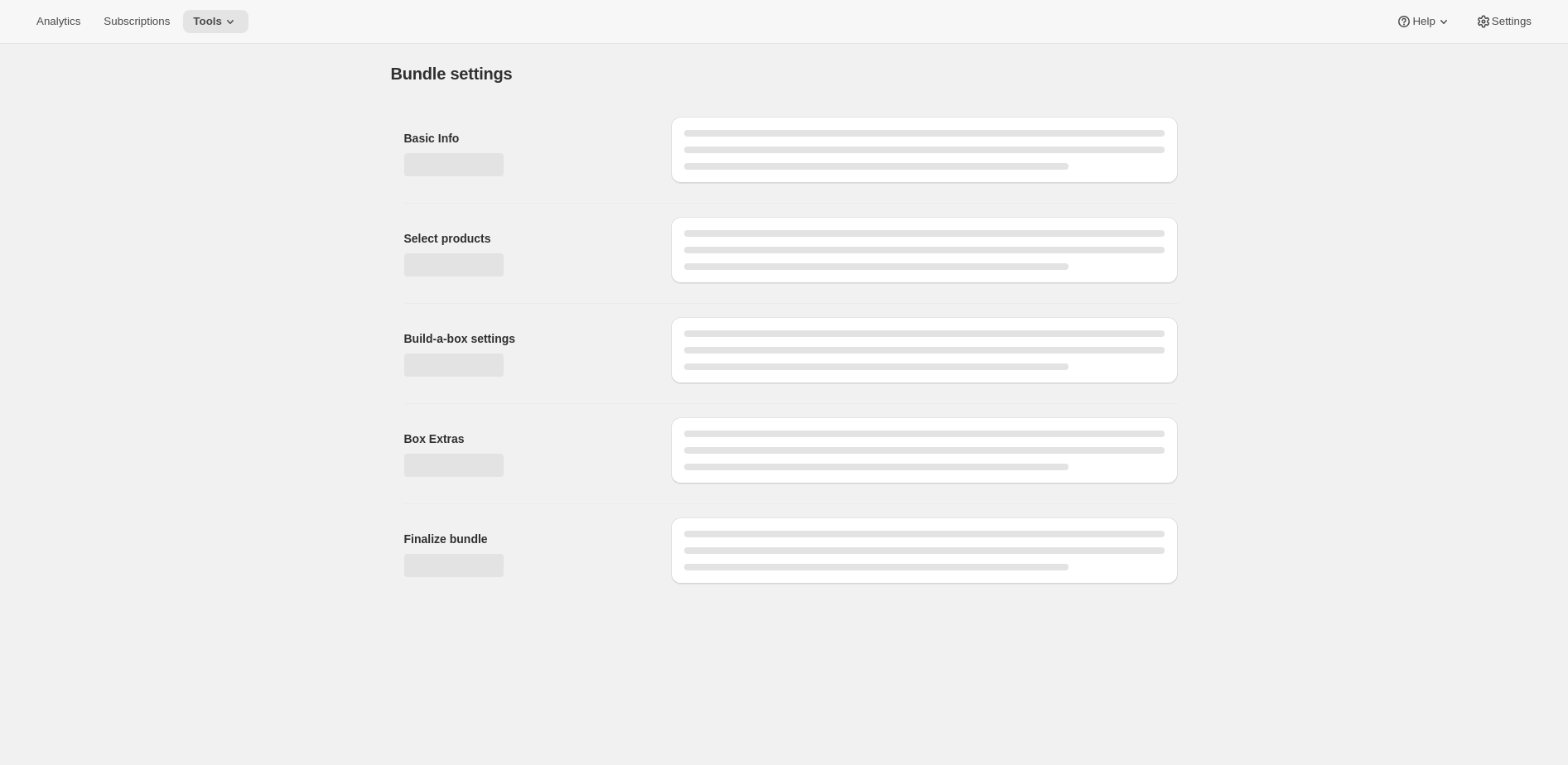
type input "The Wine Drop"
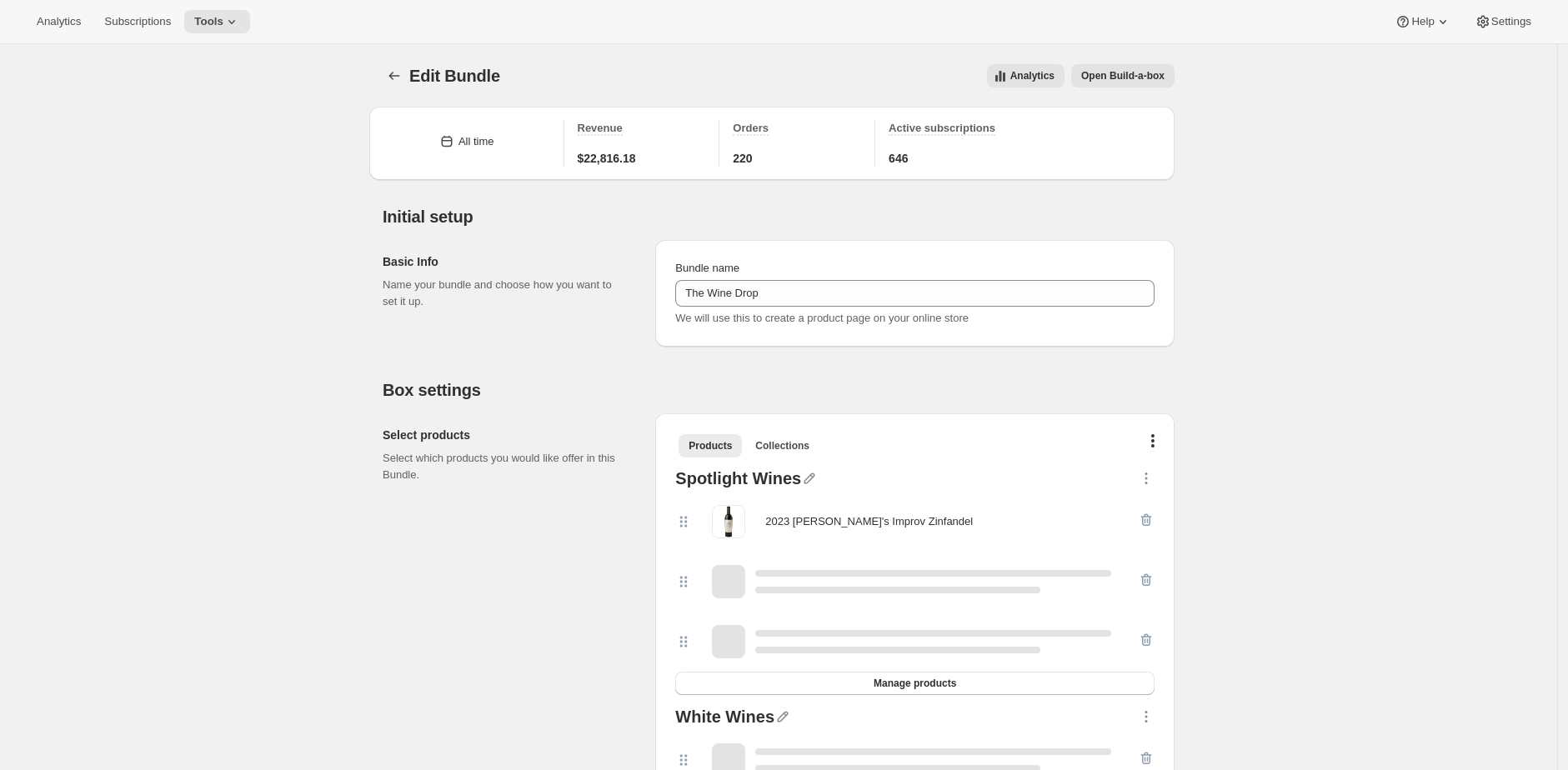
click at [1032, 78] on span "Analytics" at bounding box center [1032, 76] width 44 height 14
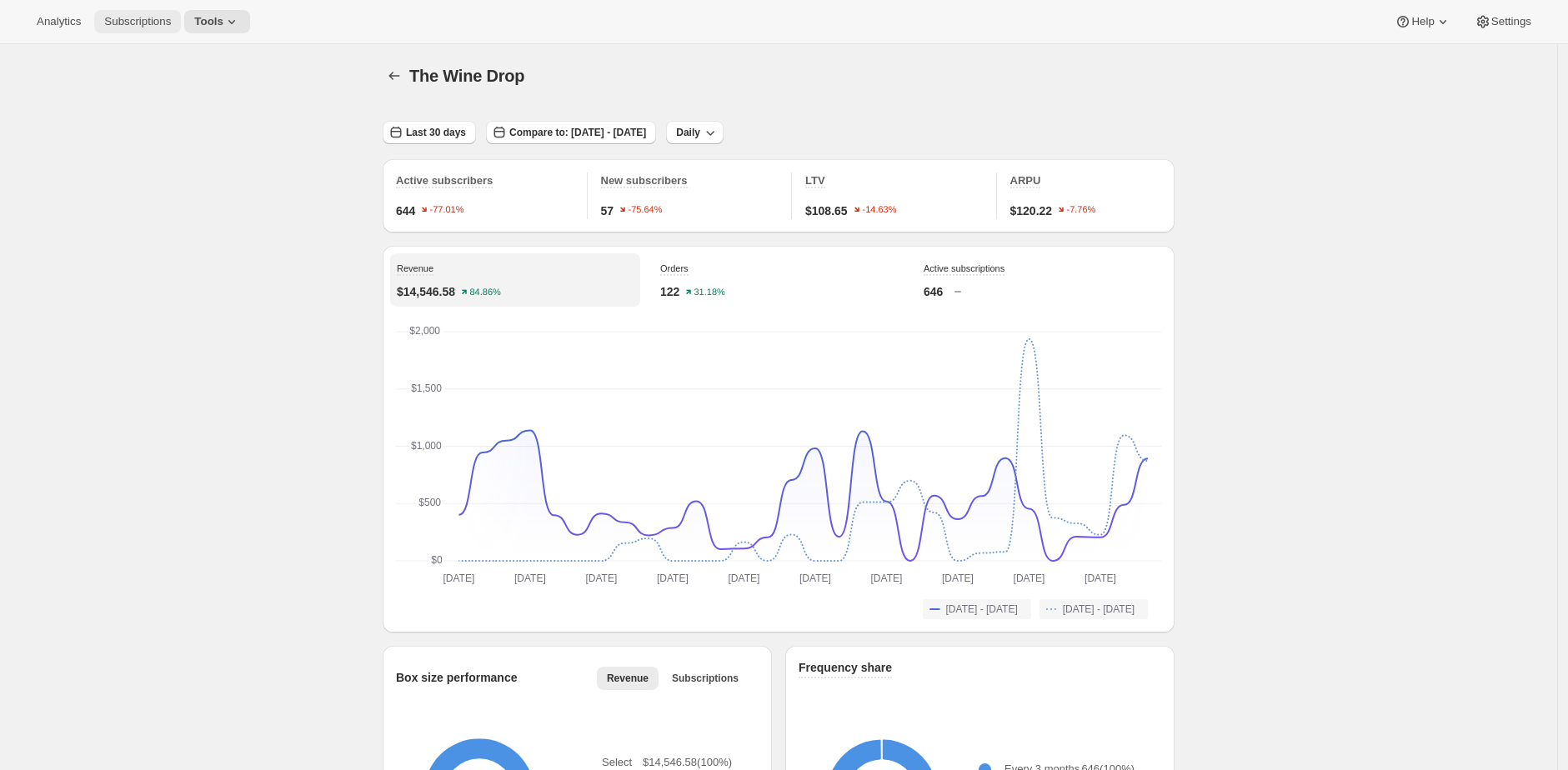
click at [161, 21] on span "Subscriptions" at bounding box center [137, 21] width 67 height 14
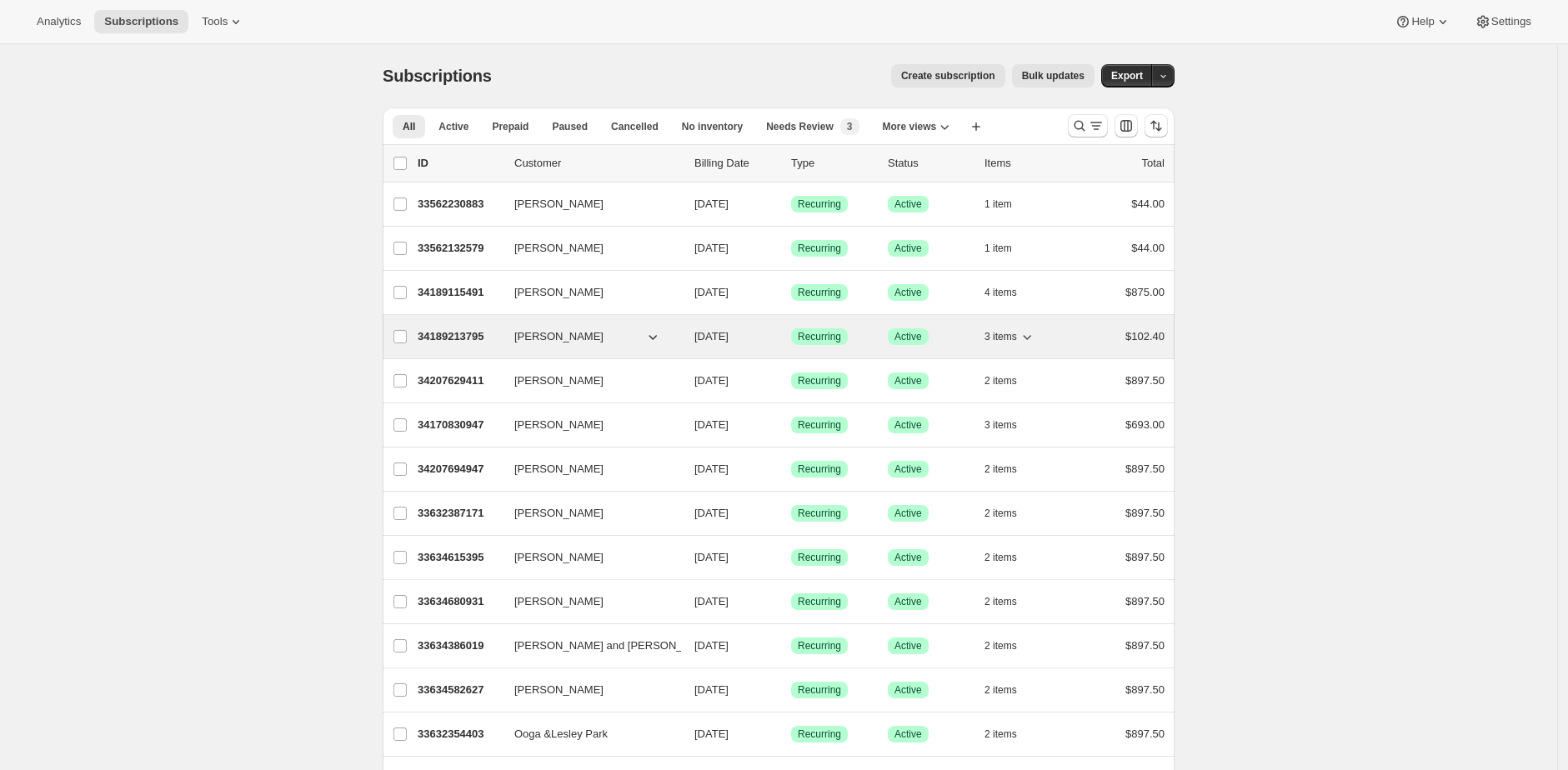
click at [466, 337] on p "34189213795" at bounding box center [459, 337] width 83 height 16
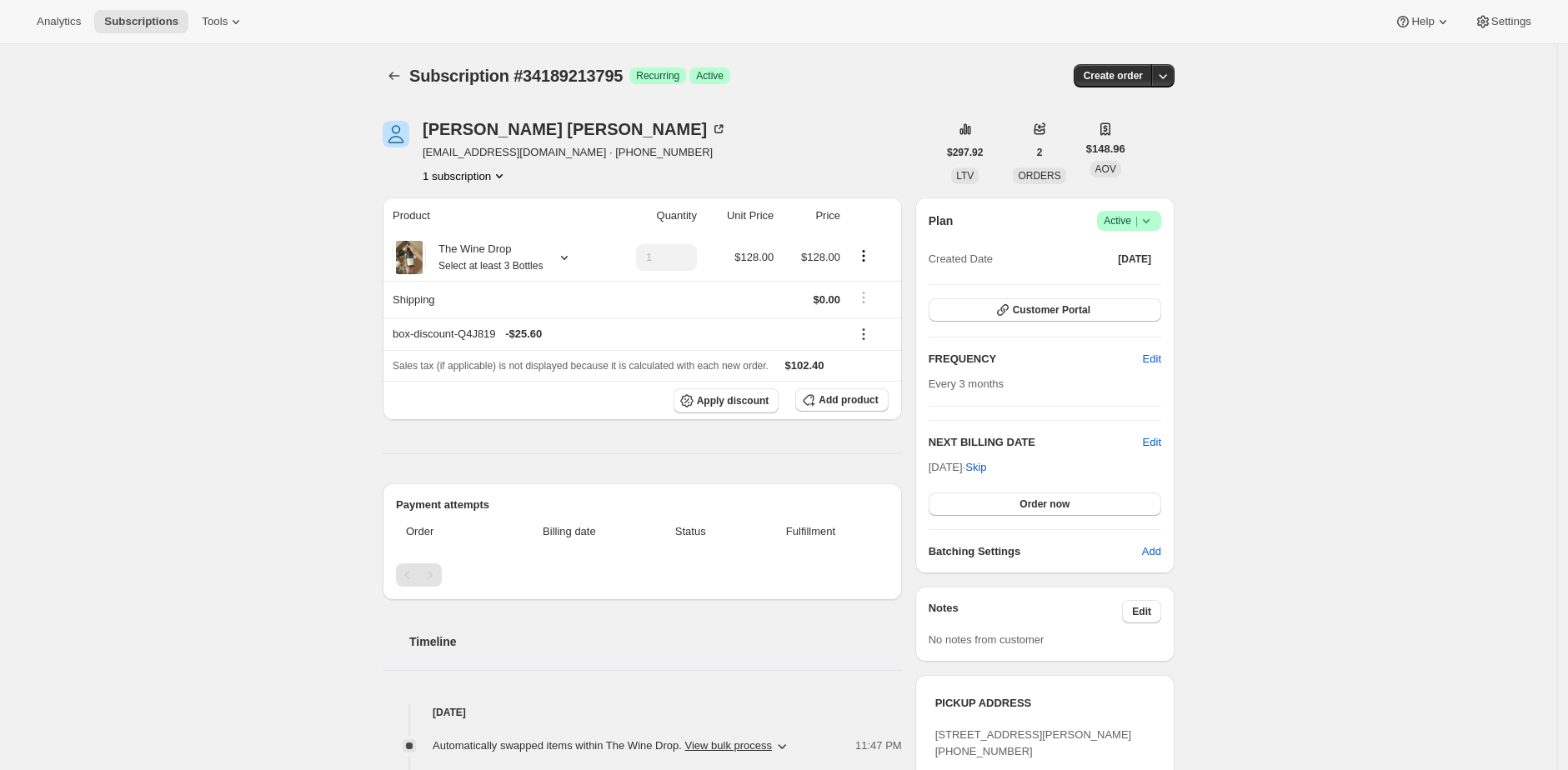
click at [922, 140] on div "Simon Rusconi rusconi36@yahoo.com · +19173514592 1 subscription" at bounding box center [659, 151] width 554 height 63
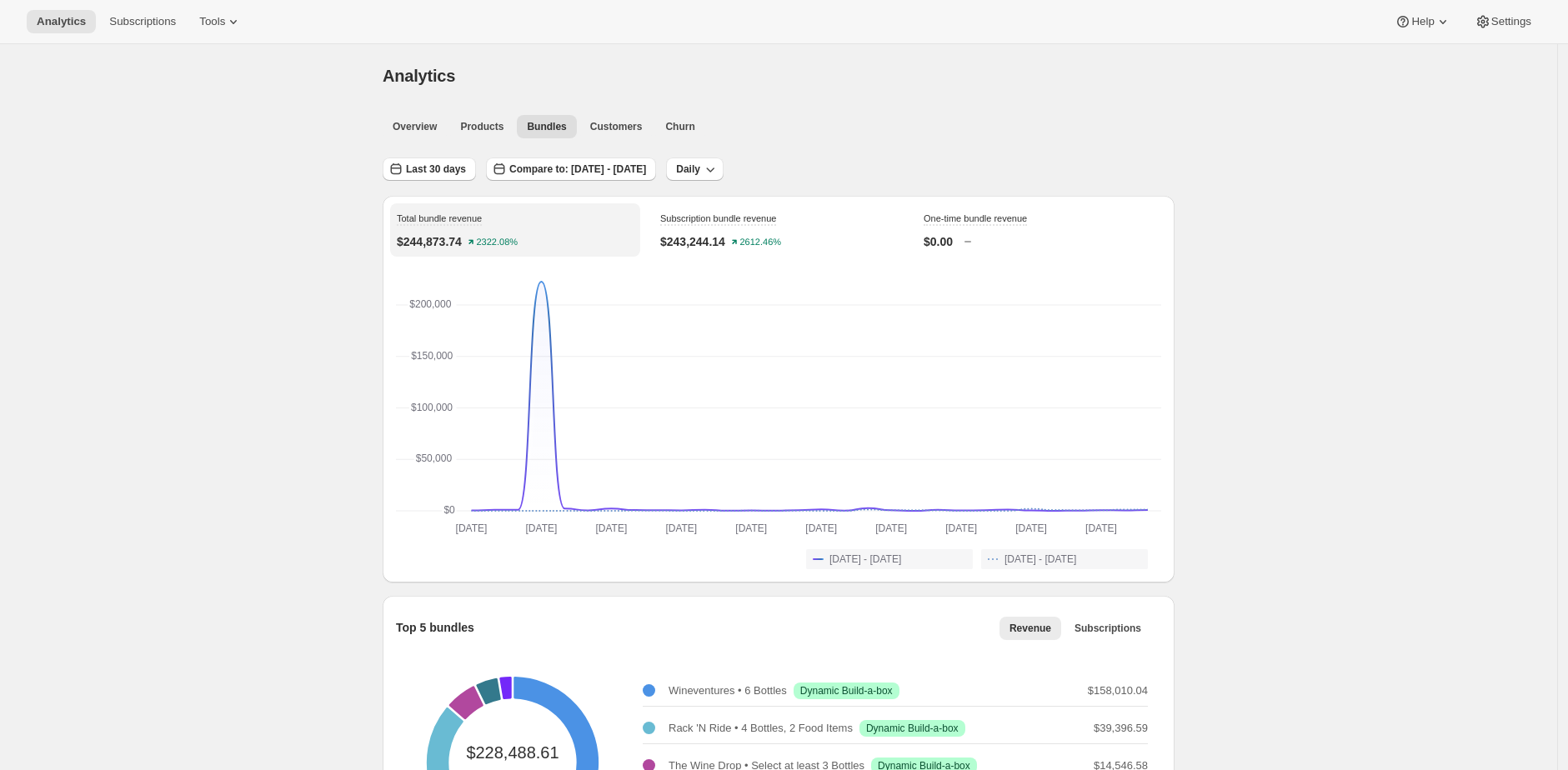
click at [863, 130] on ul "Overview Products Bundles Customers Churn More views" at bounding box center [774, 126] width 789 height 24
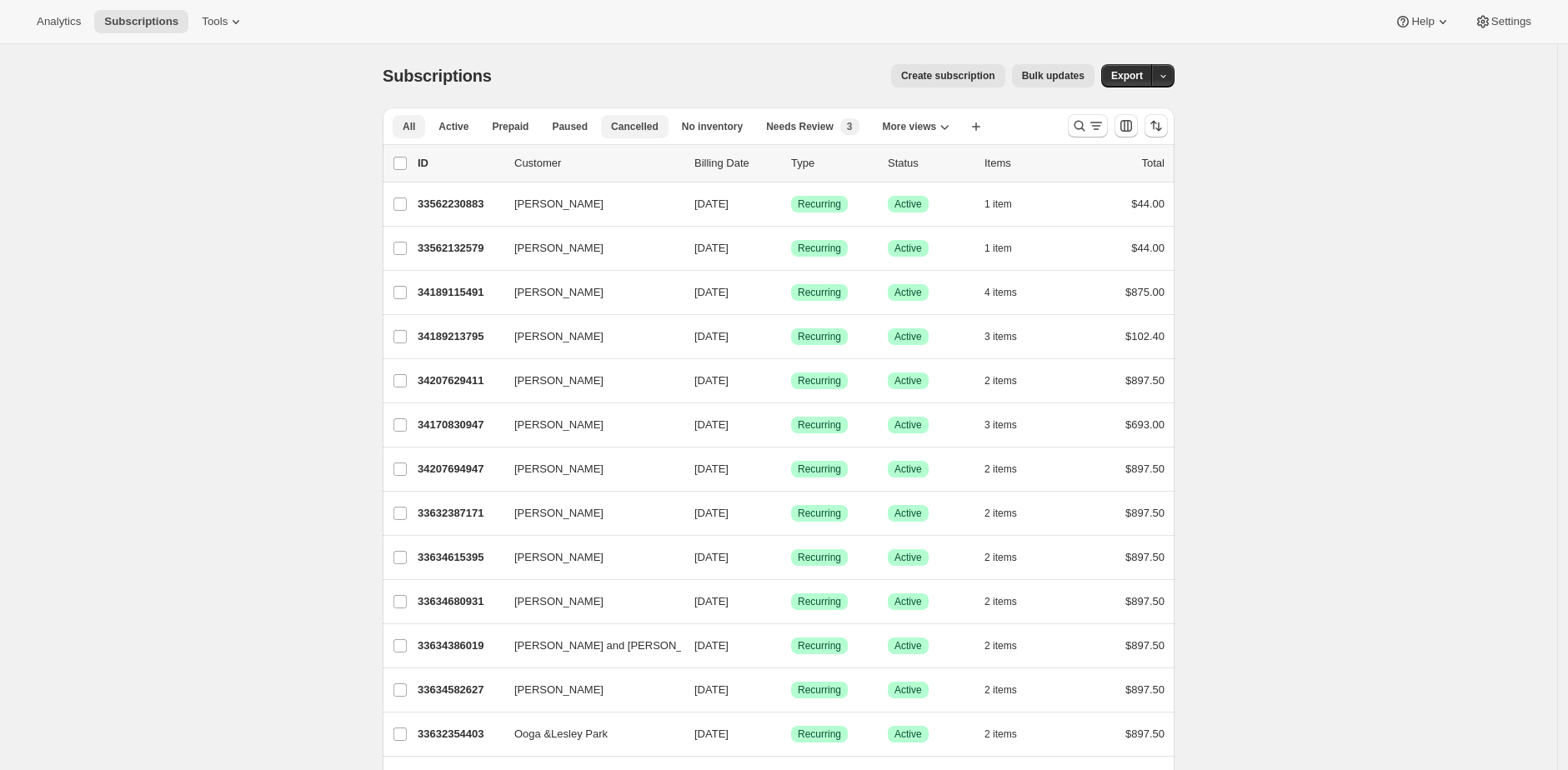
click at [627, 129] on span "Cancelled" at bounding box center [634, 127] width 47 height 14
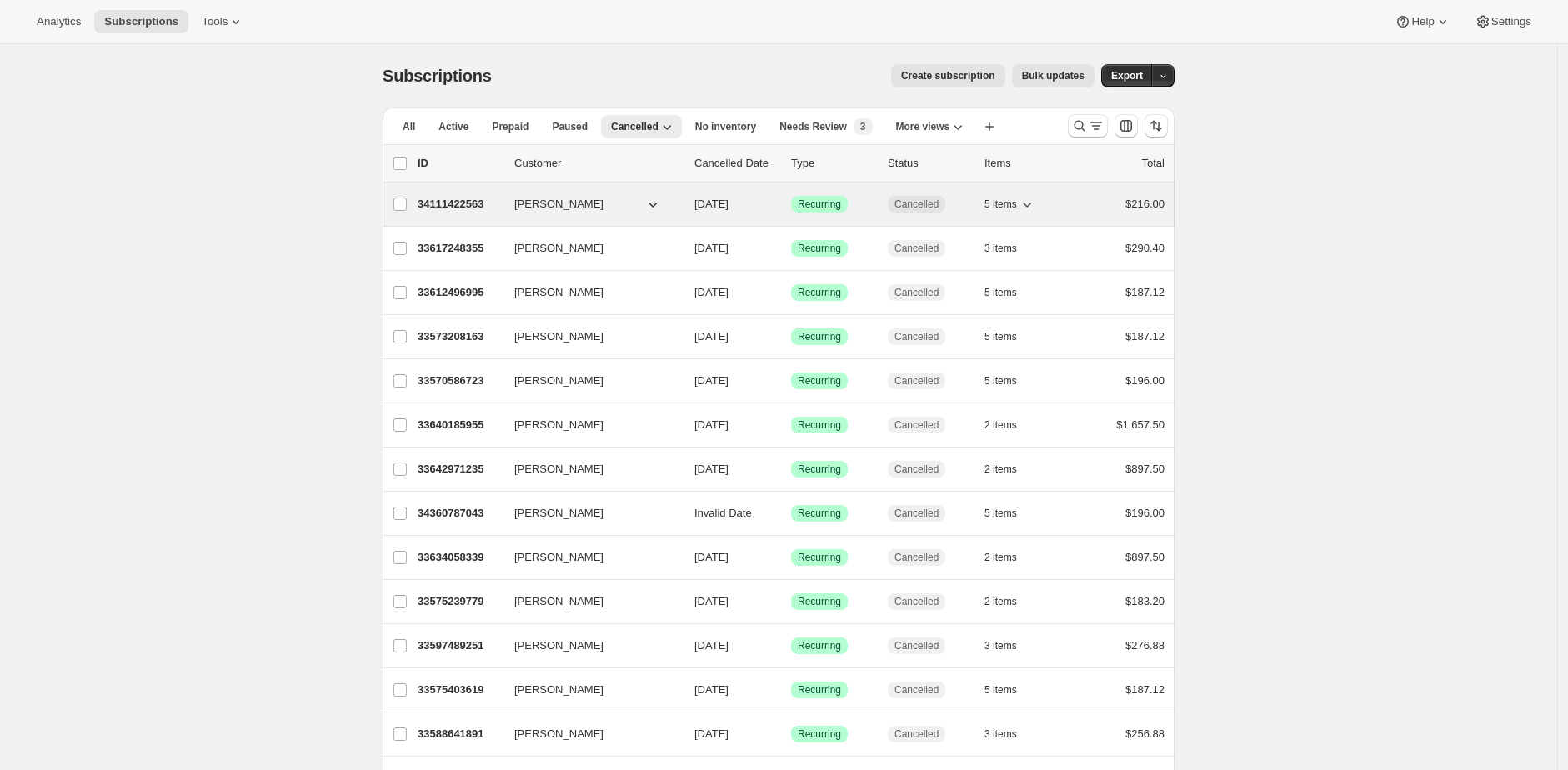
click at [438, 203] on p "34111422563" at bounding box center [459, 204] width 83 height 16
